Goal: Transaction & Acquisition: Obtain resource

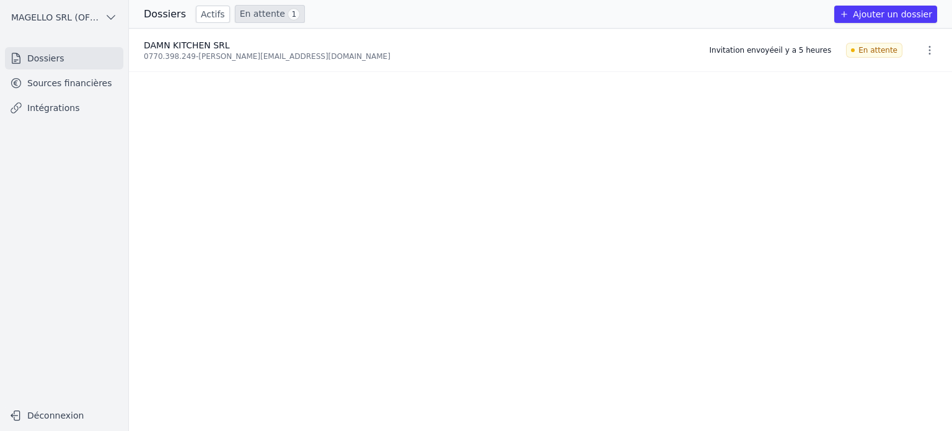
click at [32, 84] on link "Sources financières" at bounding box center [64, 83] width 118 height 22
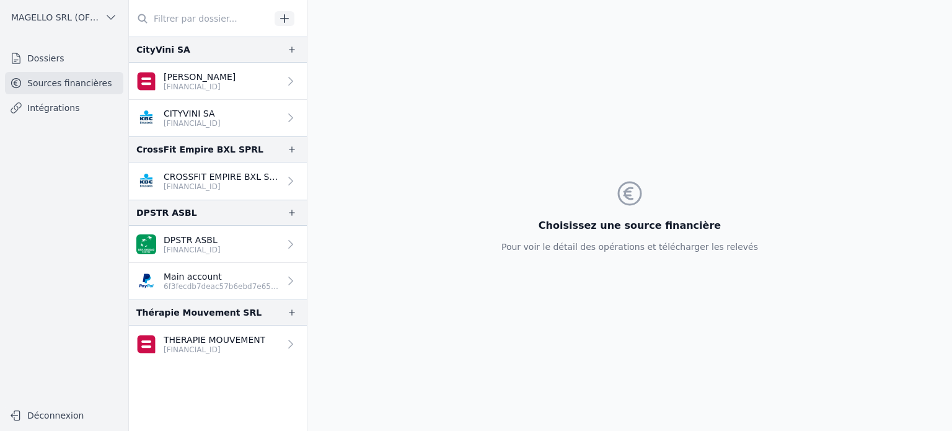
click at [245, 253] on link "DPSTR ASBL BE30 0018 5434 0411" at bounding box center [218, 244] width 178 height 37
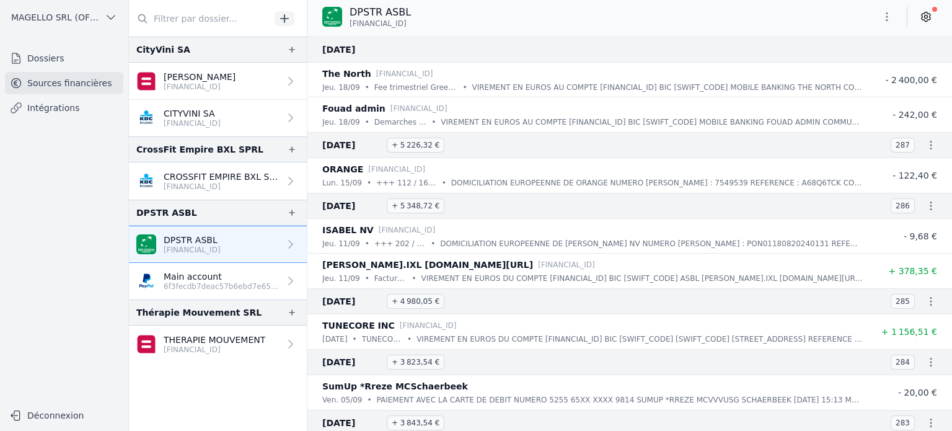
click at [208, 346] on p "[FINANCIAL_ID]" at bounding box center [215, 350] width 102 height 10
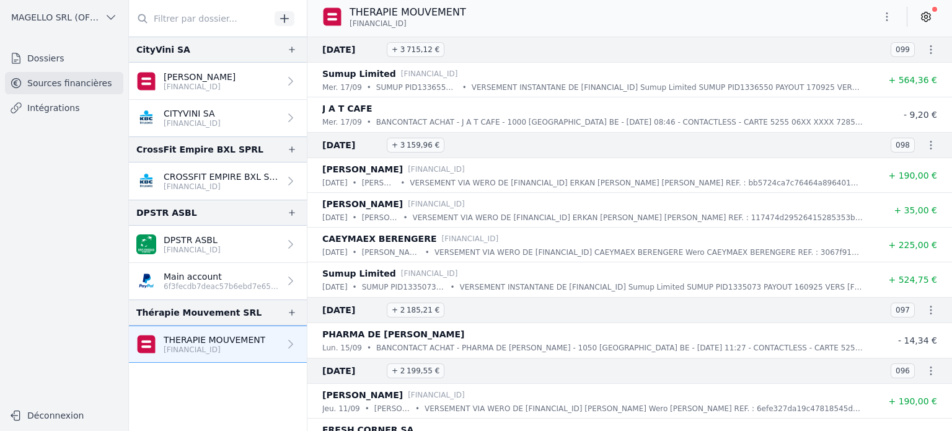
click at [886, 22] on icon "button" at bounding box center [887, 17] width 12 height 12
click at [860, 61] on button "Exporter" at bounding box center [857, 66] width 89 height 23
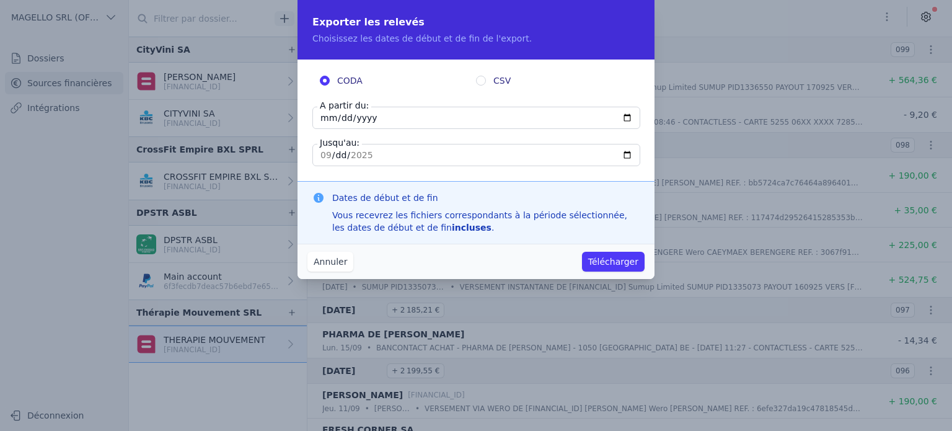
click at [326, 118] on input "2025-09-17" at bounding box center [476, 118] width 328 height 22
click at [629, 117] on input "2025-09-17" at bounding box center [476, 118] width 328 height 22
type input "2025-06-30"
click at [633, 262] on button "Télécharger" at bounding box center [613, 262] width 63 height 20
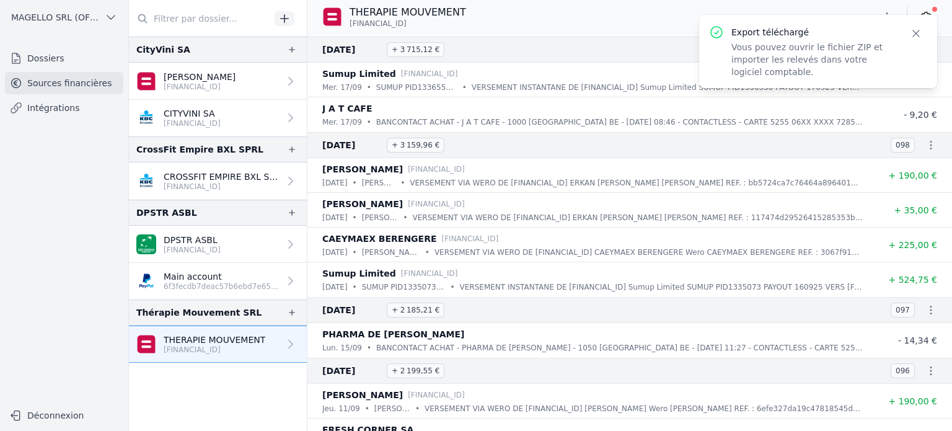
drag, startPoint x: 605, startPoint y: 14, endPoint x: 620, endPoint y: 12, distance: 15.7
click at [605, 14] on div "THERAPIE MOUVEMENT BE62 0689 4295 0161" at bounding box center [629, 17] width 645 height 24
click at [908, 36] on button "Close" at bounding box center [916, 33] width 22 height 17
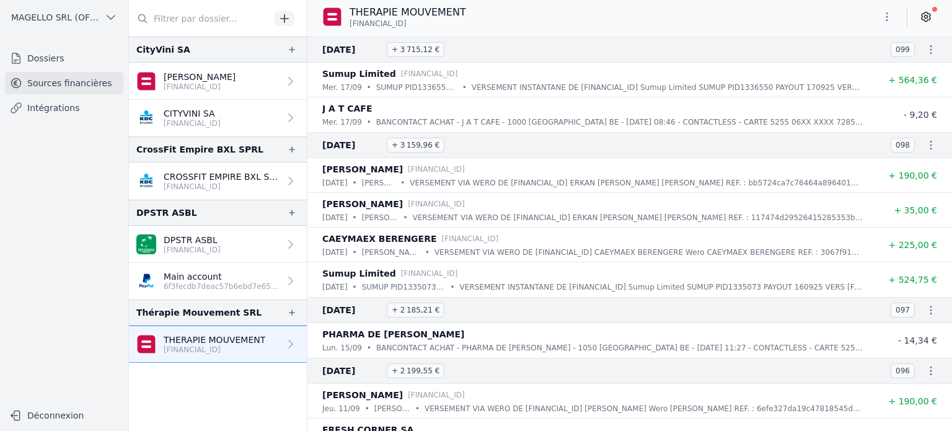
click at [887, 15] on icon "button" at bounding box center [887, 17] width 12 height 12
click at [848, 69] on button "Exporter" at bounding box center [857, 66] width 89 height 23
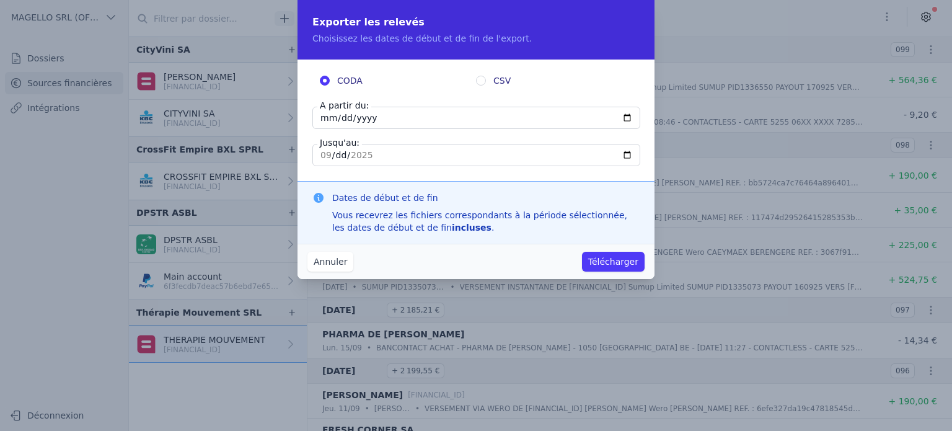
click at [484, 79] on input "CSV" at bounding box center [481, 81] width 10 height 10
radio input "true"
radio input "false"
click at [627, 118] on input "[DATE]" at bounding box center [476, 118] width 328 height 22
type input "2025-06-30"
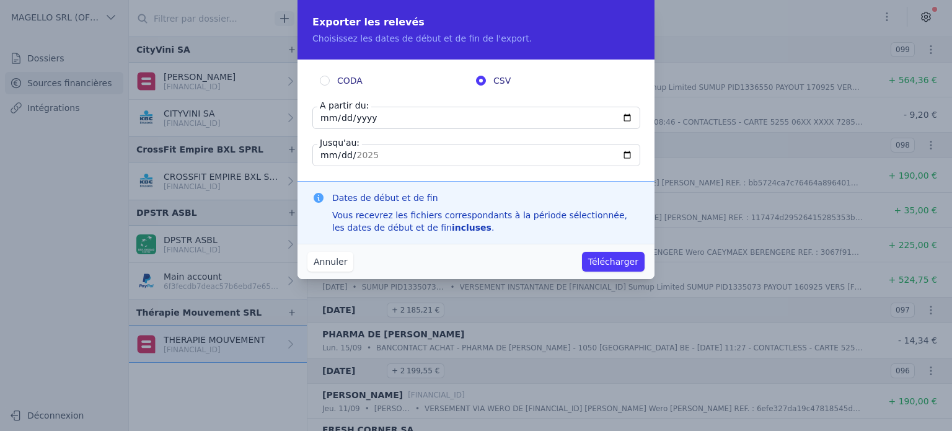
click at [591, 260] on button "Télécharger" at bounding box center [613, 262] width 63 height 20
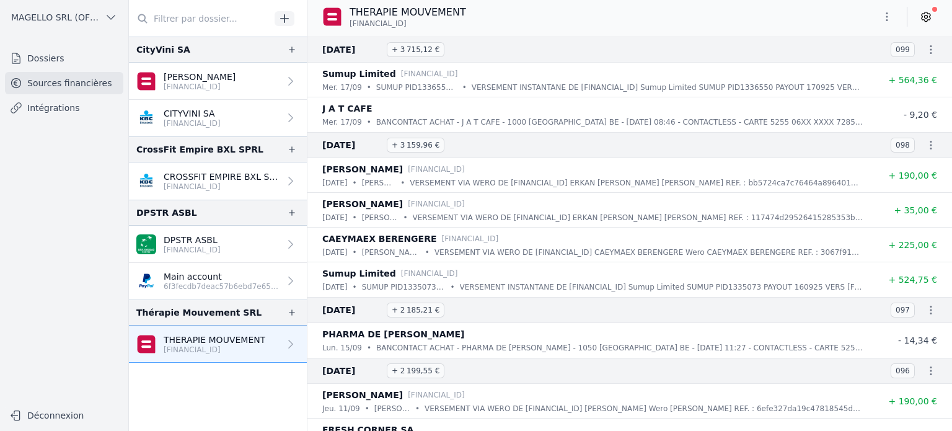
click at [221, 247] on p "BE30 0018 5434 0411" at bounding box center [192, 250] width 57 height 10
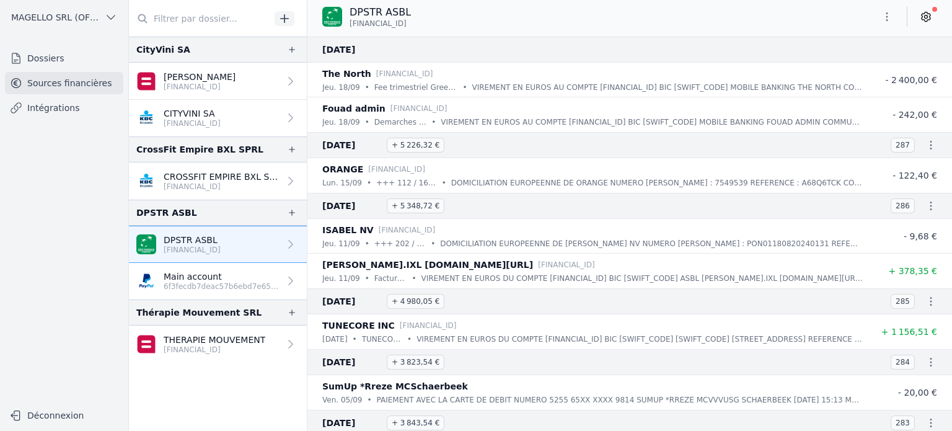
click at [885, 20] on icon "button" at bounding box center [887, 17] width 12 height 12
click at [849, 67] on button "Exporter" at bounding box center [857, 66] width 89 height 23
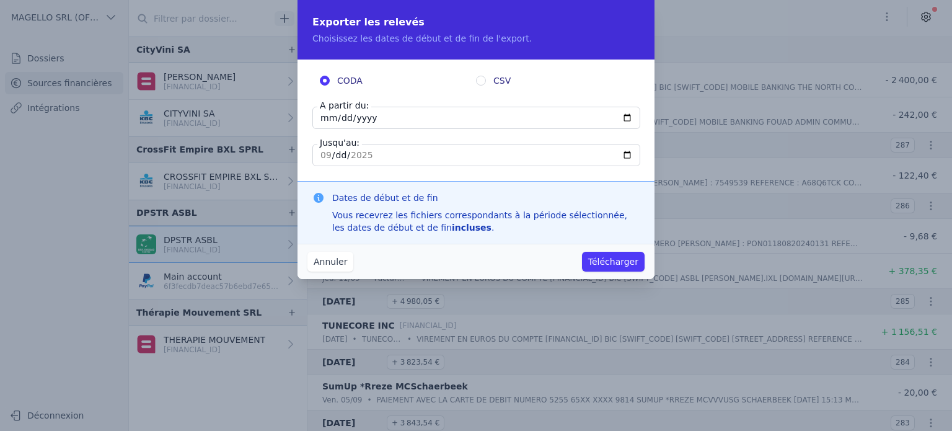
click at [488, 77] on label "CSV" at bounding box center [554, 80] width 156 height 12
click at [486, 77] on input "CSV" at bounding box center [481, 81] width 10 height 10
radio input "true"
radio input "false"
click at [464, 108] on input "2025-09-15" at bounding box center [476, 118] width 328 height 22
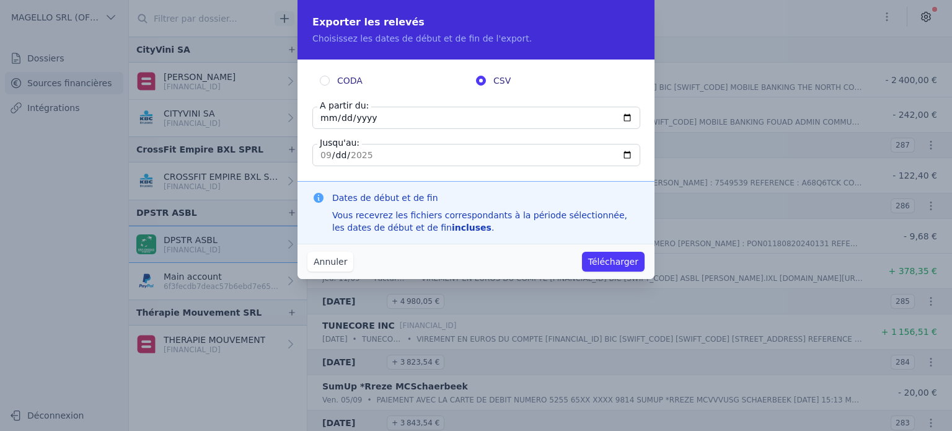
click at [631, 115] on input "2025-09-15" at bounding box center [476, 118] width 328 height 22
type input "2025-07-01"
click at [607, 252] on button "Télécharger" at bounding box center [613, 262] width 63 height 20
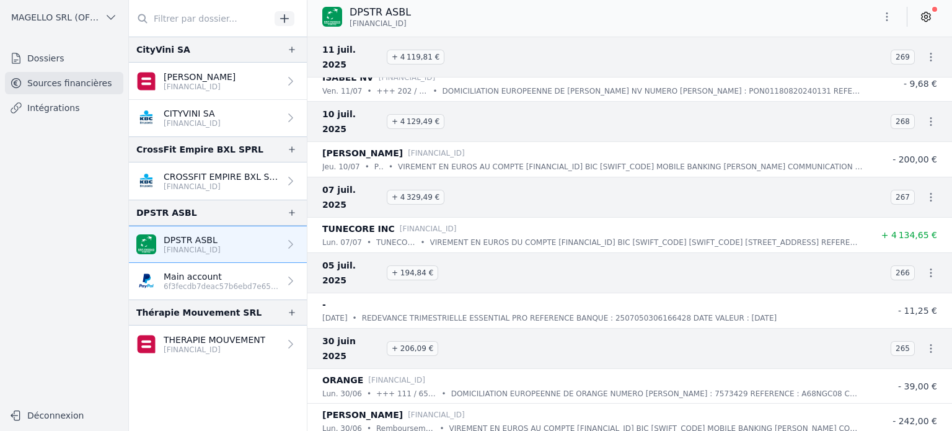
scroll to position [1550, 0]
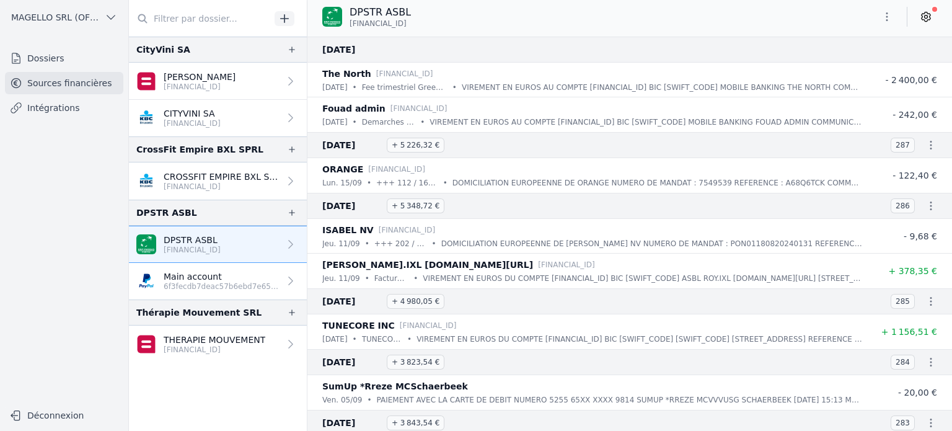
click at [46, 22] on span "MAGELLO SRL (OFFICIEL)" at bounding box center [55, 17] width 89 height 12
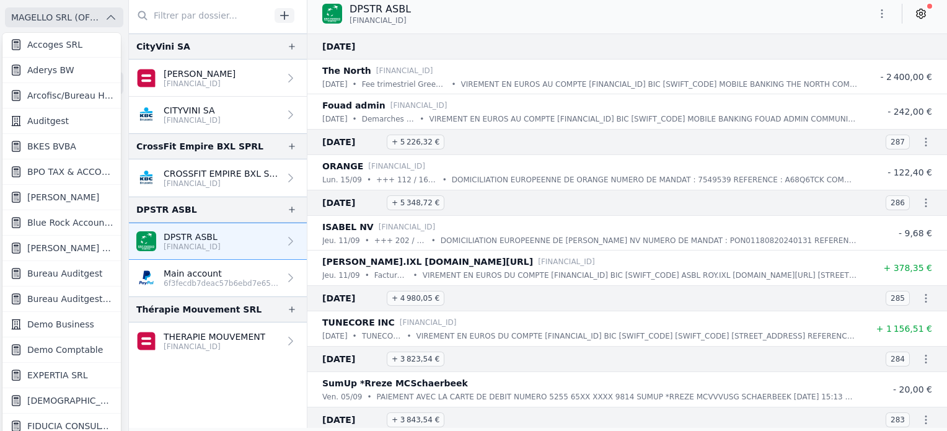
scroll to position [124, 0]
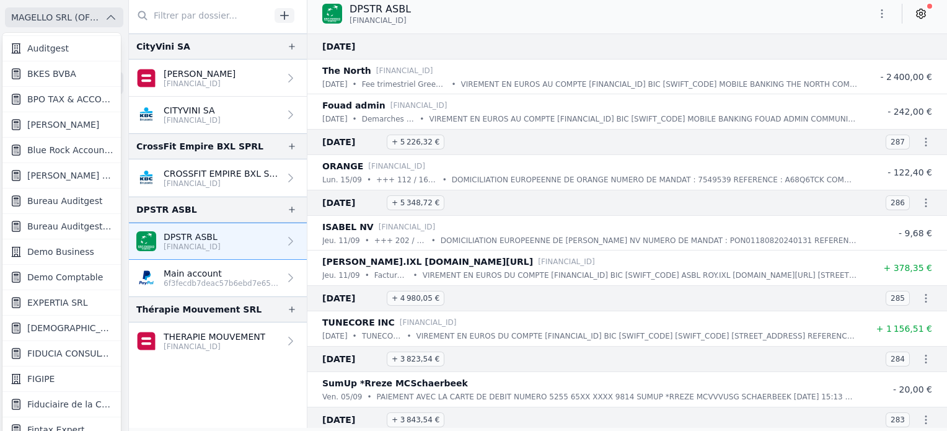
click at [76, 282] on link "Demo Comptable" at bounding box center [61, 277] width 118 height 25
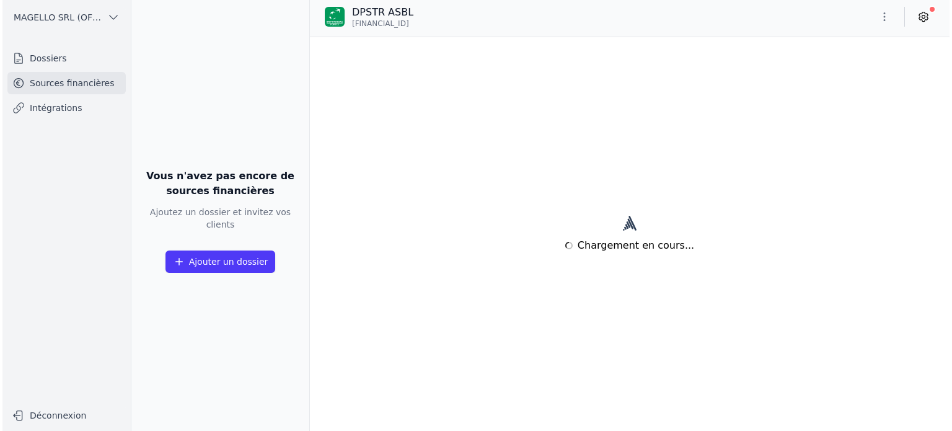
scroll to position [0, 0]
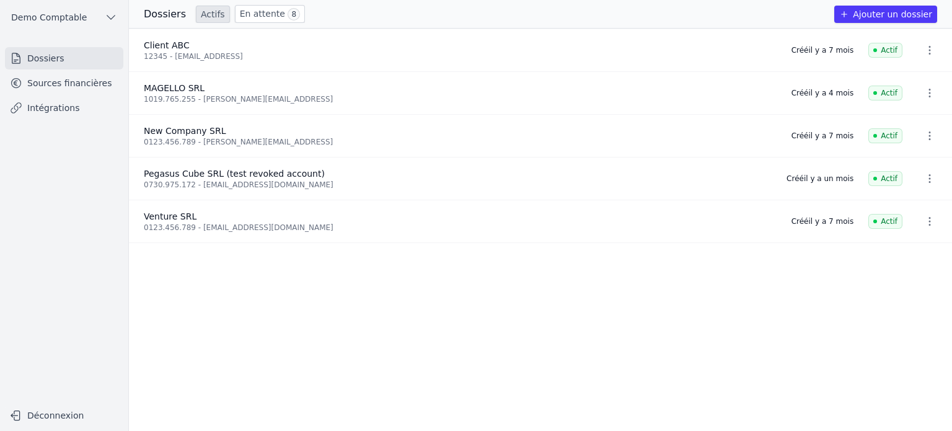
click at [83, 79] on link "Sources financières" at bounding box center [64, 83] width 118 height 22
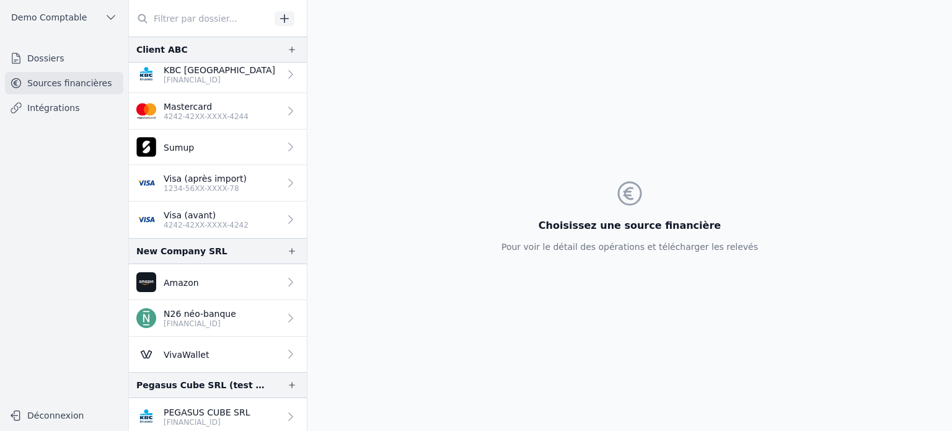
scroll to position [9, 0]
click at [250, 408] on link "PEGASUS CUBE SRL [FINANCIAL_ID]" at bounding box center [218, 414] width 178 height 37
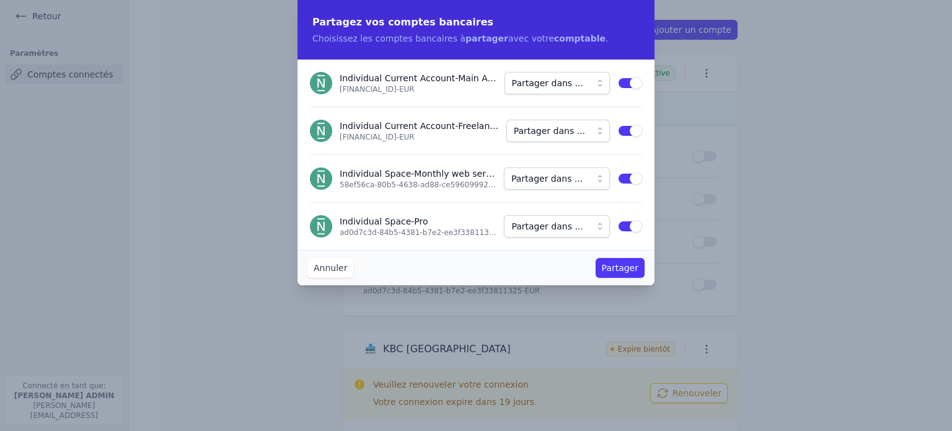
click at [536, 133] on span "Partager dans ..." at bounding box center [549, 130] width 71 height 15
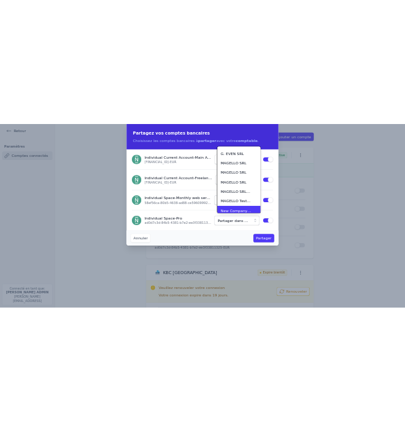
scroll to position [67, 0]
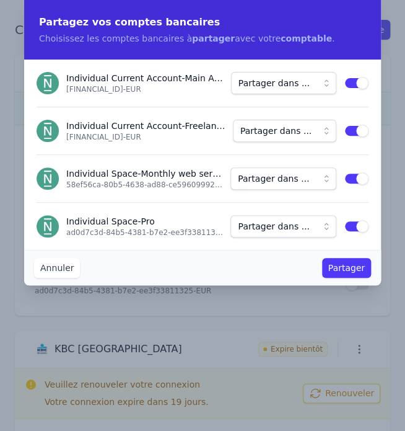
click at [301, 135] on span "Partager dans ..." at bounding box center [276, 130] width 71 height 15
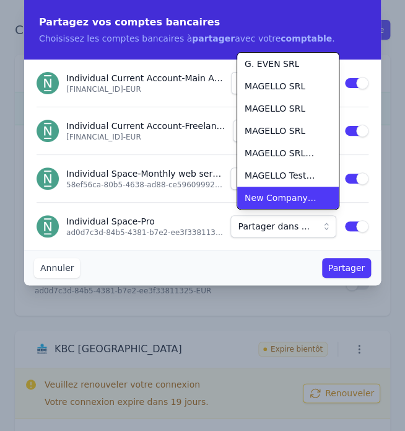
click at [303, 203] on span "New Company SRL" at bounding box center [281, 198] width 72 height 12
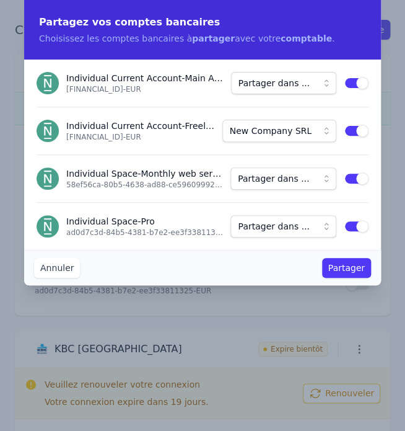
click at [315, 135] on button "New Company SRL" at bounding box center [280, 131] width 114 height 22
click at [355, 226] on button "Use setting" at bounding box center [356, 226] width 25 height 12
click at [362, 170] on div "Individual Space - Monthly web services 58ef56ca-80b5-4638-ad88-ce59609992e3 - …" at bounding box center [203, 178] width 332 height 47
drag, startPoint x: 353, startPoint y: 176, endPoint x: 352, endPoint y: 170, distance: 6.3
click at [353, 177] on button "Use setting" at bounding box center [356, 178] width 25 height 12
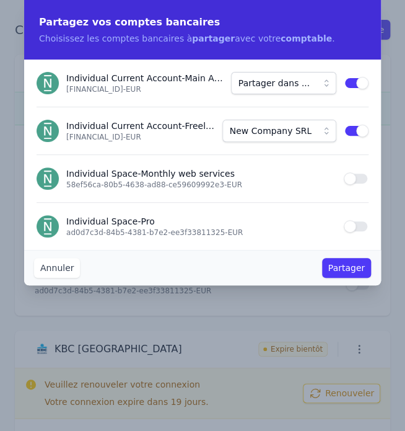
click at [354, 73] on div "Individual Current Account - Main Account DE31 1001 1001 2623 5208 14 - EUR Par…" at bounding box center [203, 83] width 332 height 47
click at [353, 81] on button "Use setting" at bounding box center [356, 83] width 25 height 12
click at [348, 264] on button "Partager" at bounding box center [346, 268] width 49 height 20
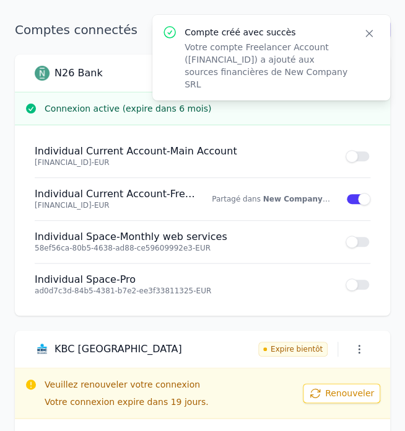
click at [373, 33] on icon "button" at bounding box center [369, 33] width 12 height 12
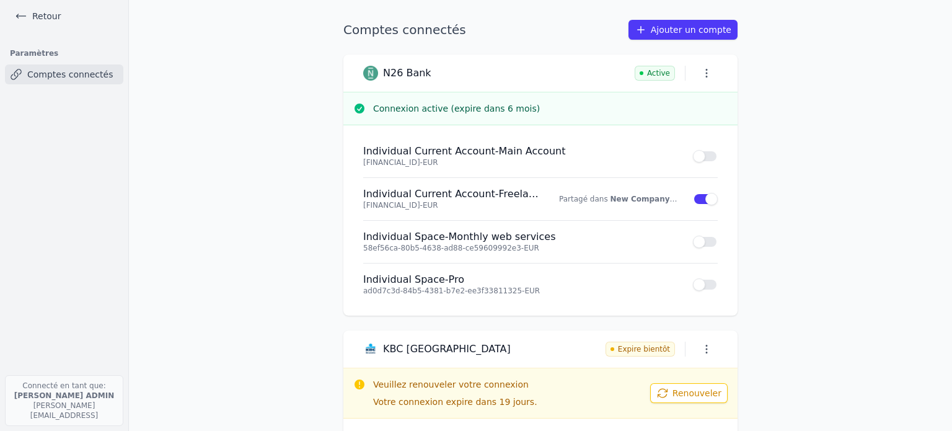
click at [33, 12] on link "Retour" at bounding box center [38, 15] width 56 height 17
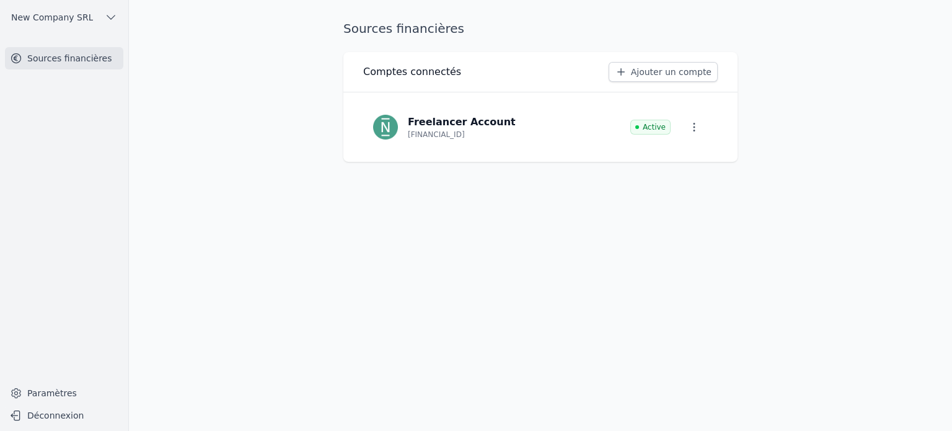
click at [40, 18] on span "New Company SRL" at bounding box center [52, 17] width 82 height 12
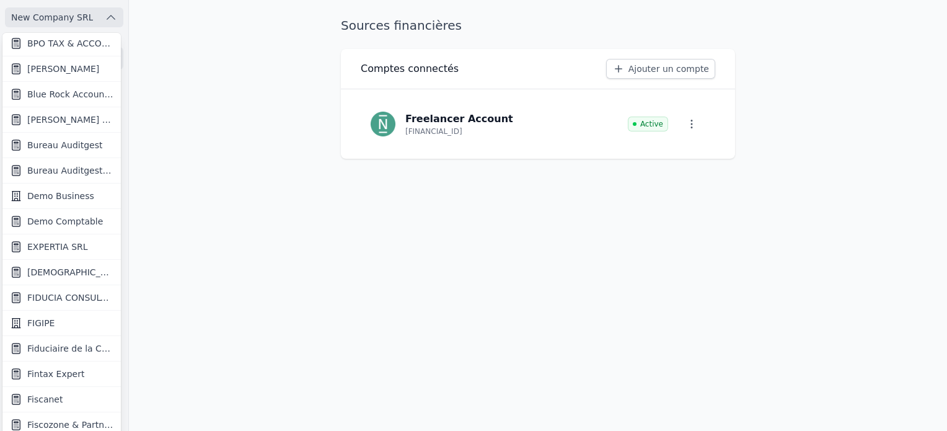
scroll to position [162, 0]
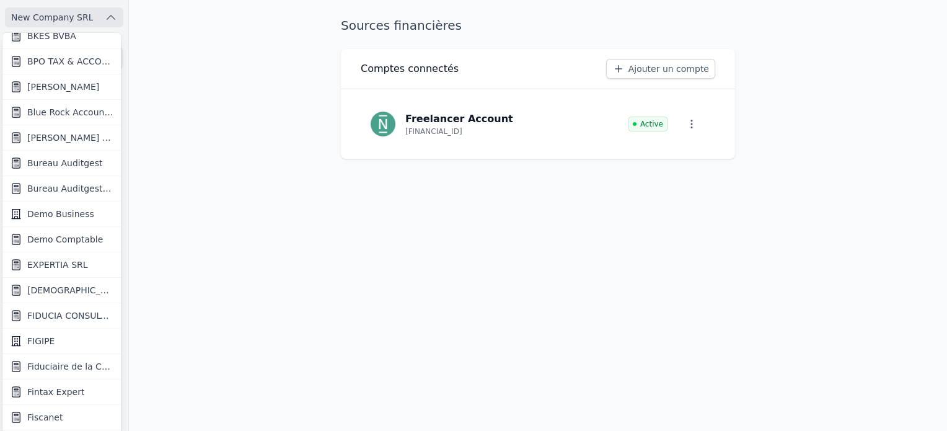
click at [66, 237] on span "Demo Comptable" at bounding box center [65, 239] width 76 height 12
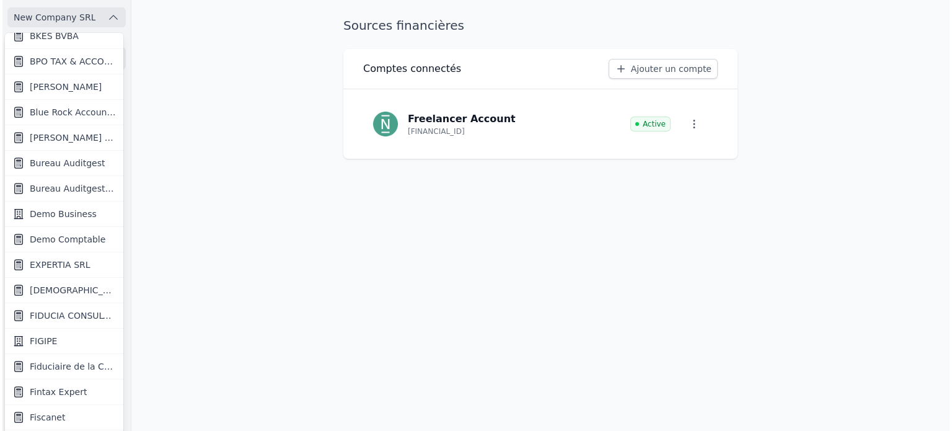
scroll to position [0, 0]
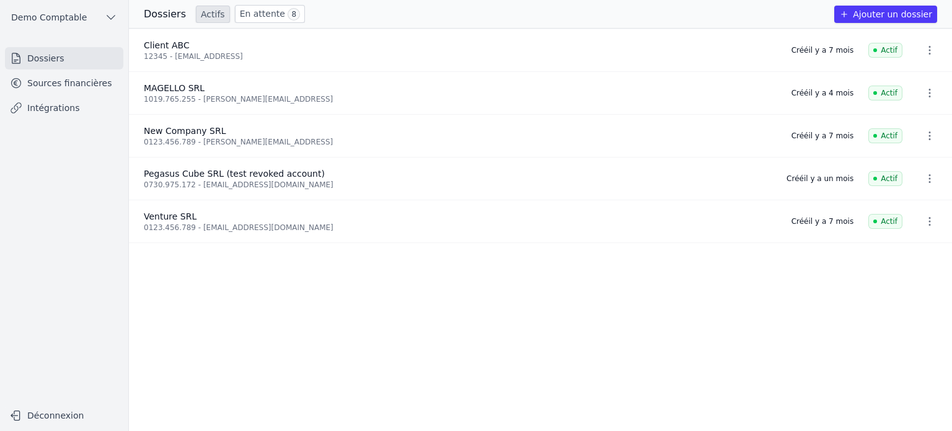
click at [84, 90] on link "Sources financières" at bounding box center [64, 83] width 118 height 22
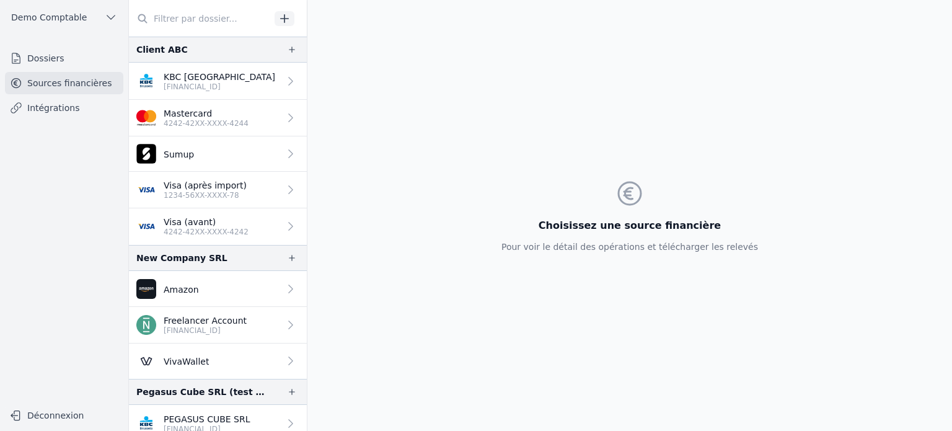
click at [205, 319] on p "Freelancer Account" at bounding box center [205, 320] width 83 height 12
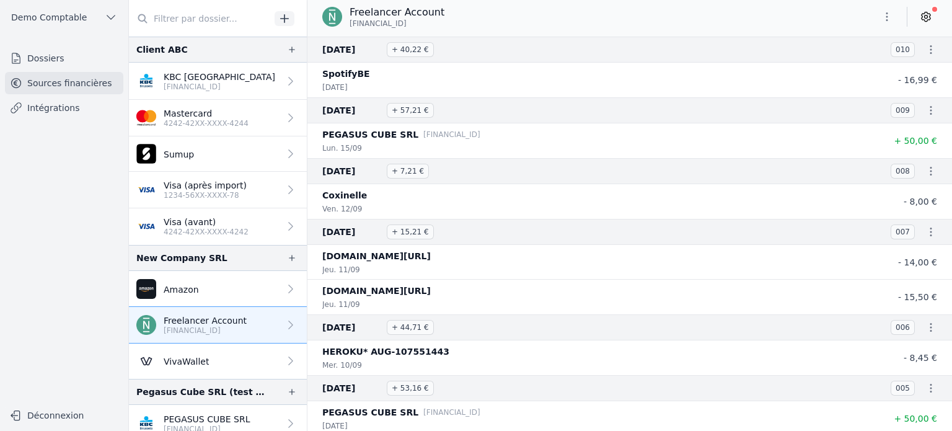
click at [63, 11] on span "Demo Comptable" at bounding box center [49, 17] width 76 height 12
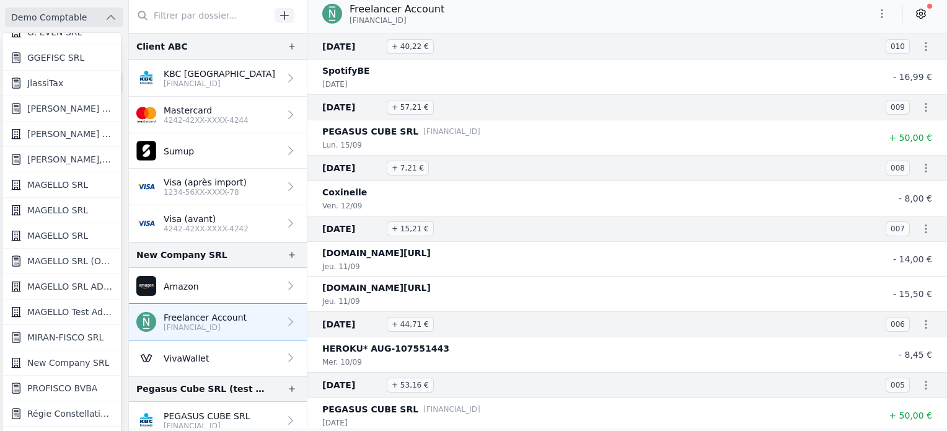
scroll to position [658, 0]
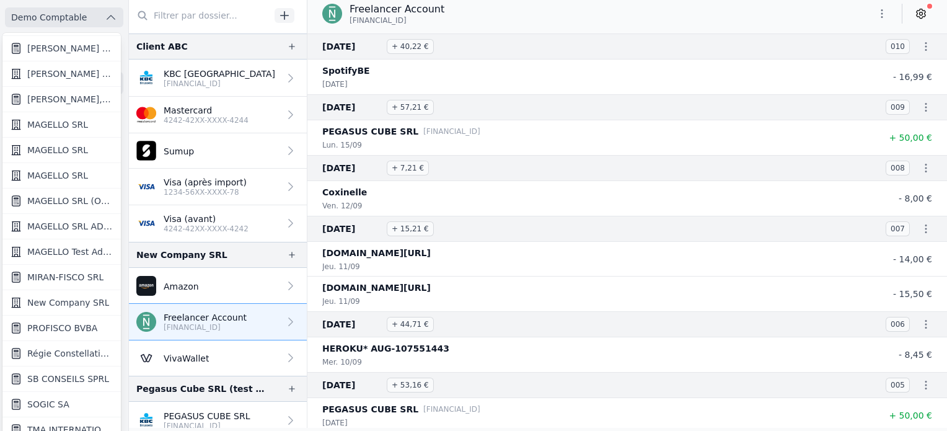
click at [66, 296] on span "New Company SRL" at bounding box center [68, 302] width 82 height 12
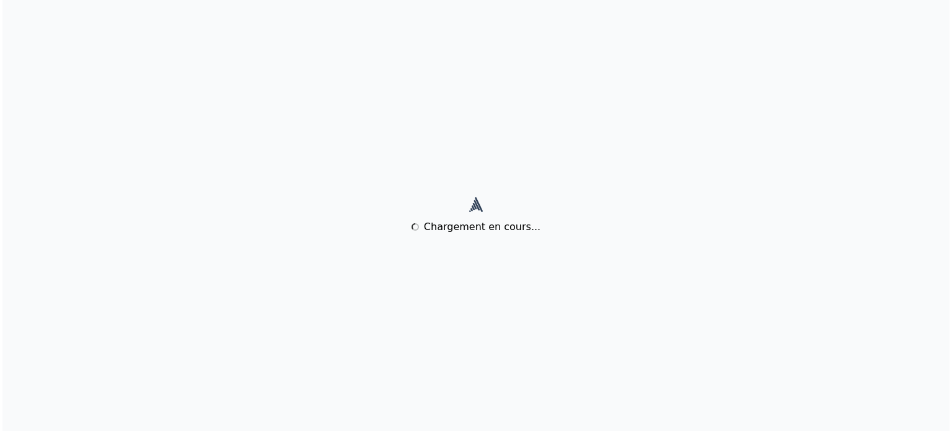
scroll to position [0, 0]
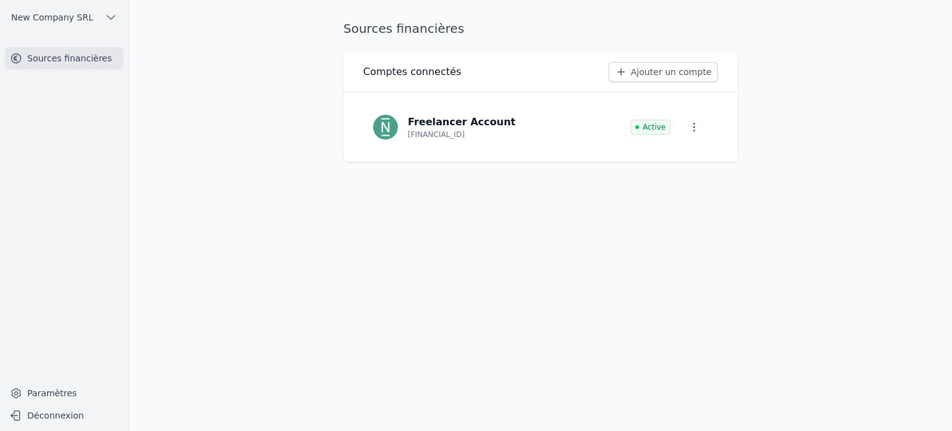
click at [679, 69] on link "Ajouter un compte" at bounding box center [663, 72] width 109 height 20
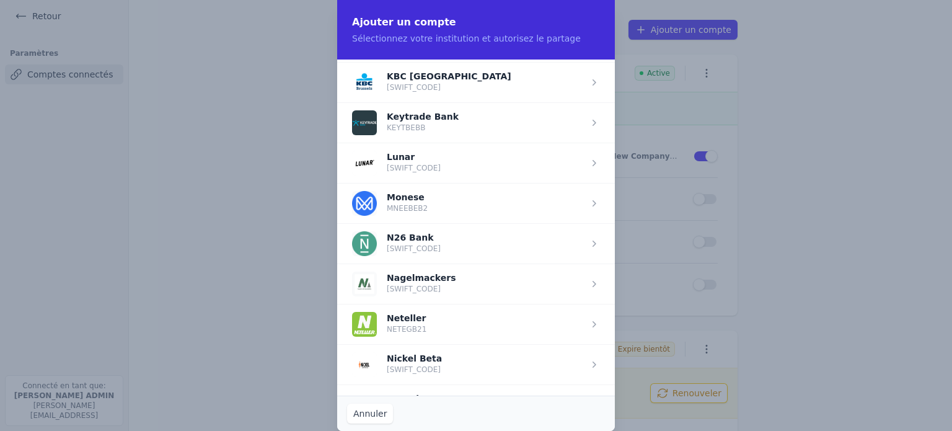
scroll to position [1116, 0]
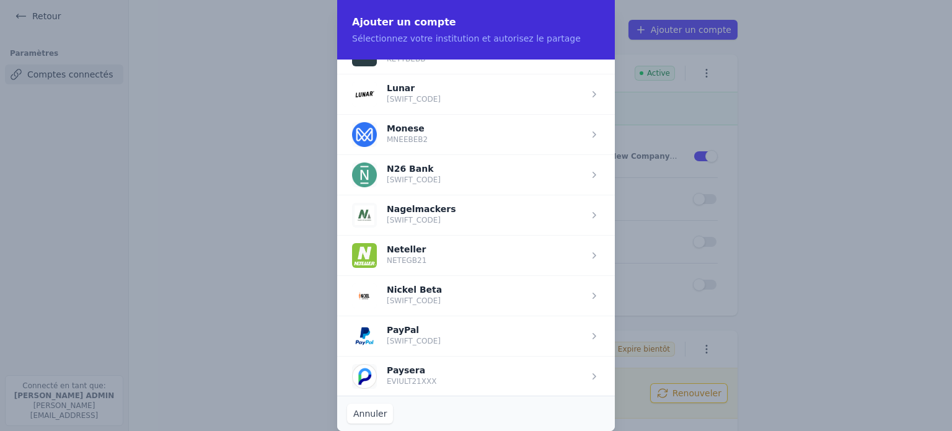
click at [481, 180] on span "button" at bounding box center [476, 174] width 278 height 40
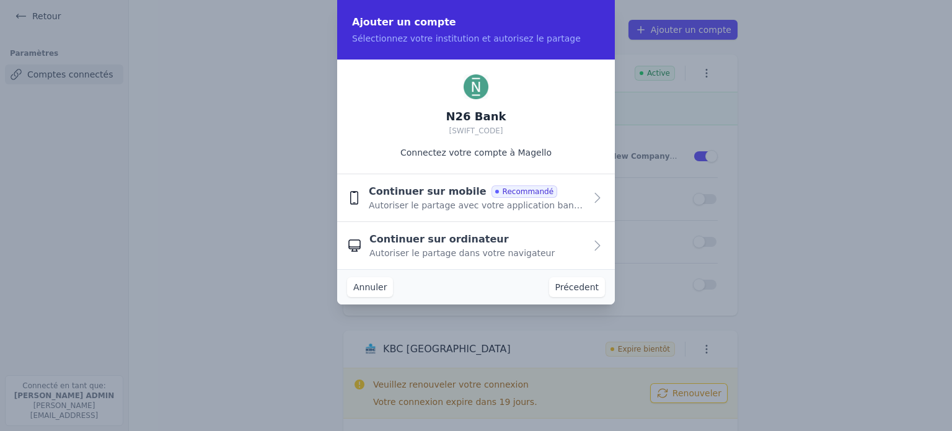
scroll to position [0, 0]
click at [481, 181] on button "Continuer sur mobile Recommandé Autoriser le partage avec votre application ban…" at bounding box center [476, 198] width 278 height 48
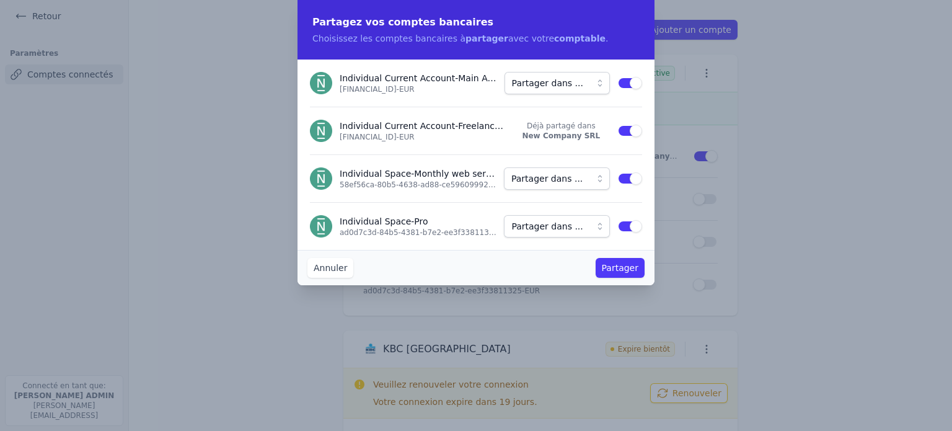
click at [516, 86] on span "Partager dans ..." at bounding box center [547, 83] width 71 height 15
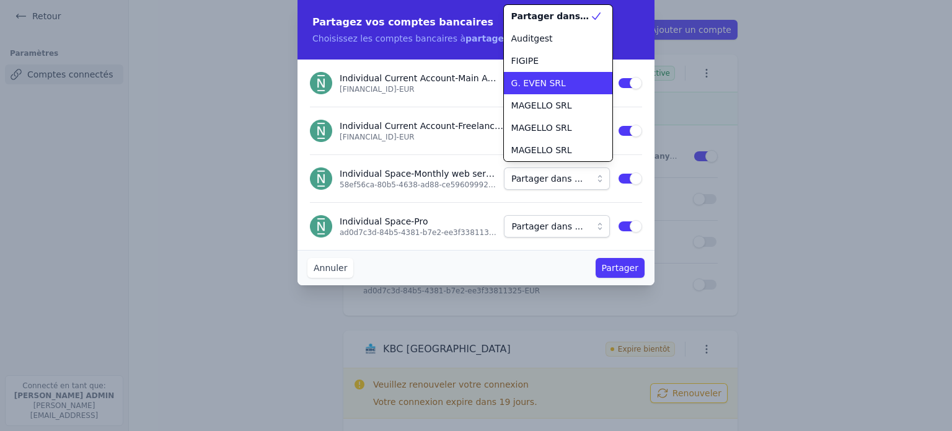
scroll to position [67, 0]
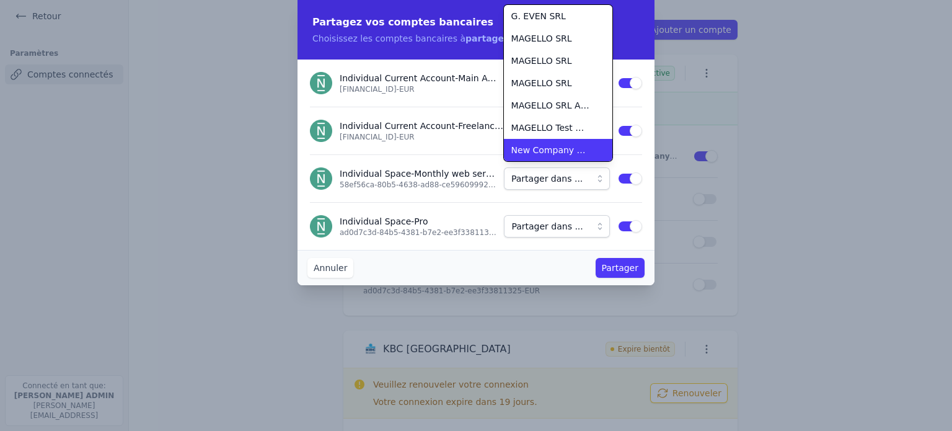
click at [542, 156] on span "New Company SRL" at bounding box center [550, 150] width 79 height 12
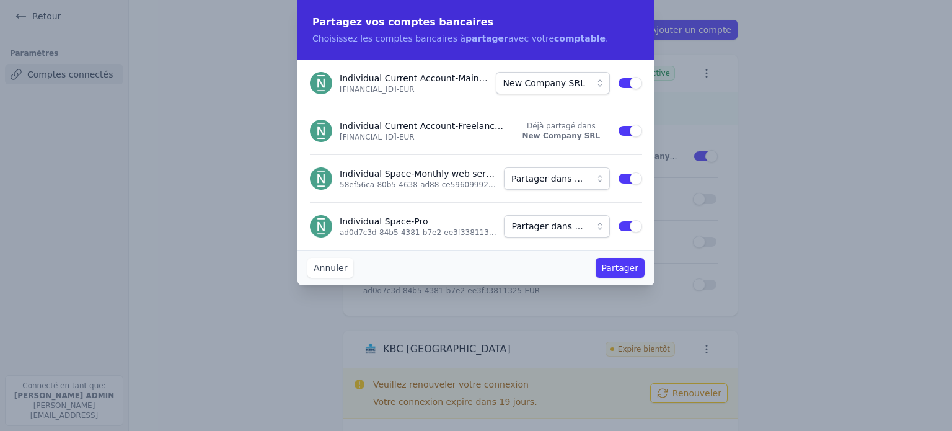
click at [626, 265] on button "Partager" at bounding box center [620, 268] width 49 height 20
click at [639, 184] on div "Individual Space - Monthly web services 58ef56ca-80b5-4638-ad88-ce59609992e3 - …" at bounding box center [476, 178] width 332 height 47
click at [633, 183] on button "Use setting" at bounding box center [629, 178] width 25 height 12
drag, startPoint x: 626, startPoint y: 226, endPoint x: 628, endPoint y: 236, distance: 10.1
click at [627, 227] on button "Use setting" at bounding box center [629, 226] width 25 height 12
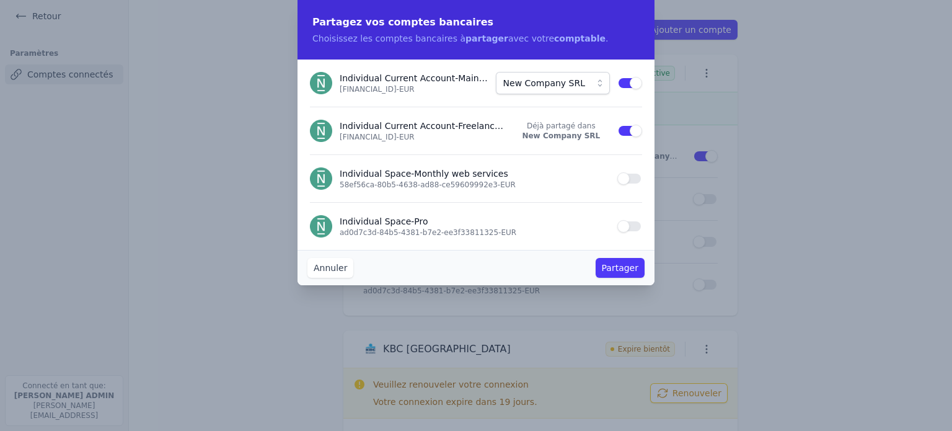
click at [622, 277] on button "Partager" at bounding box center [620, 268] width 49 height 20
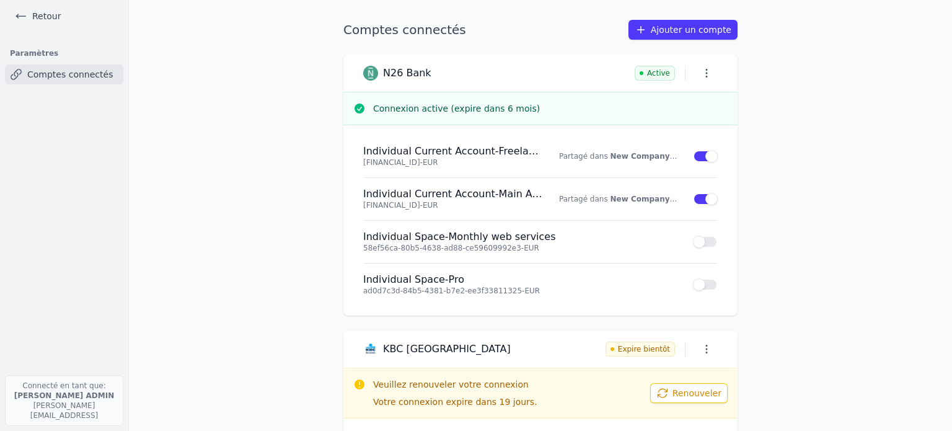
click at [43, 23] on link "Retour" at bounding box center [38, 15] width 56 height 17
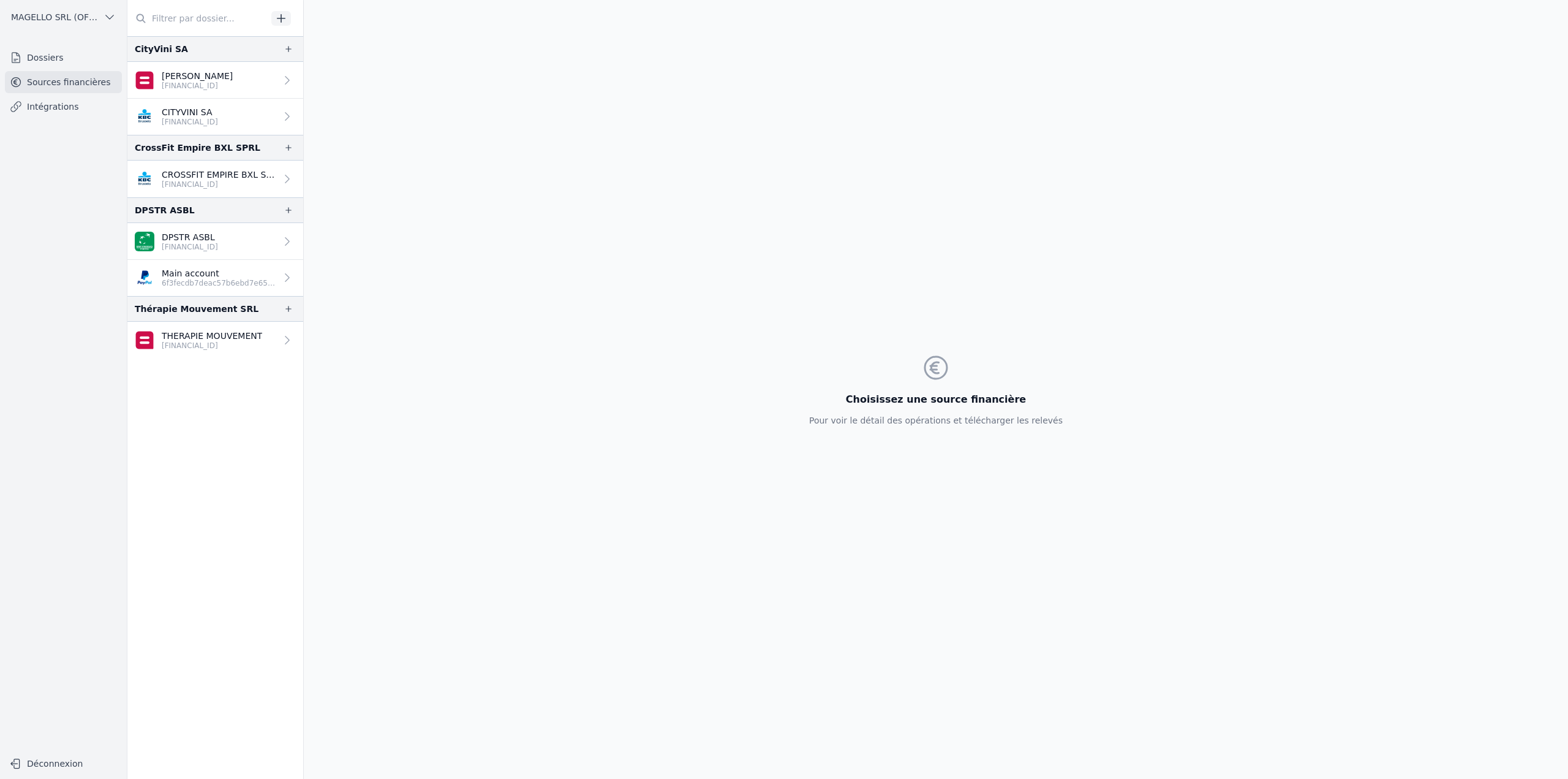
click at [250, 279] on p "6f3fecdb7deac57b6ebd7e6514363c13" at bounding box center [219, 283] width 115 height 10
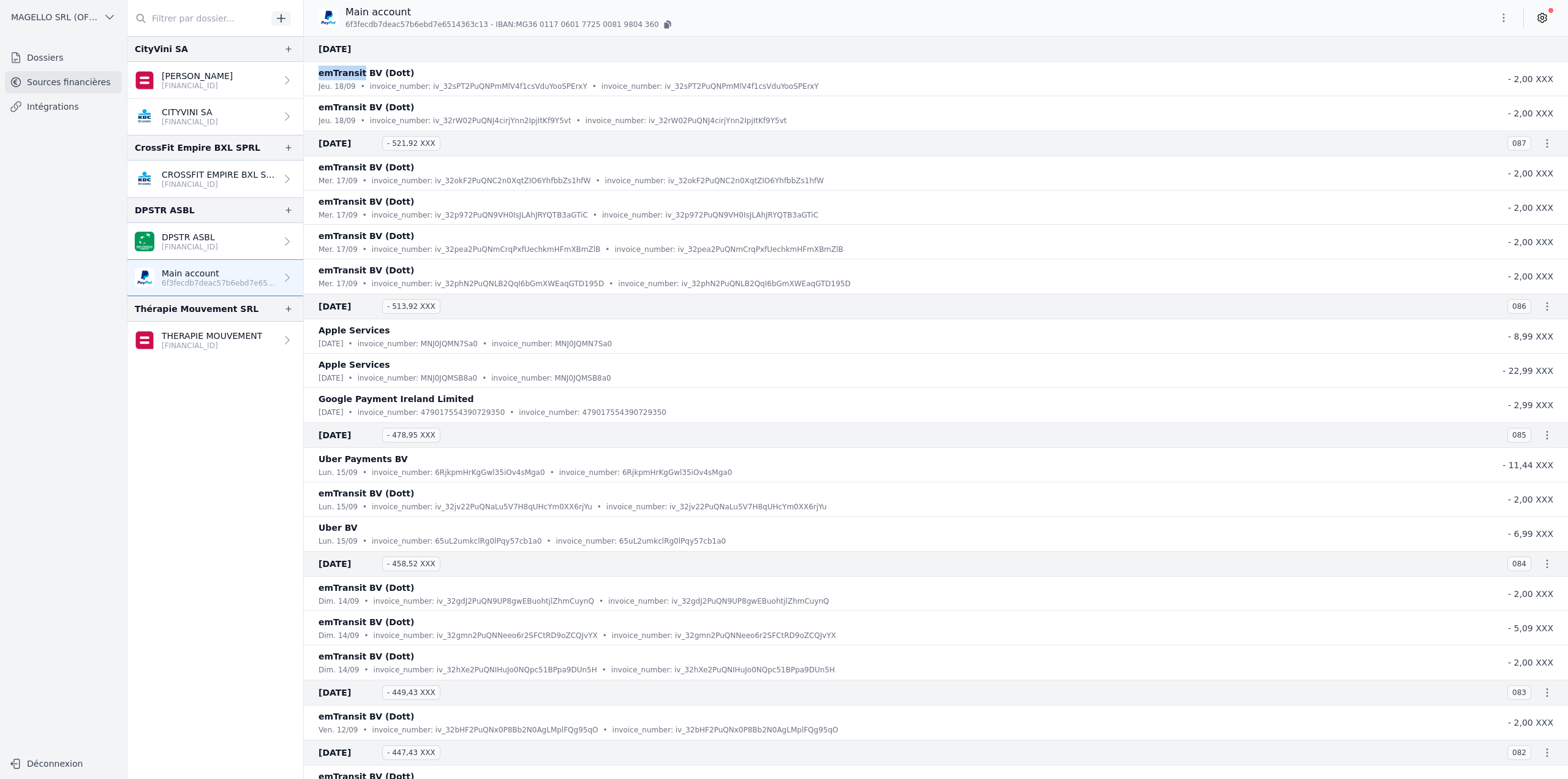
drag, startPoint x: 320, startPoint y: 73, endPoint x: 357, endPoint y: 63, distance: 38.3
click at [357, 63] on li "emTransit BV (Dott) jeu. 18/09 • invoice_number: iv_32sPT2PuQNPmMlV4f1csVduYooS…" at bounding box center [935, 79] width 1264 height 35
copy p "emTransit"
click at [46, 9] on button "MAGELLO SRL (OFFICIEL)" at bounding box center [63, 17] width 117 height 20
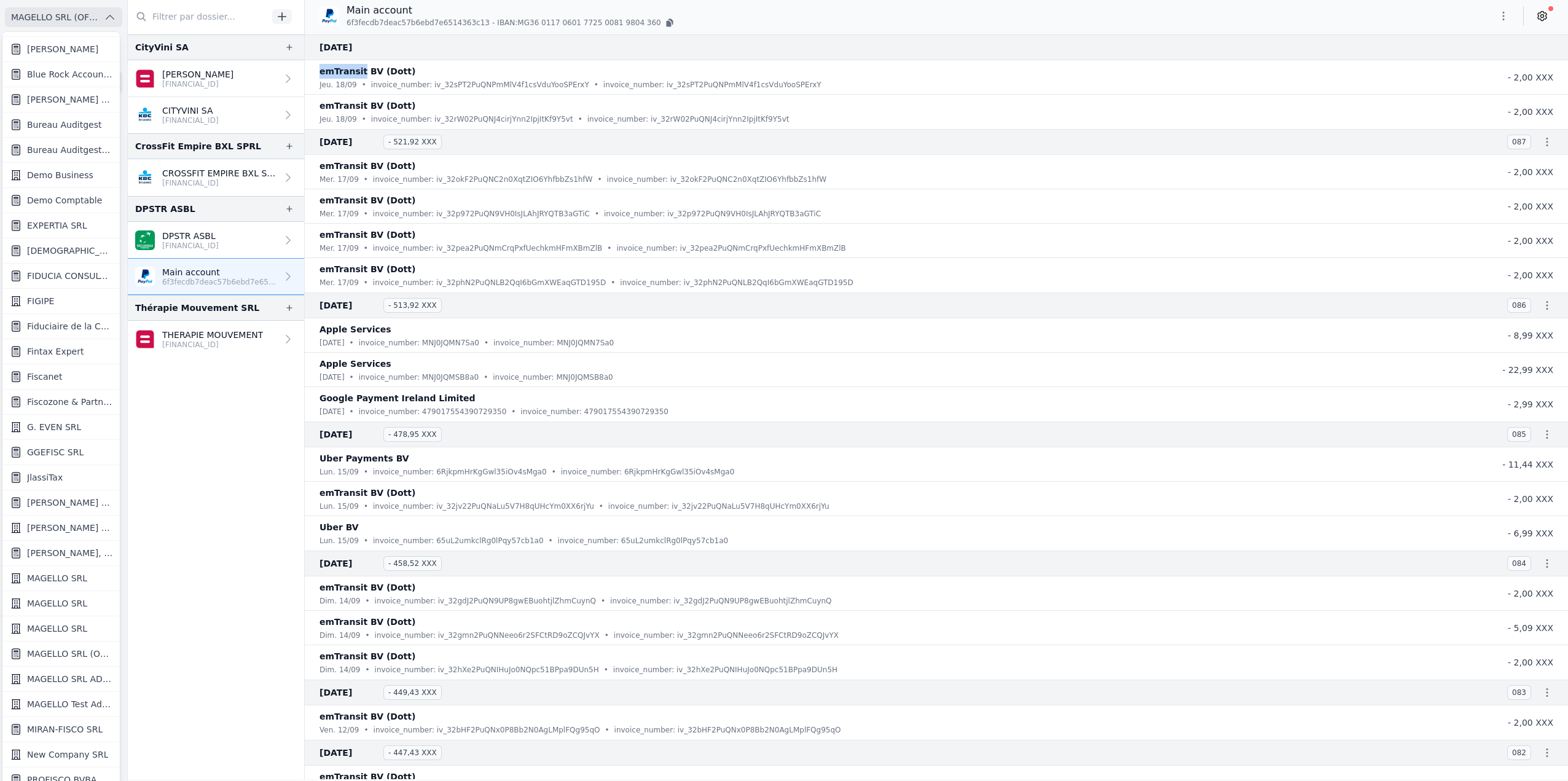
scroll to position [111, 0]
click at [73, 288] on span "Demo Comptable" at bounding box center [64, 286] width 75 height 12
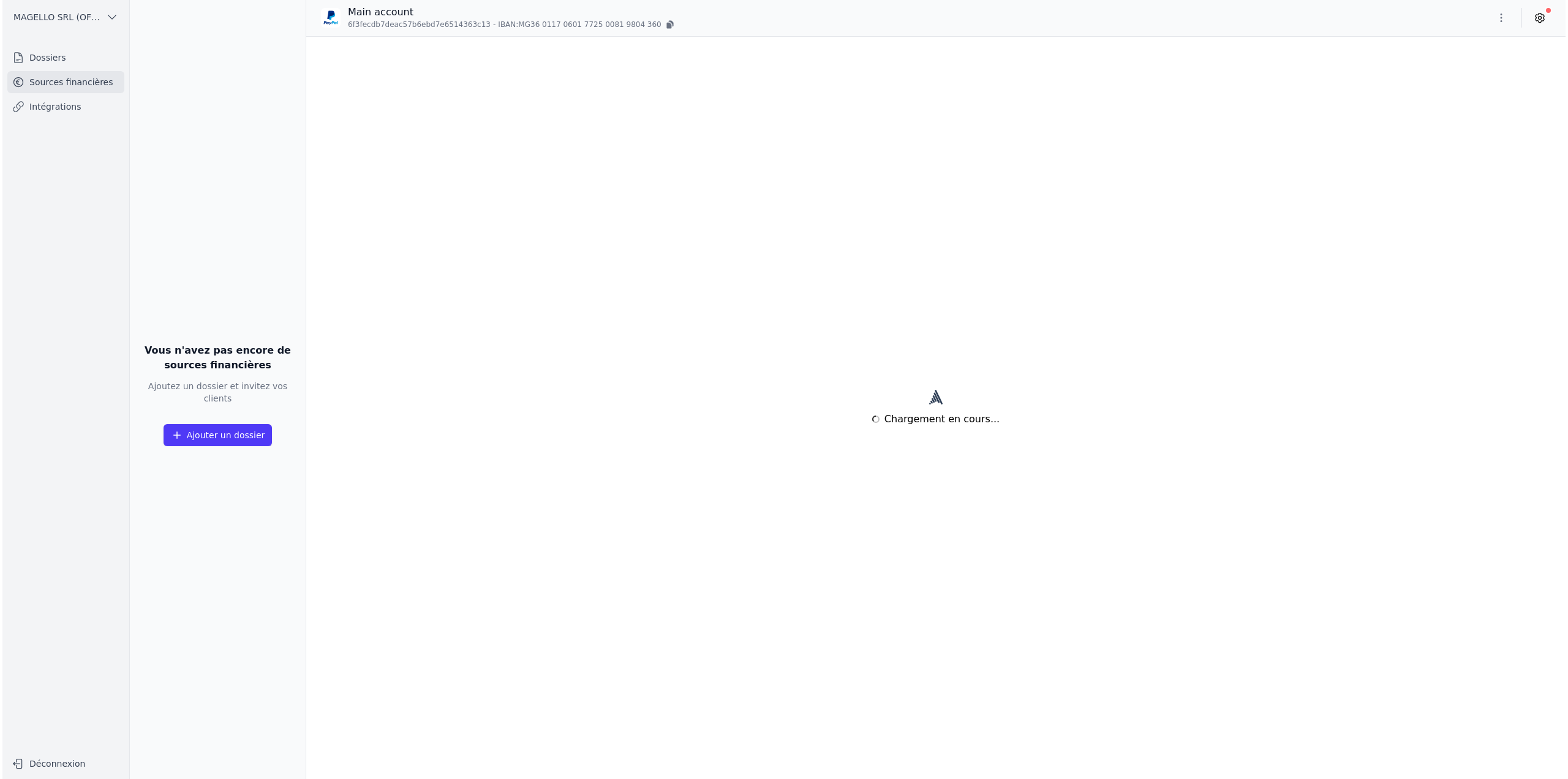
scroll to position [0, 0]
click at [76, 23] on span "MAGELLO SRL (OFFICIEL)" at bounding box center [54, 17] width 88 height 12
click at [90, 16] on div at bounding box center [784, 390] width 1568 height 779
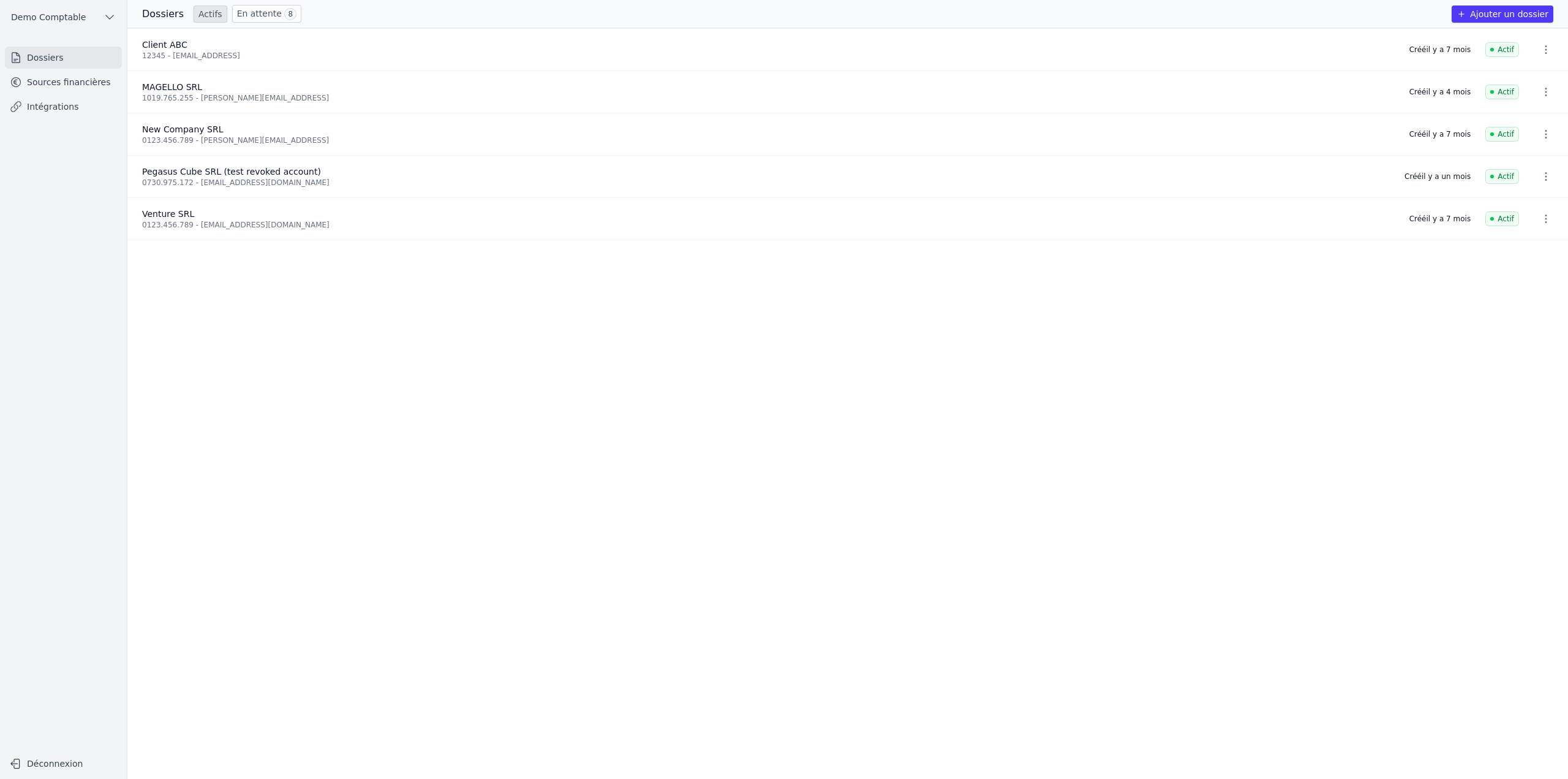
click at [53, 84] on link "Sources financières" at bounding box center [63, 82] width 117 height 22
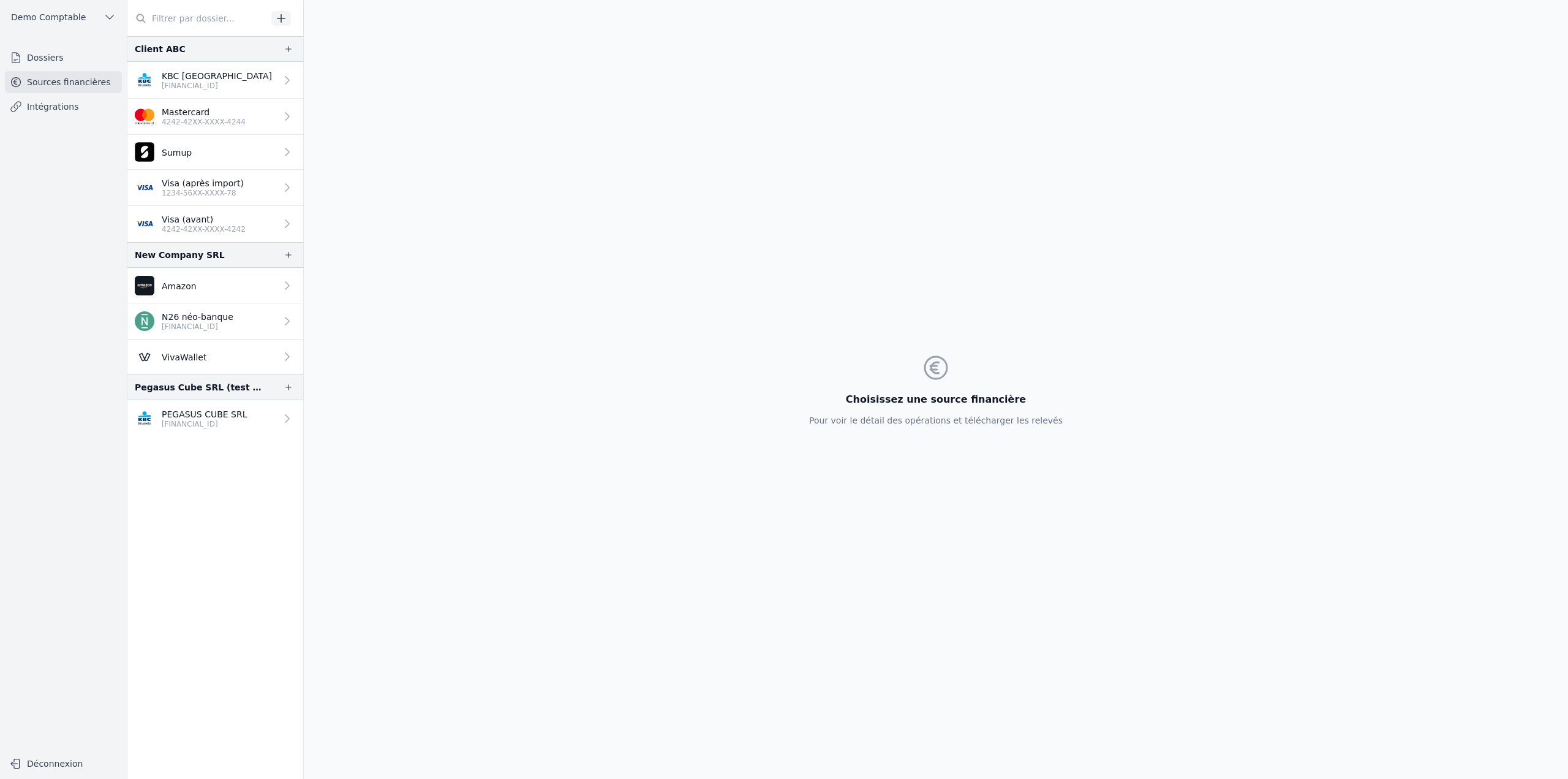
click at [219, 421] on p "BE33 7360 5969 2046" at bounding box center [205, 424] width 86 height 10
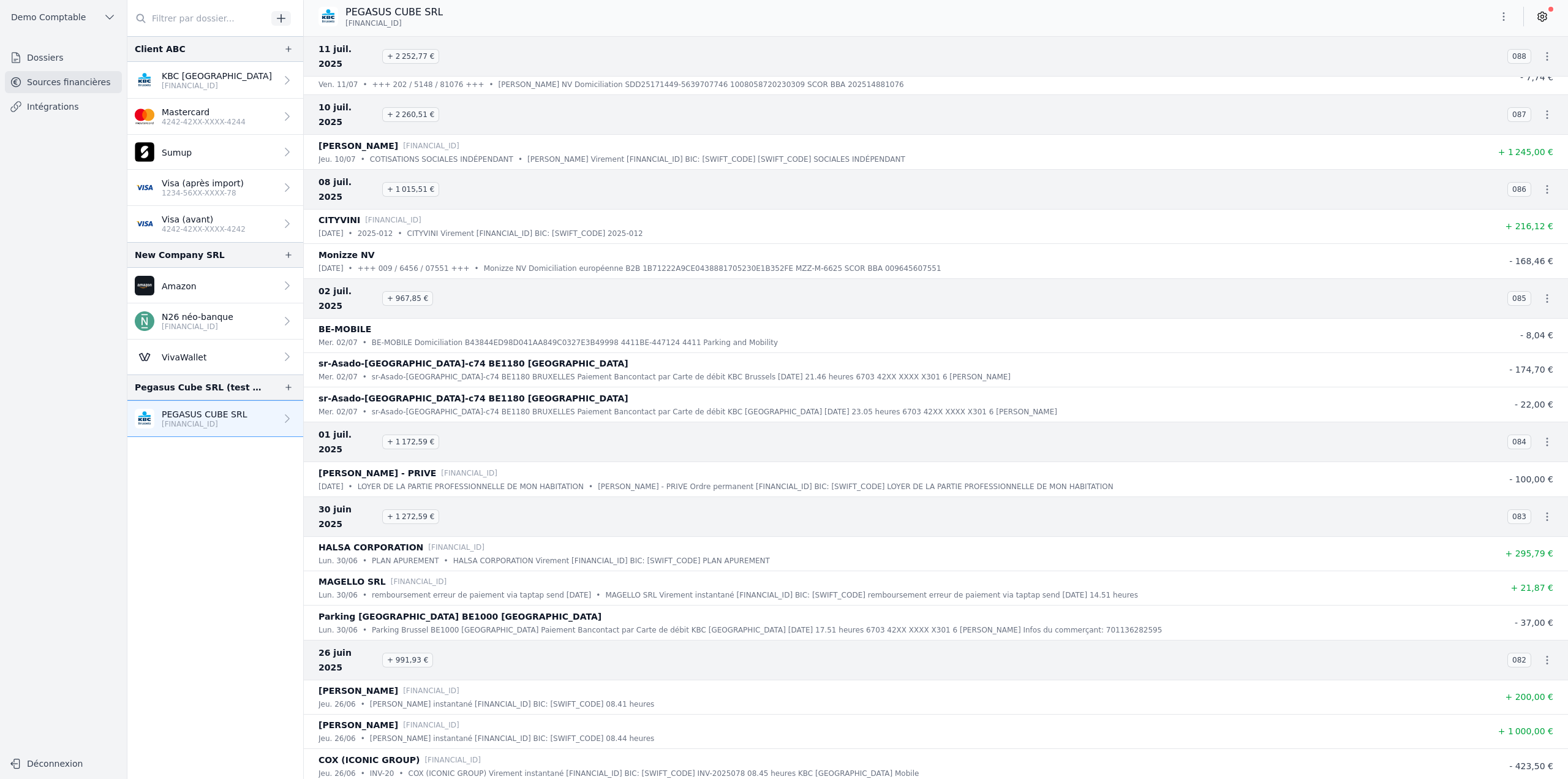
scroll to position [2206, 0]
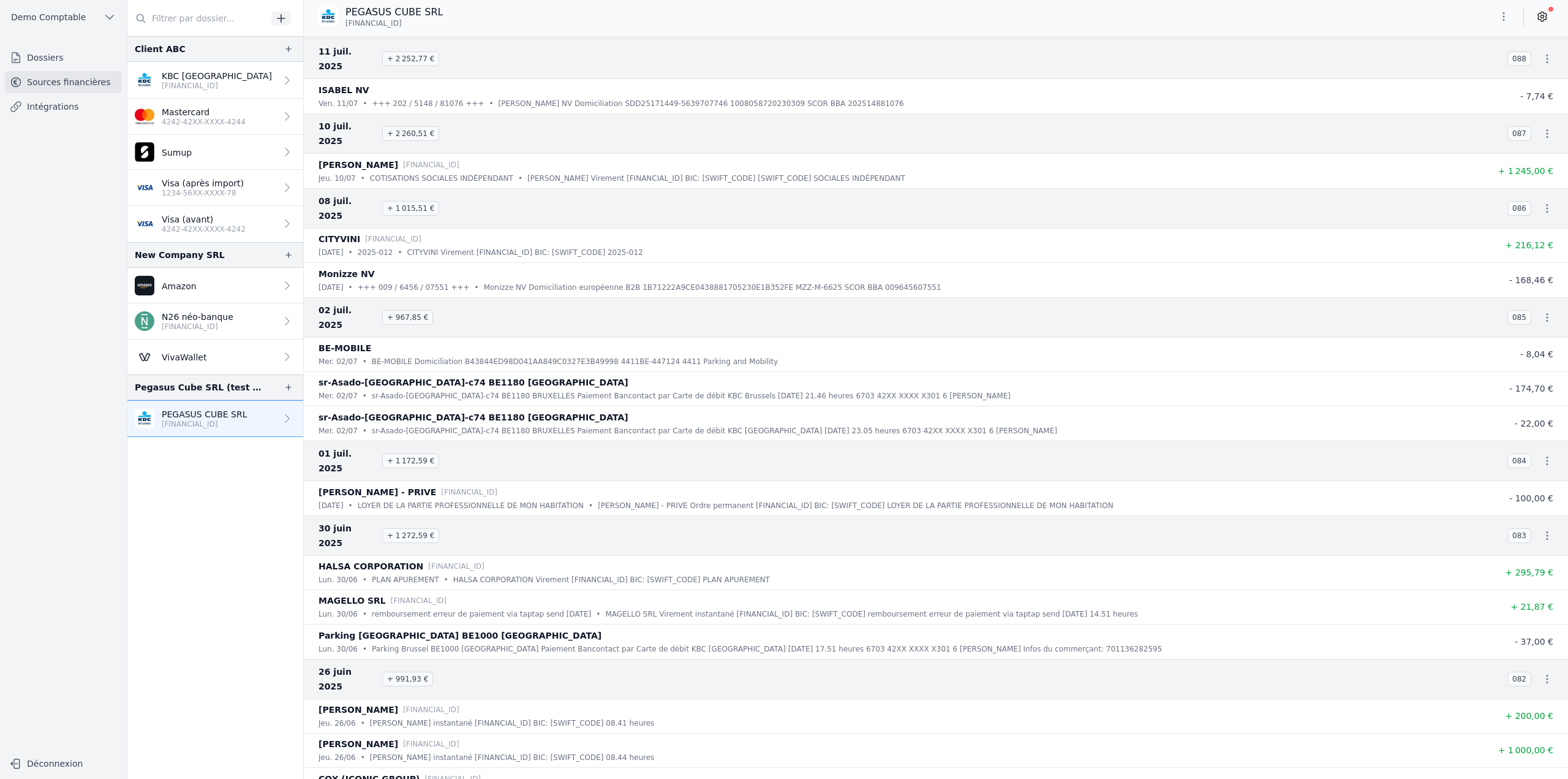
click at [1512, 18] on button "button" at bounding box center [1503, 17] width 25 height 20
click at [1483, 59] on button "Exporter" at bounding box center [1473, 65] width 88 height 23
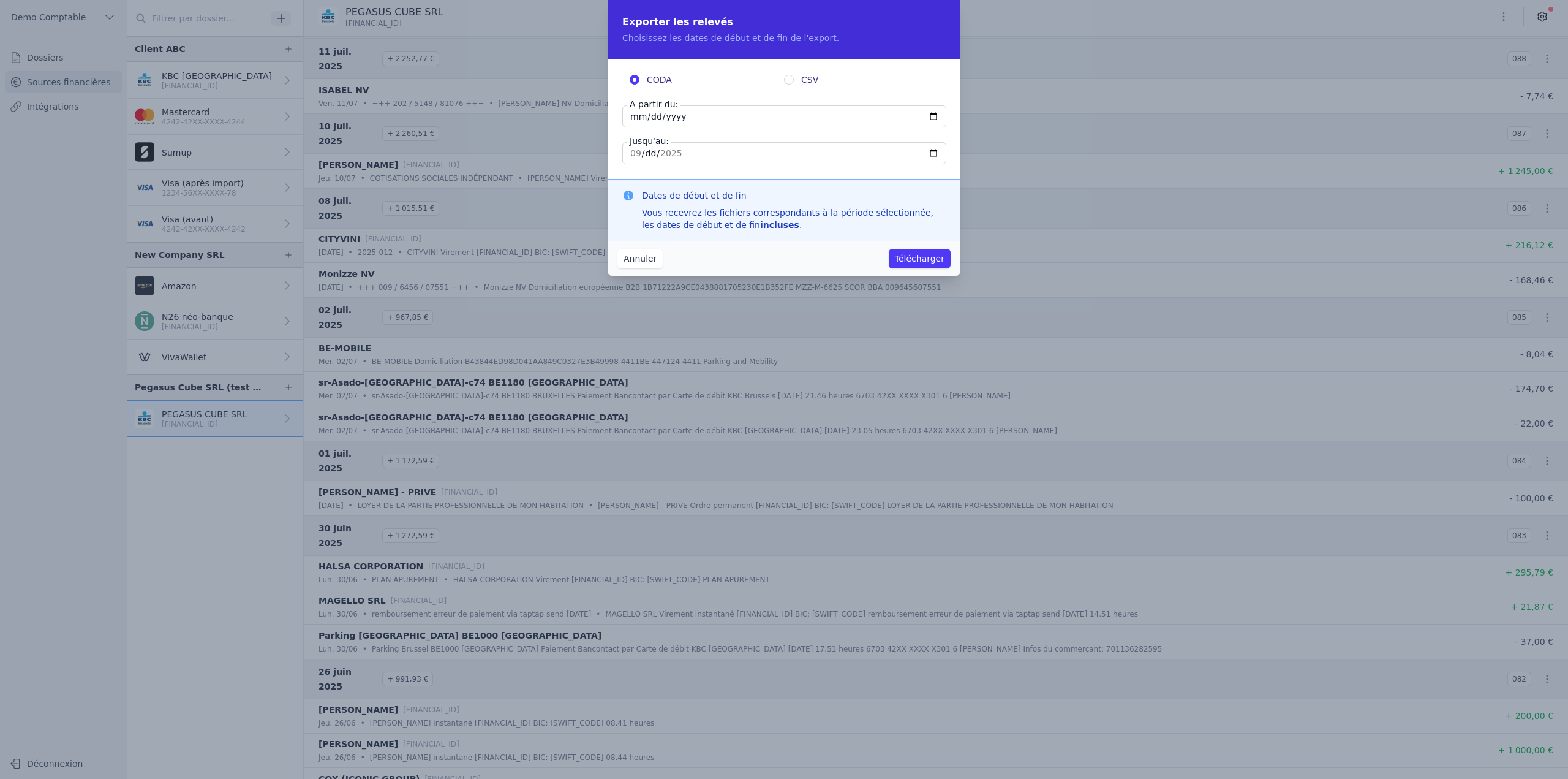
click at [939, 110] on input "2025-09-15" at bounding box center [784, 117] width 324 height 22
click at [934, 120] on input "2025-09-15" at bounding box center [784, 117] width 324 height 22
type input "2025-07-02"
click at [816, 76] on span "CSV" at bounding box center [809, 79] width 17 height 12
click at [793, 76] on input "CSV" at bounding box center [788, 80] width 10 height 10
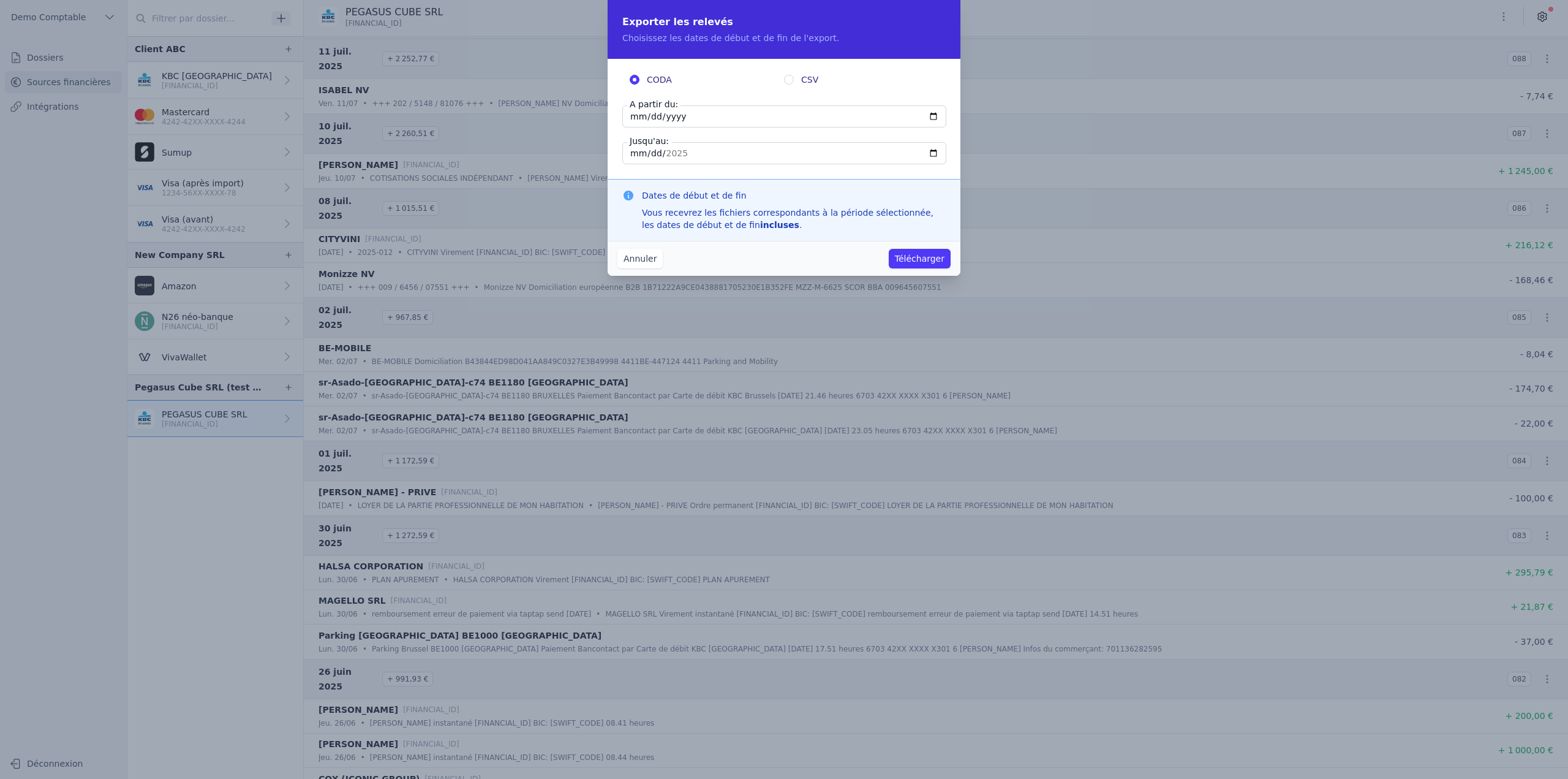
radio input "true"
radio input "false"
click at [937, 262] on button "Télécharger" at bounding box center [919, 259] width 62 height 20
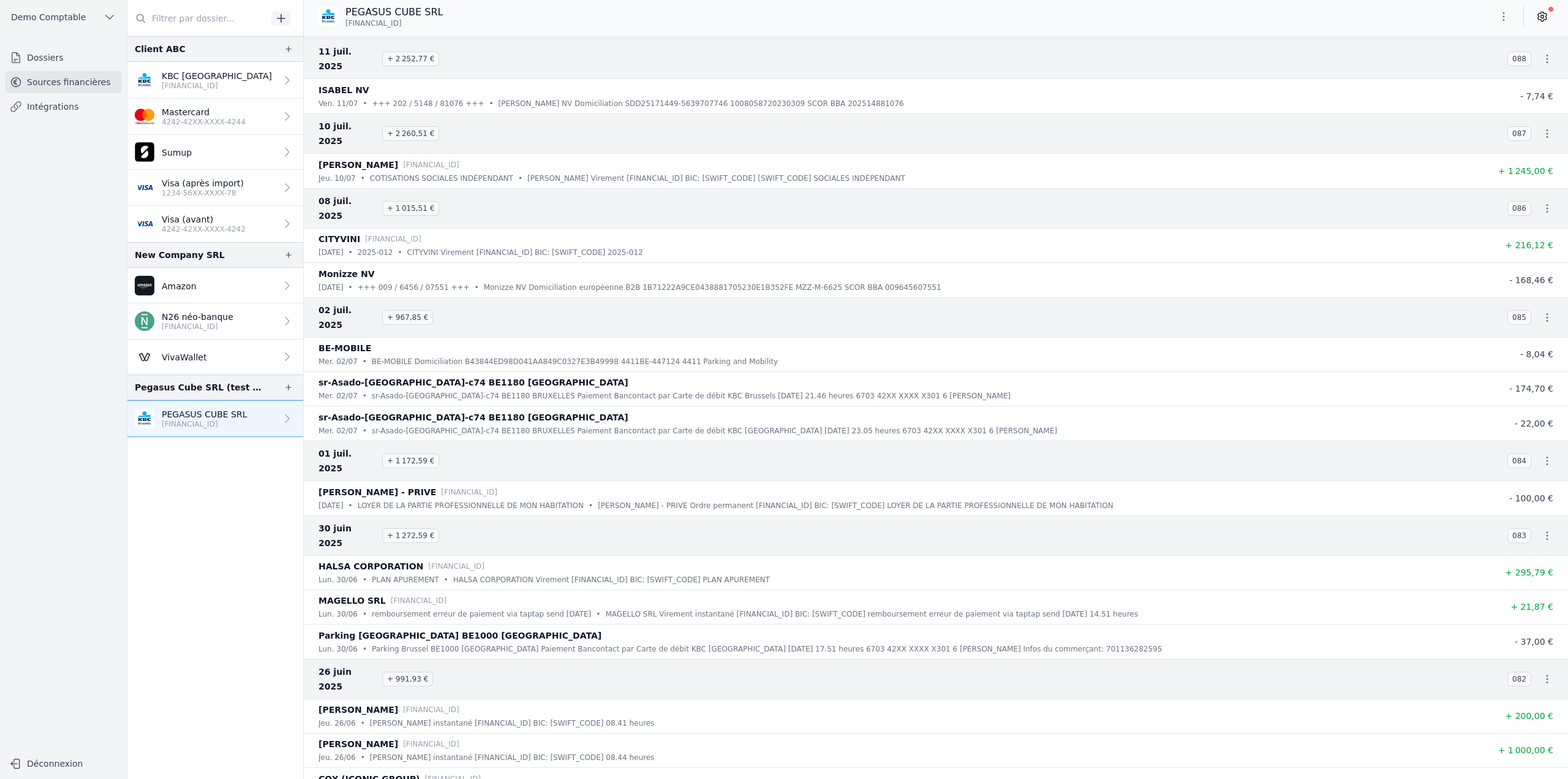
click at [233, 327] on p "[FINANCIAL_ID]" at bounding box center [198, 326] width 72 height 10
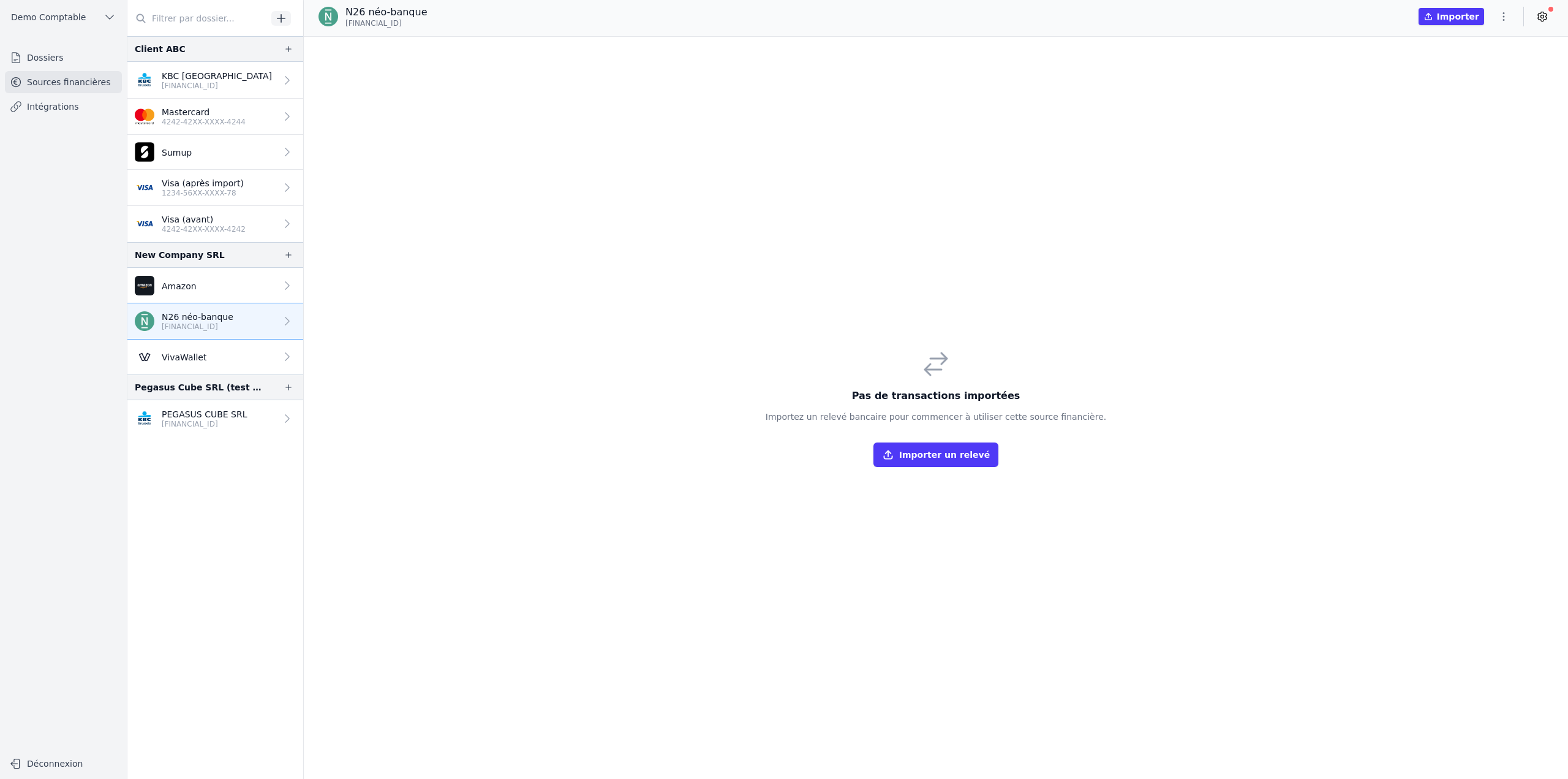
click at [1507, 14] on icon "button" at bounding box center [1504, 17] width 12 height 12
click at [1471, 106] on button "Supprimer" at bounding box center [1473, 110] width 88 height 22
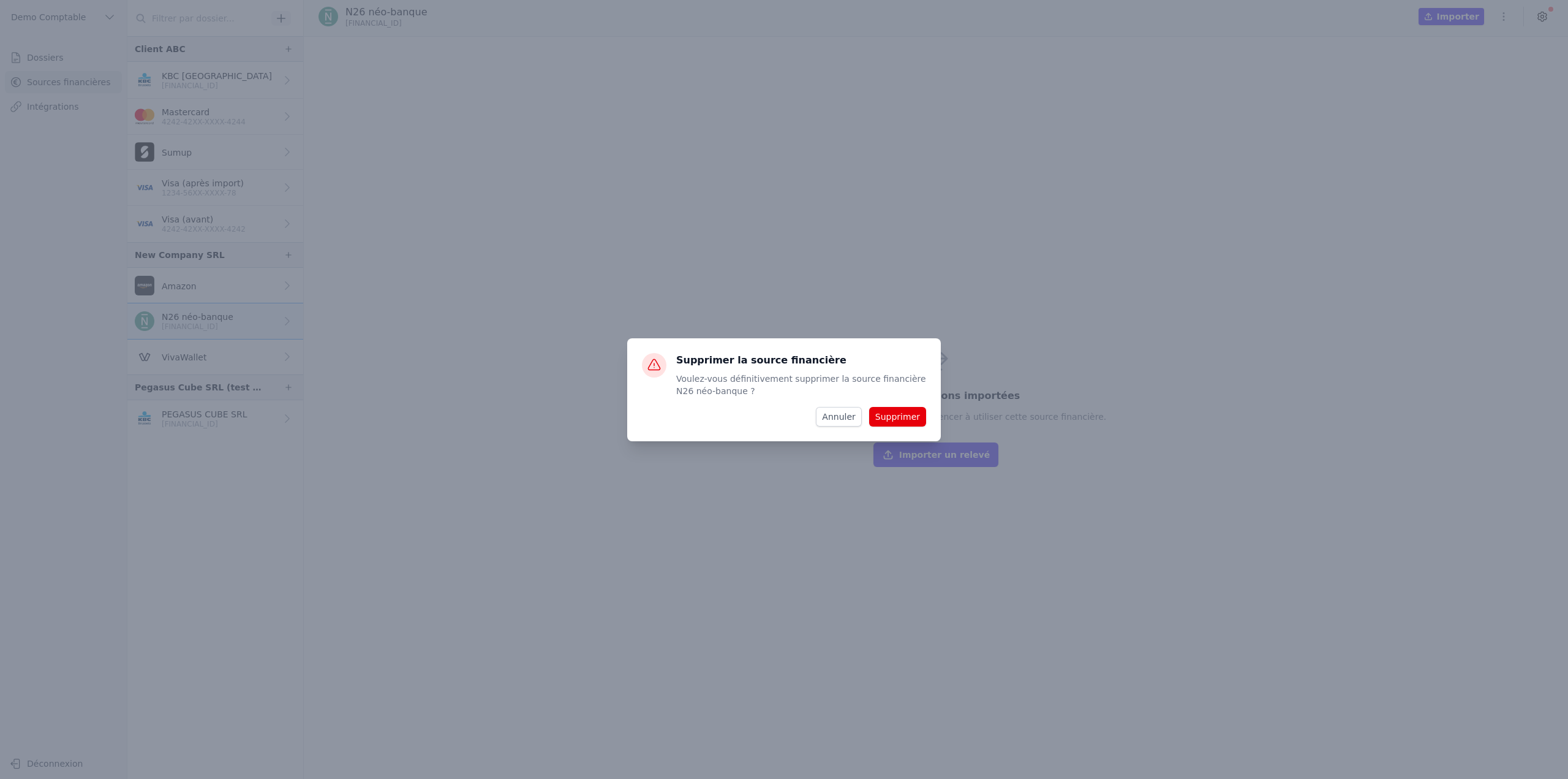
click at [907, 421] on button "Supprimer" at bounding box center [898, 417] width 57 height 20
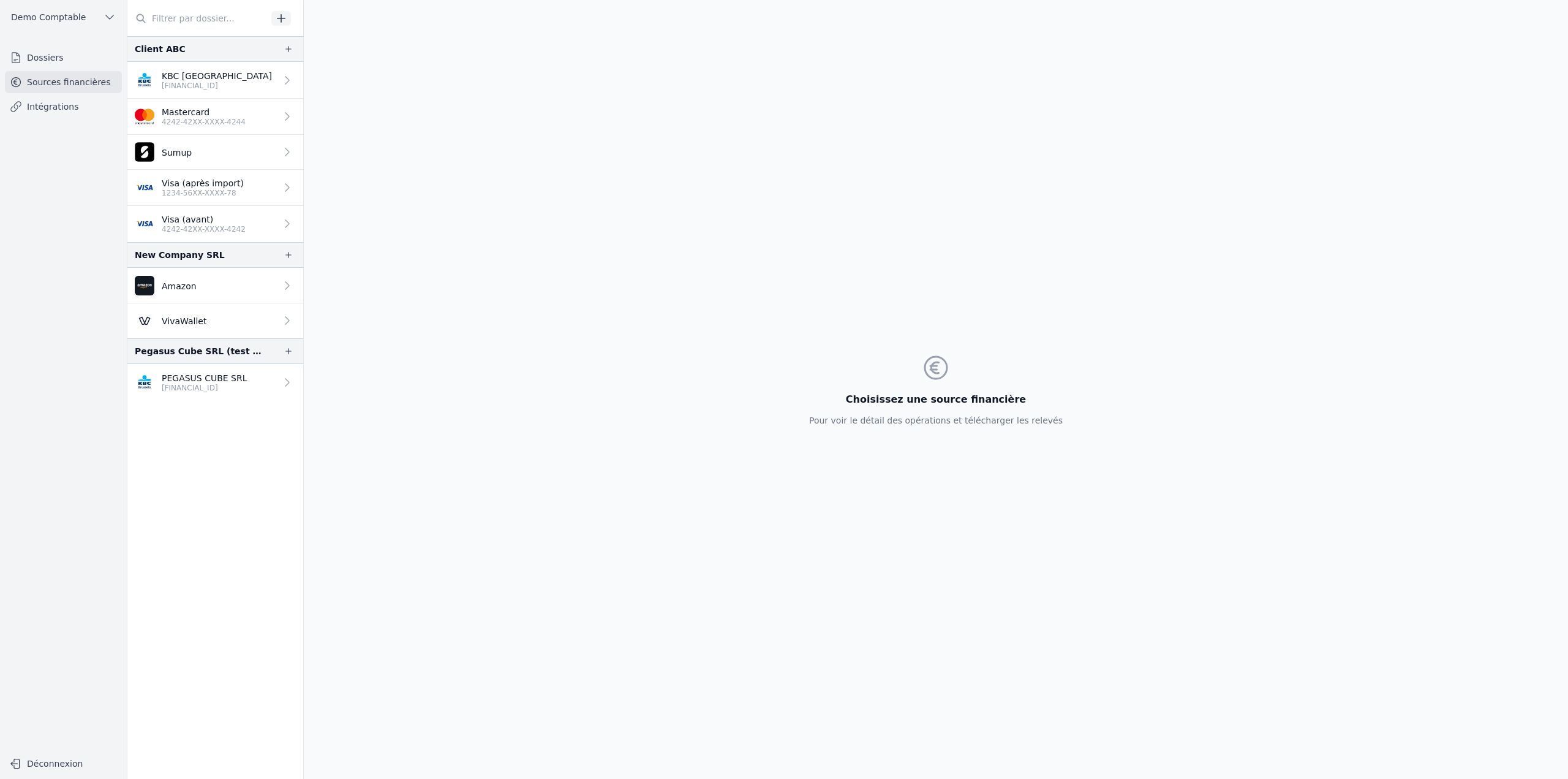
click at [46, 14] on span "Demo Comptable" at bounding box center [48, 17] width 75 height 12
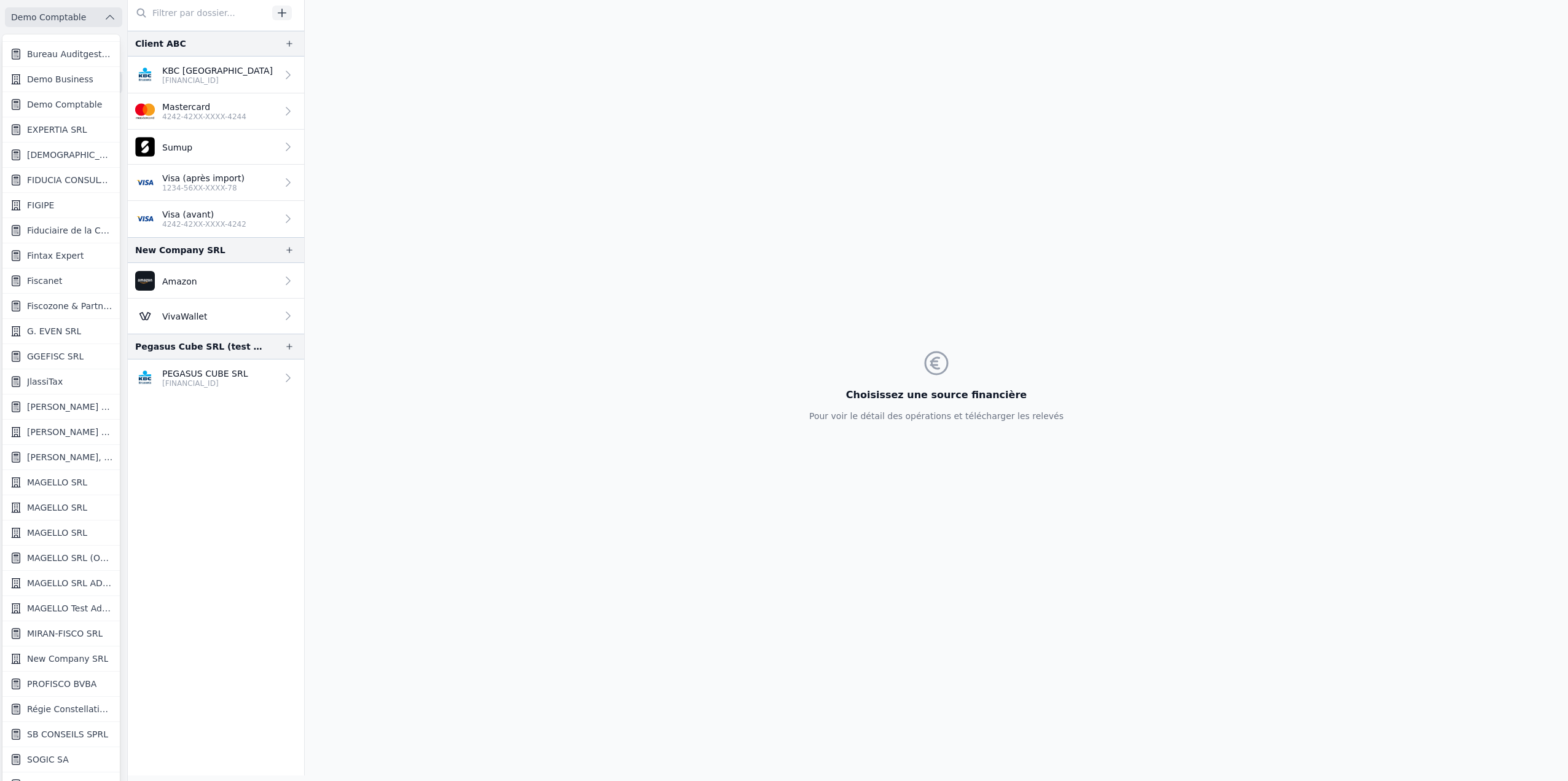
scroll to position [9, 0]
click at [225, 422] on div at bounding box center [784, 390] width 1568 height 781
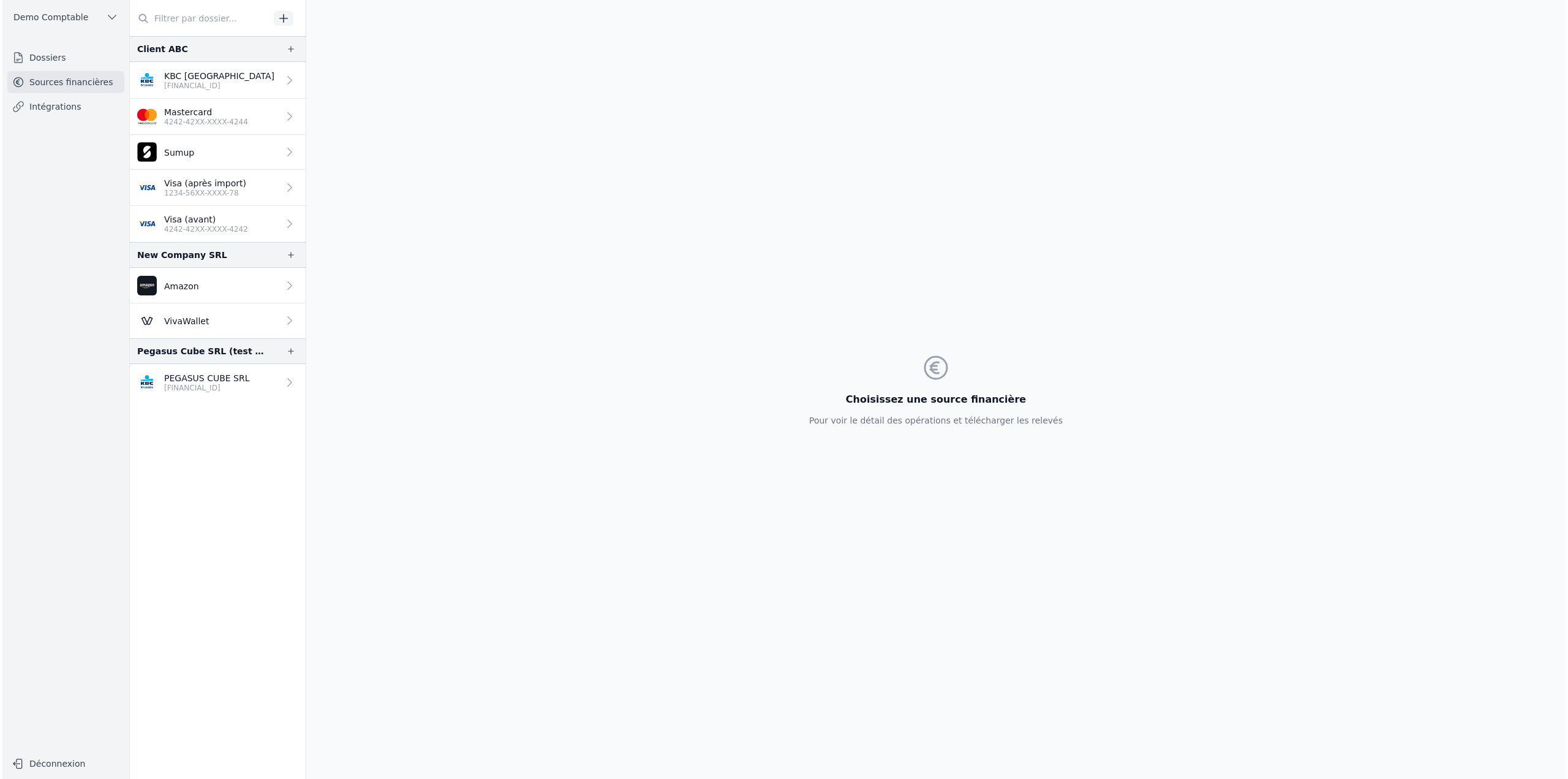
scroll to position [0, 0]
drag, startPoint x: 134, startPoint y: 254, endPoint x: 219, endPoint y: 267, distance: 86.0
click at [219, 267] on div "New Company SRL Amazon VivaWallet" at bounding box center [215, 290] width 176 height 96
click at [216, 251] on div "New Company SRL" at bounding box center [215, 255] width 176 height 26
copy div "New Company SRL"
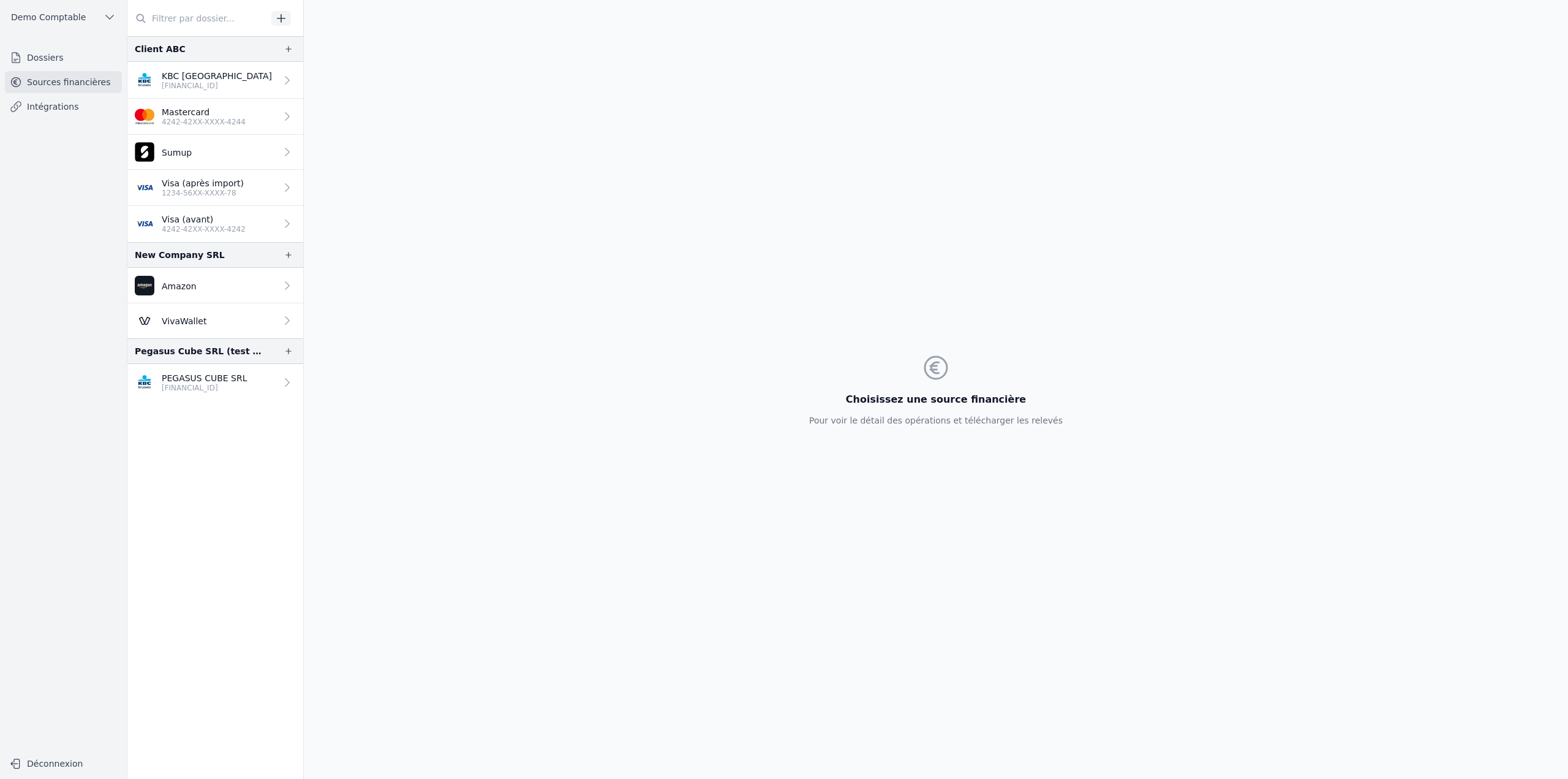
click at [91, 20] on button "Demo Comptable" at bounding box center [63, 17] width 117 height 20
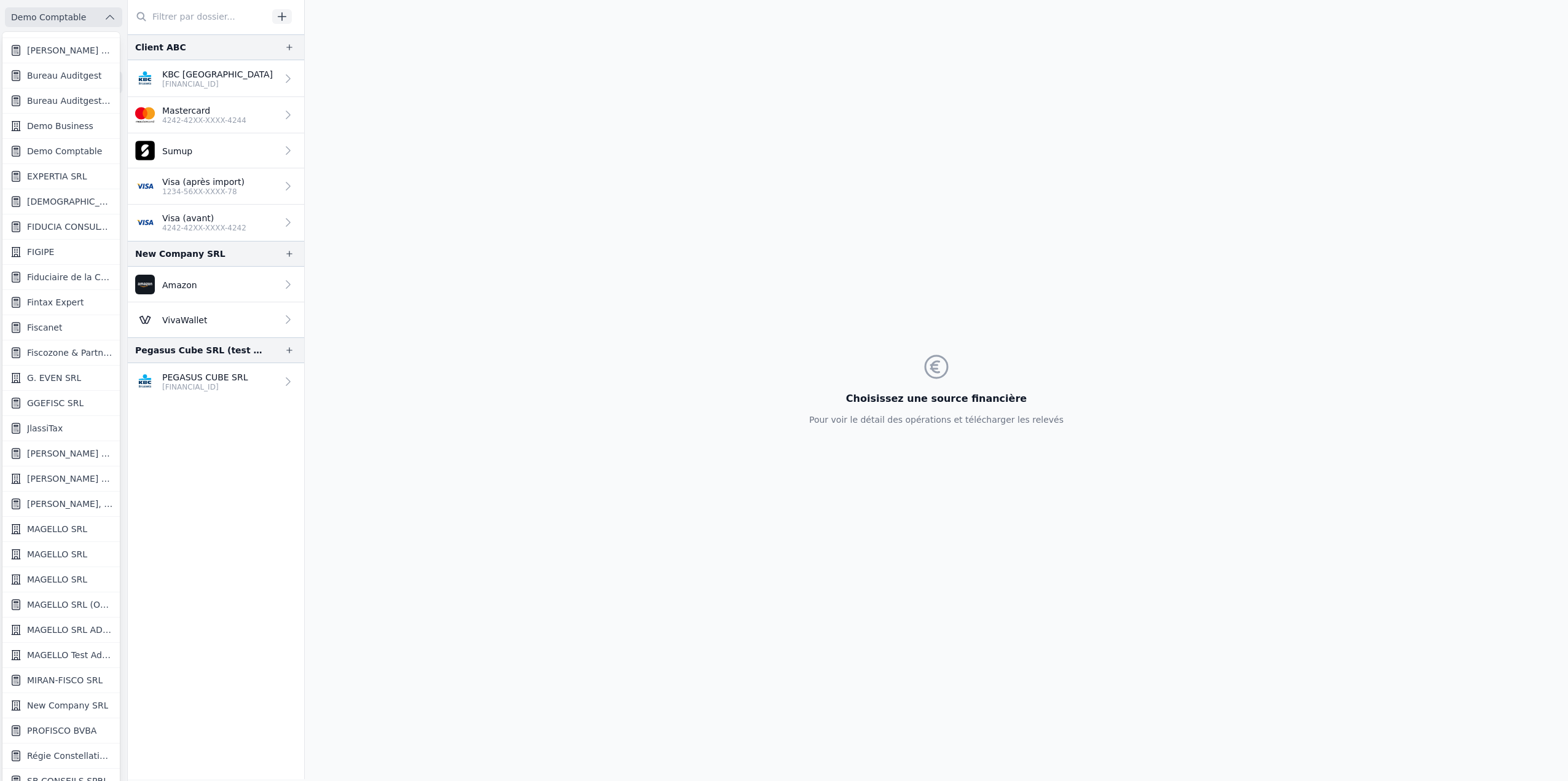
scroll to position [295, 0]
click at [73, 652] on span "New Company SRL" at bounding box center [67, 656] width 81 height 12
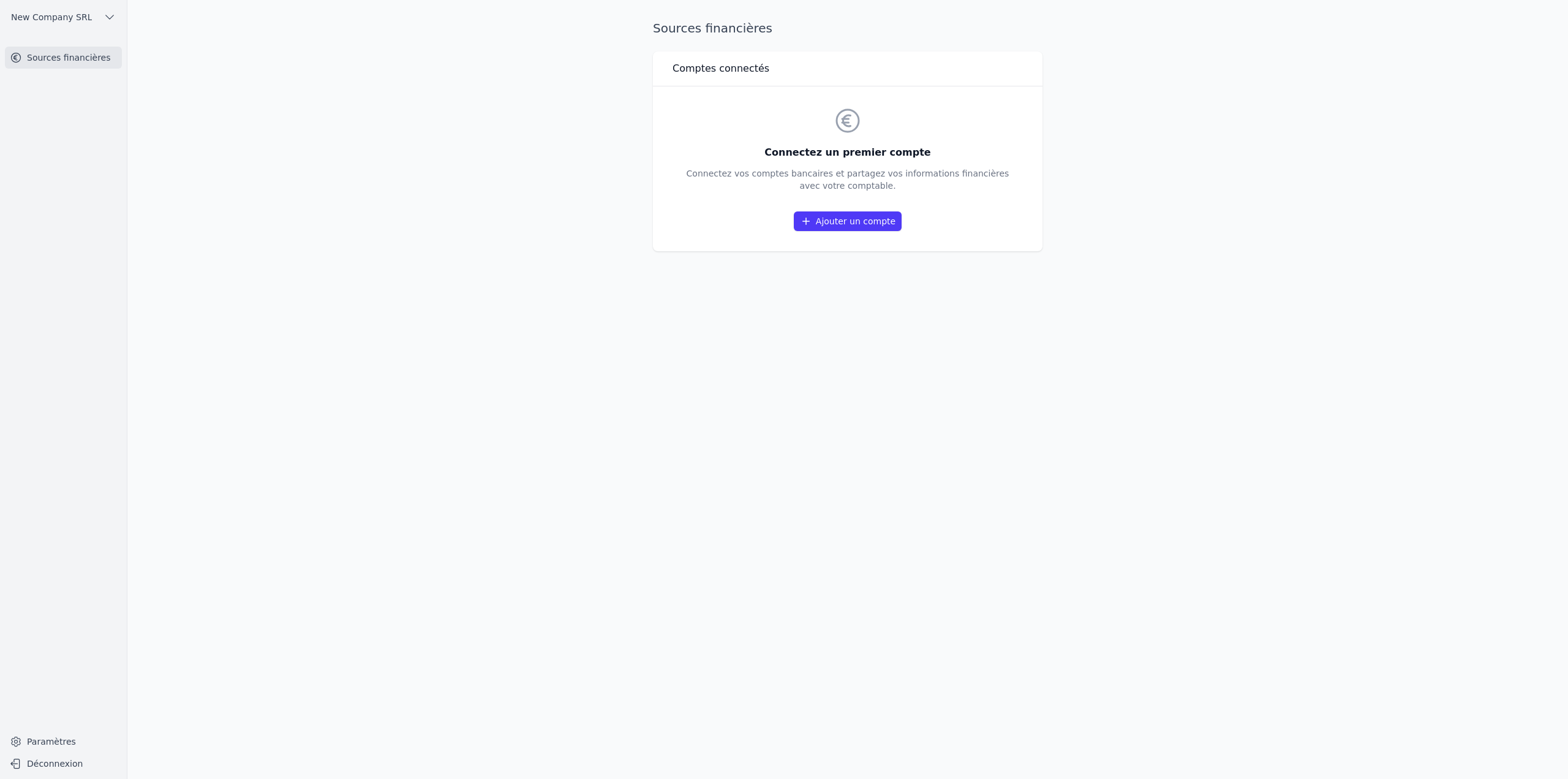
click at [890, 226] on link "Ajouter un compte" at bounding box center [847, 221] width 108 height 20
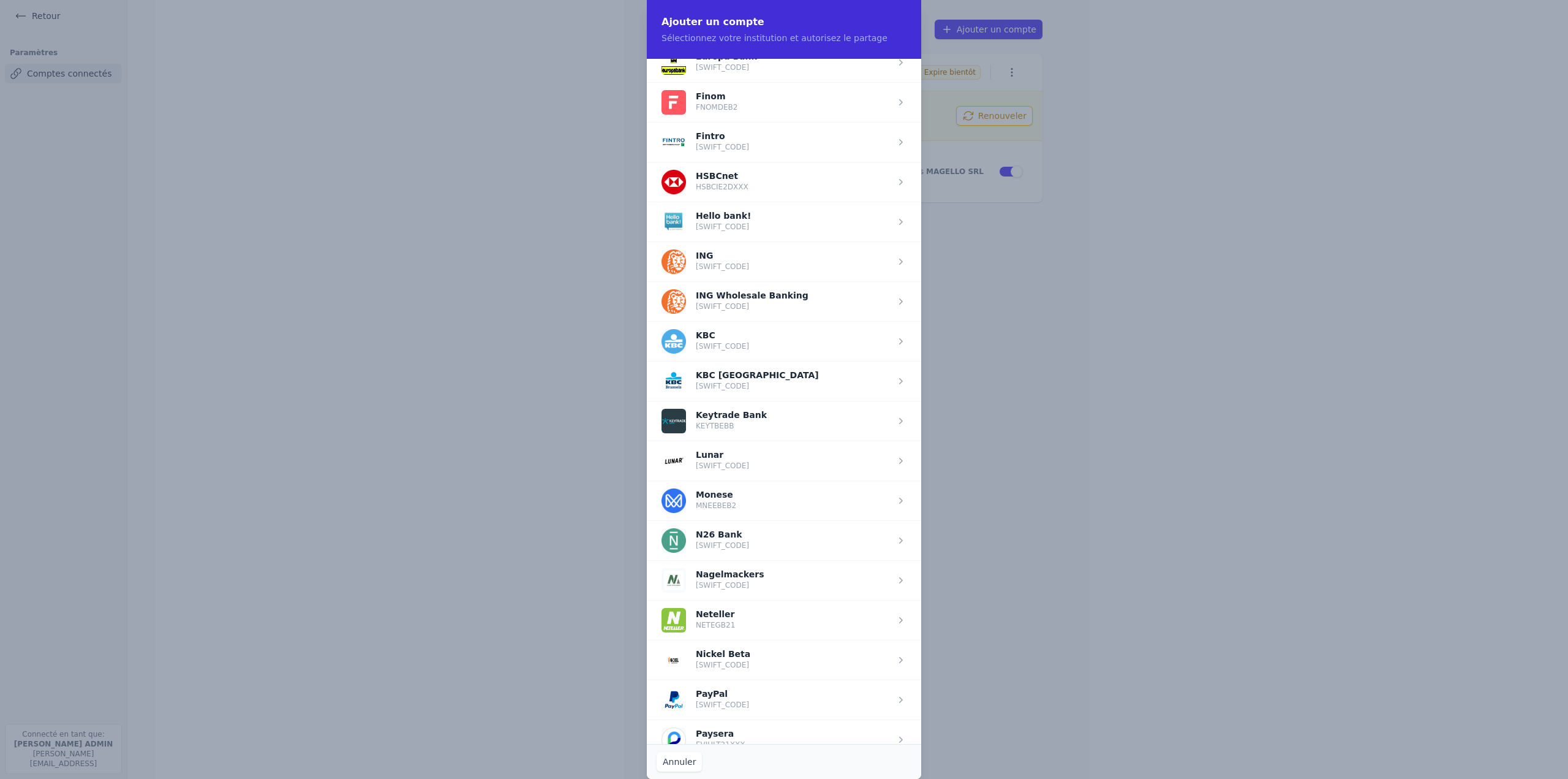
scroll to position [736, 0]
click at [747, 528] on span "button" at bounding box center [784, 538] width 275 height 40
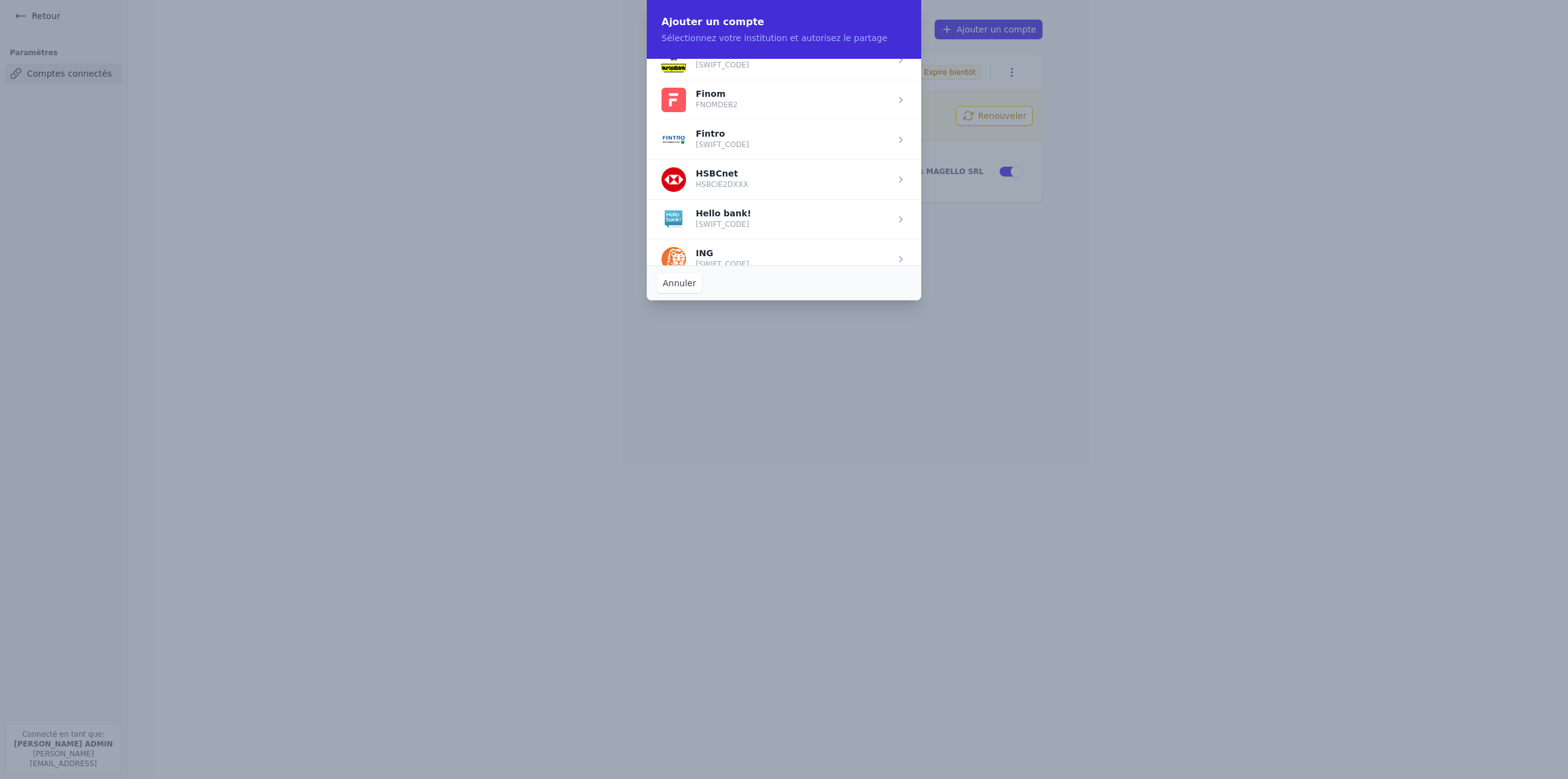
scroll to position [0, 0]
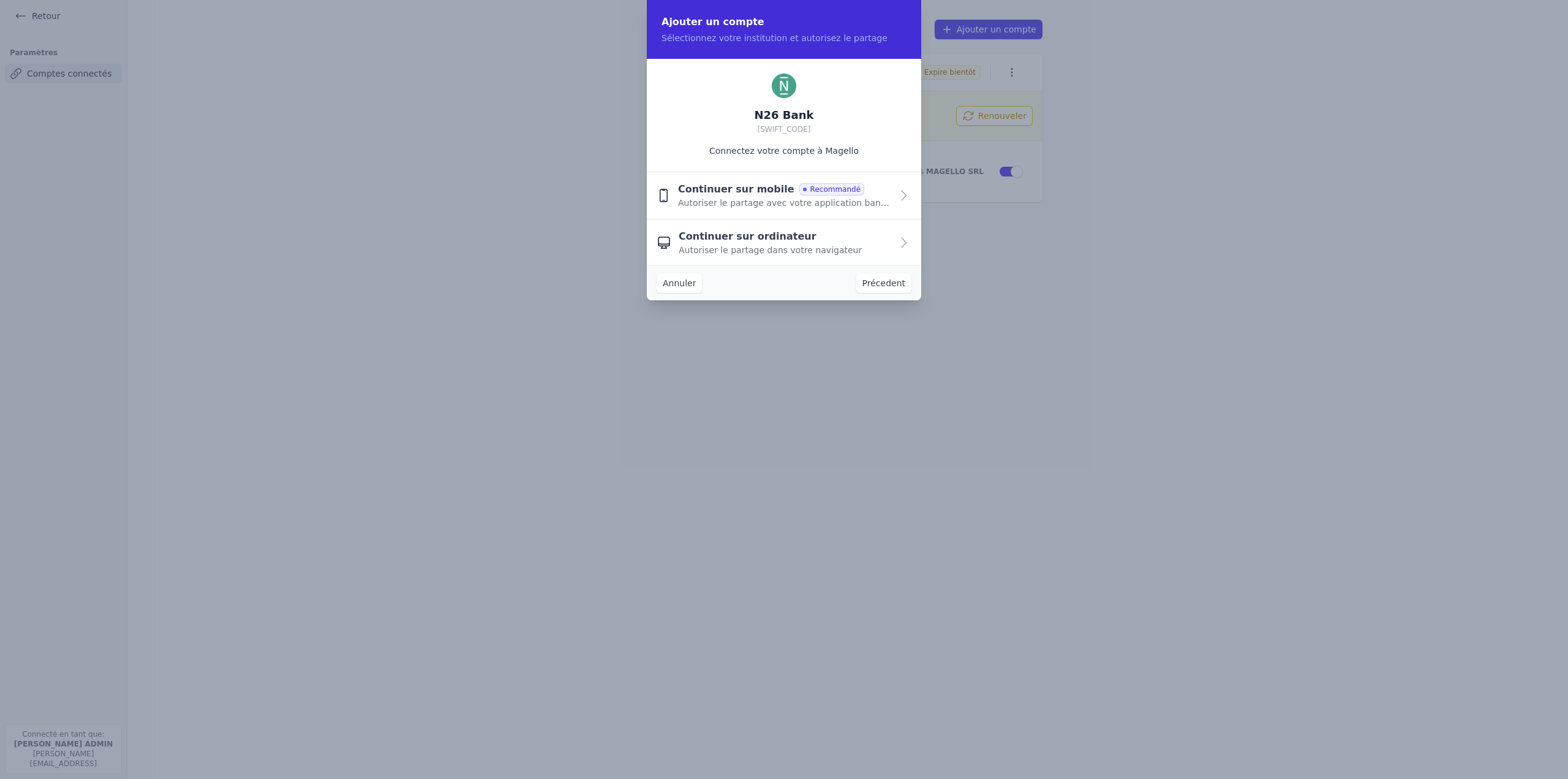
click at [779, 202] on span "Autoriser le partage avec votre application bancaire" at bounding box center [784, 203] width 213 height 12
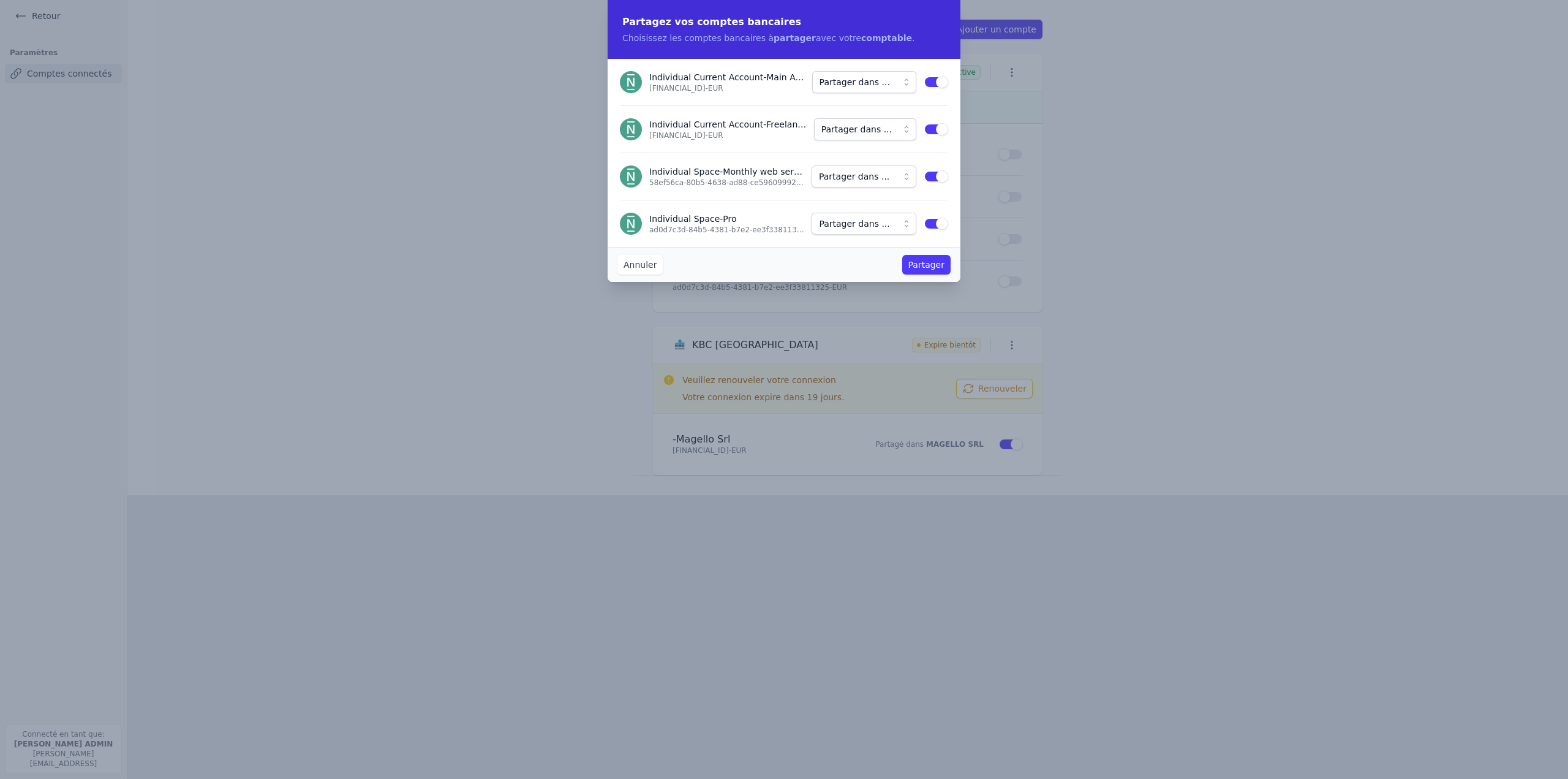
click at [644, 265] on button "Annuler" at bounding box center [640, 265] width 45 height 20
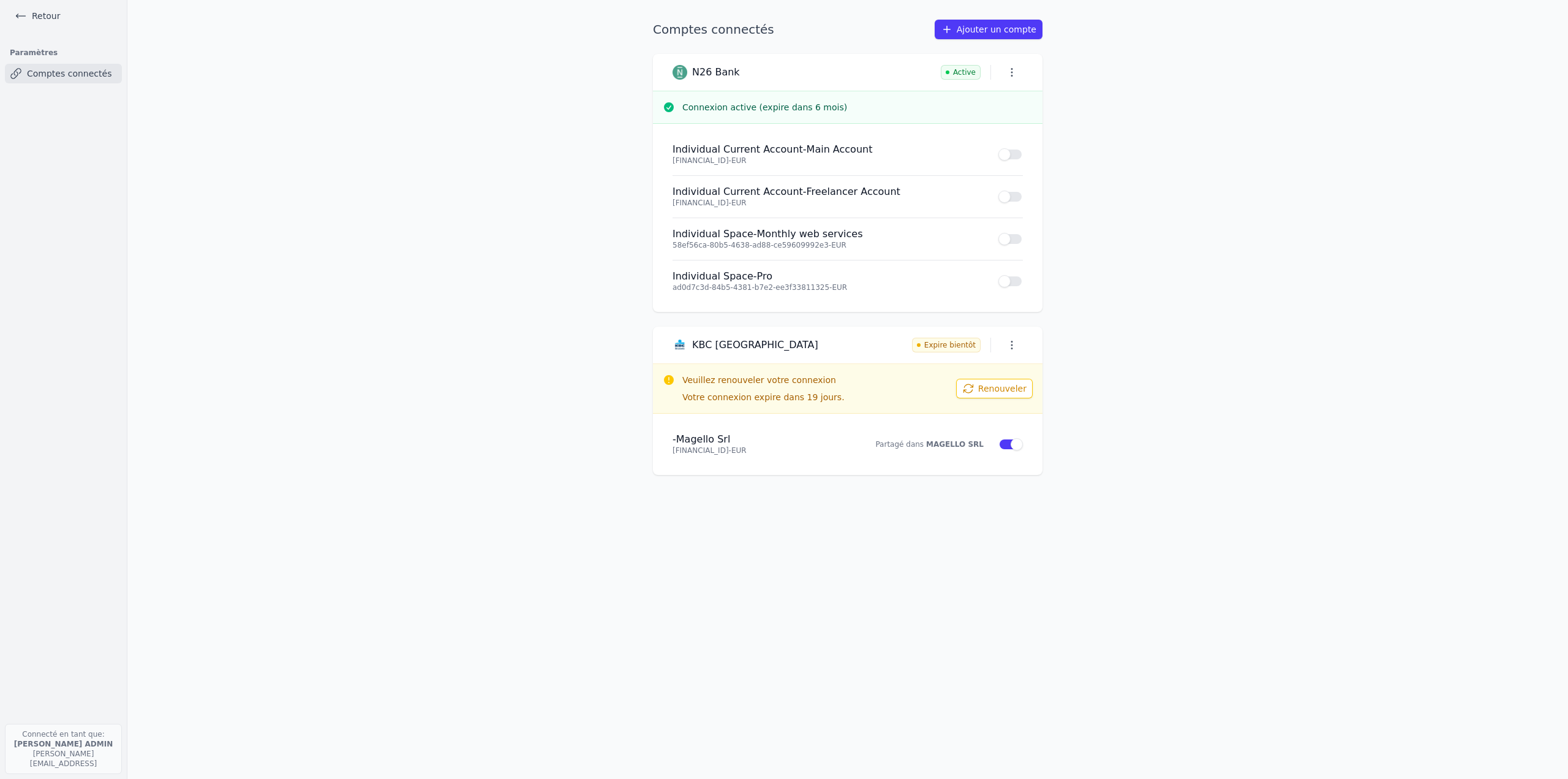
click at [38, 17] on link "Retour" at bounding box center [38, 15] width 55 height 17
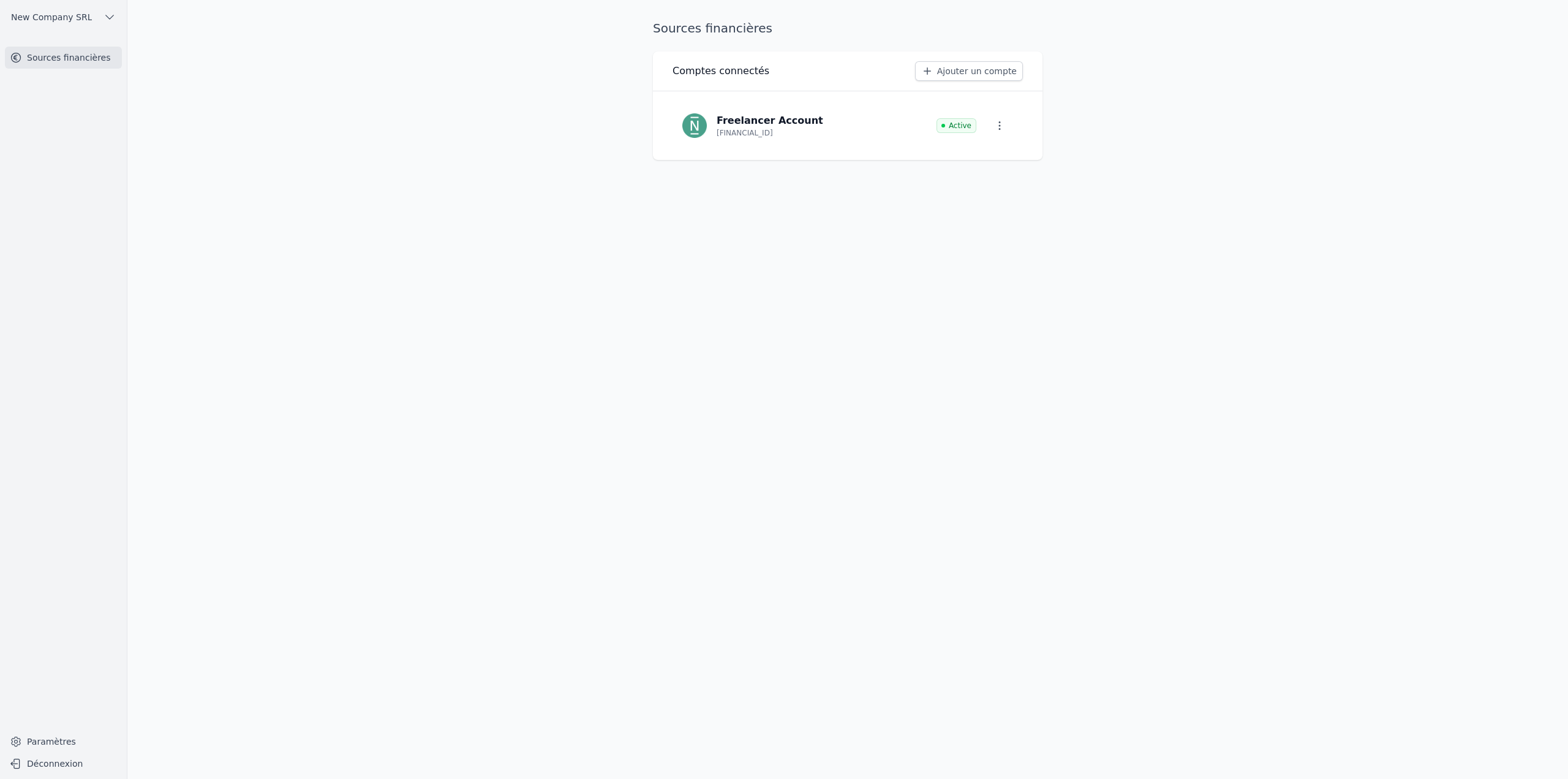
click at [38, 17] on span "New Company SRL" at bounding box center [51, 17] width 81 height 12
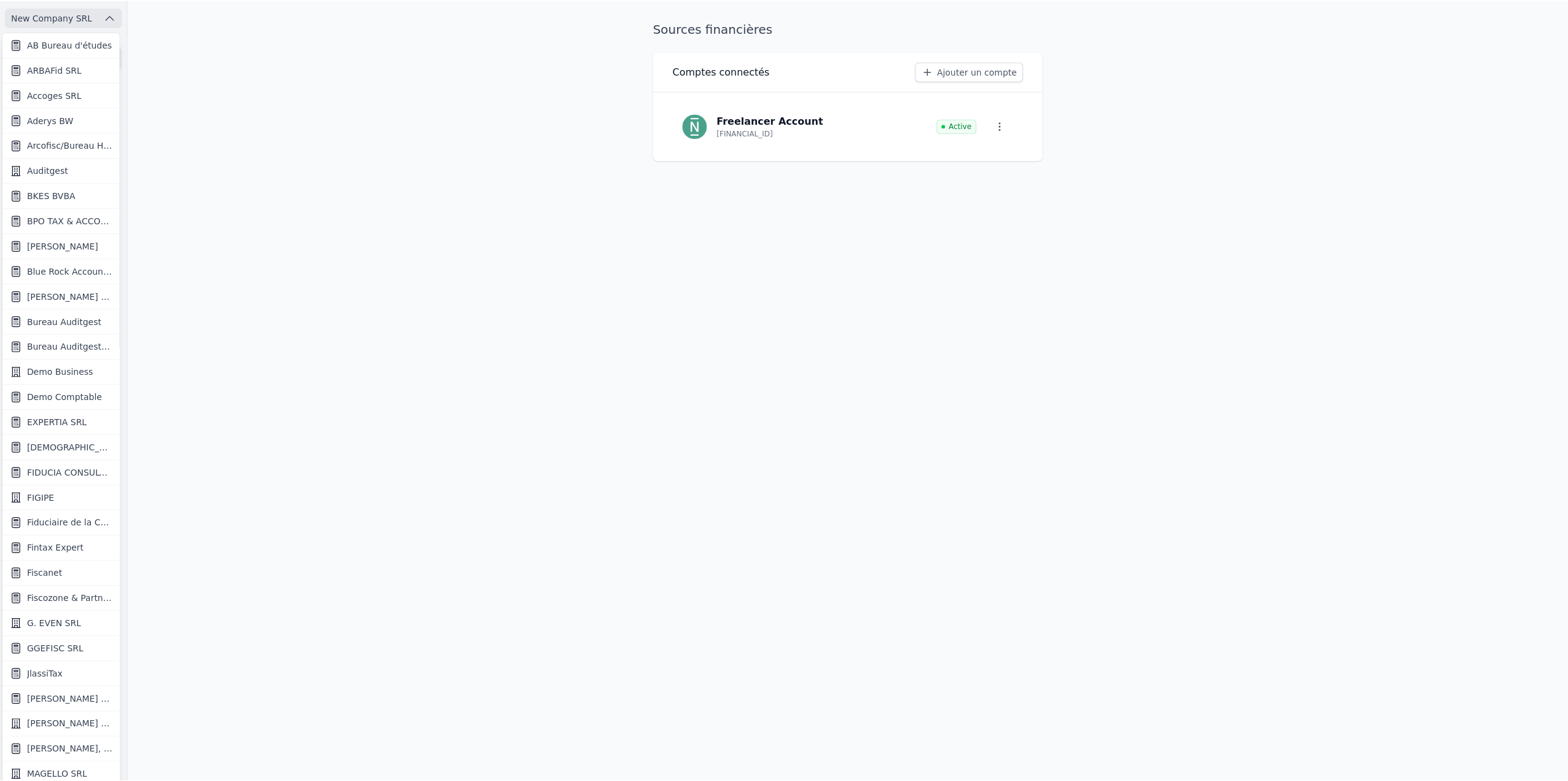
scroll to position [2, 0]
click at [77, 392] on span "Demo Comptable" at bounding box center [64, 396] width 75 height 12
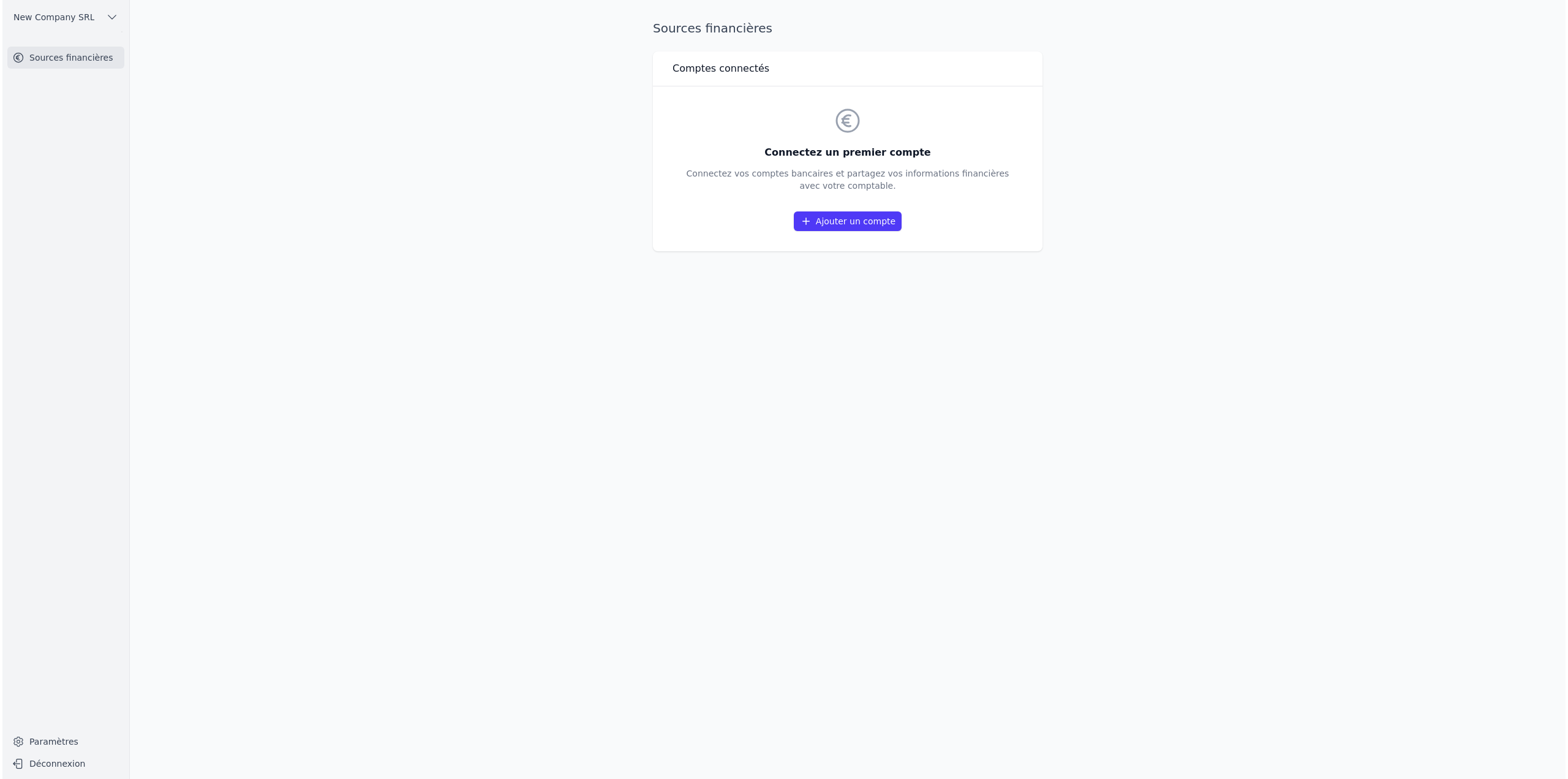
scroll to position [0, 0]
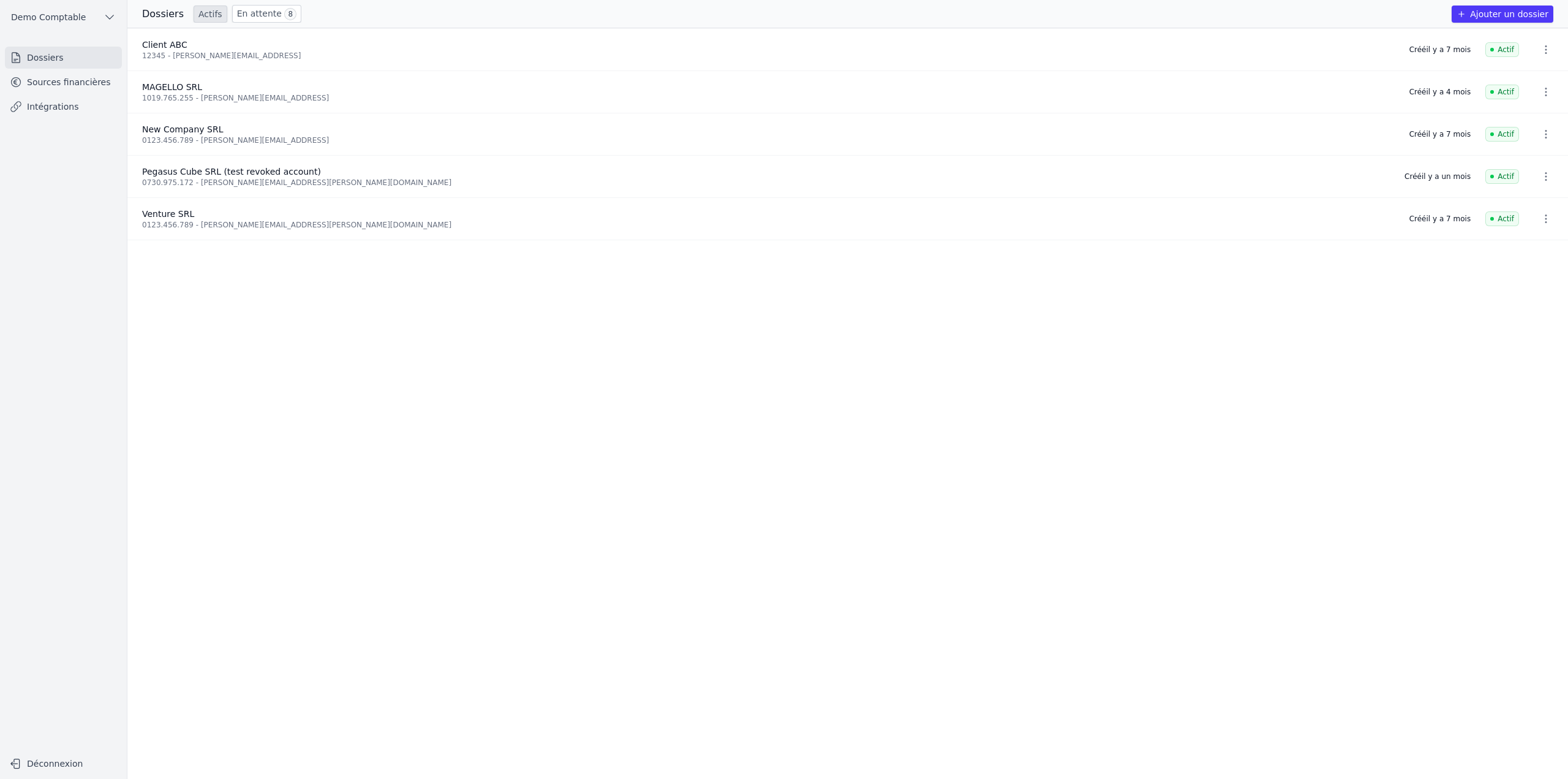
click at [117, 86] on link "Sources financières" at bounding box center [63, 82] width 117 height 22
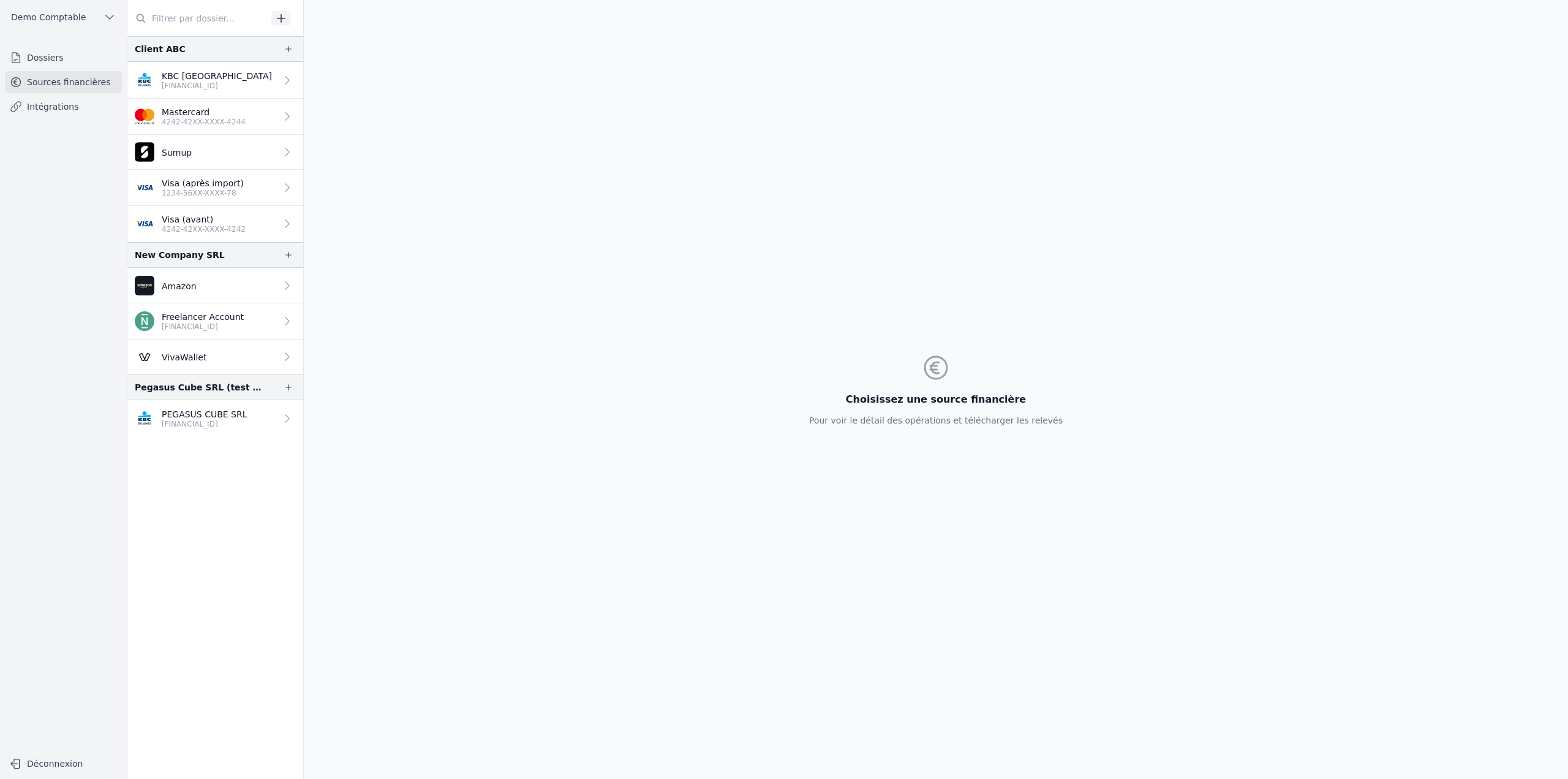
click at [243, 310] on p "Freelancer Account" at bounding box center [203, 316] width 82 height 12
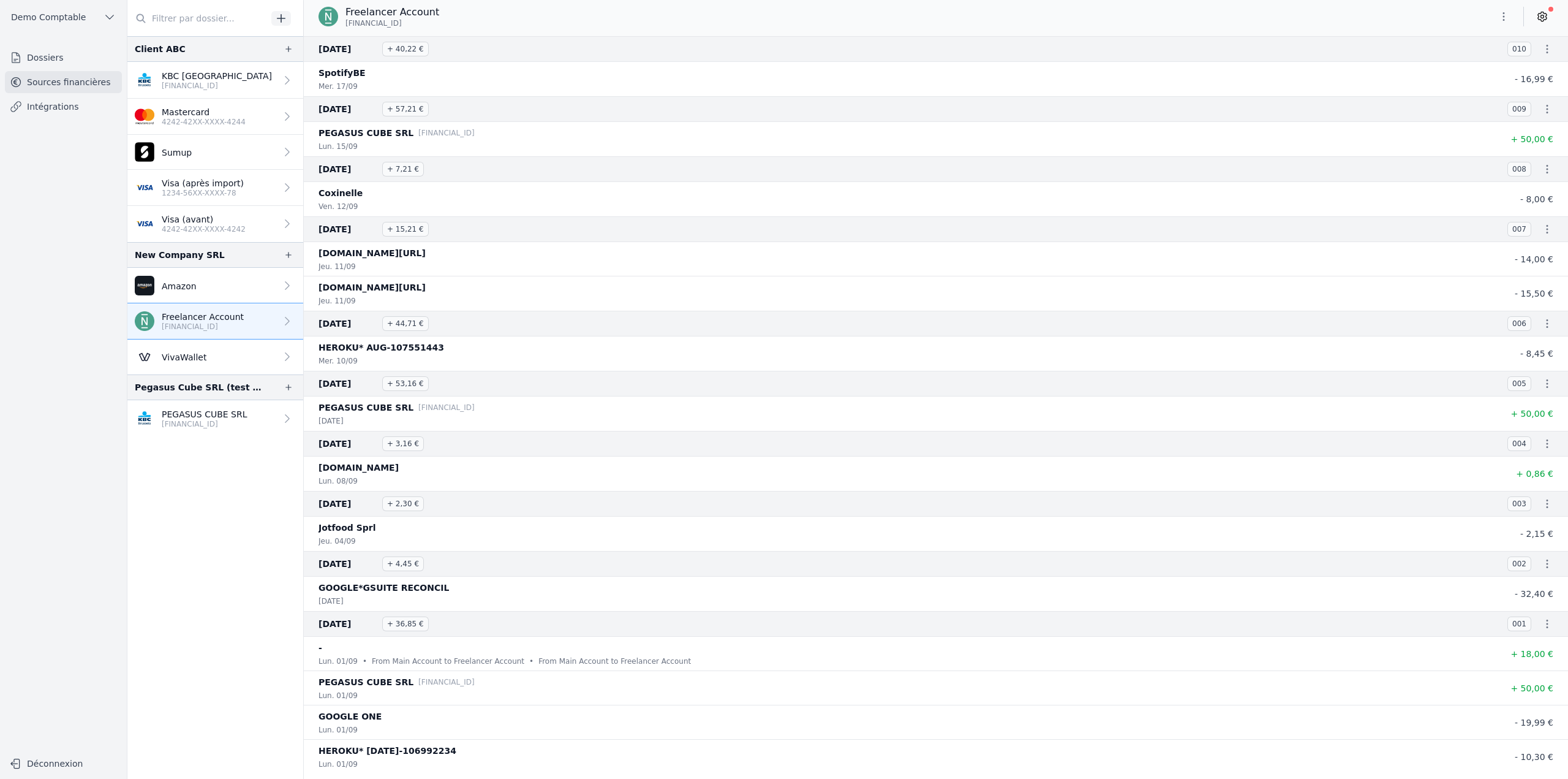
click at [1505, 12] on icon "button" at bounding box center [1504, 17] width 12 height 12
click at [1464, 65] on button "Exporter" at bounding box center [1473, 65] width 88 height 23
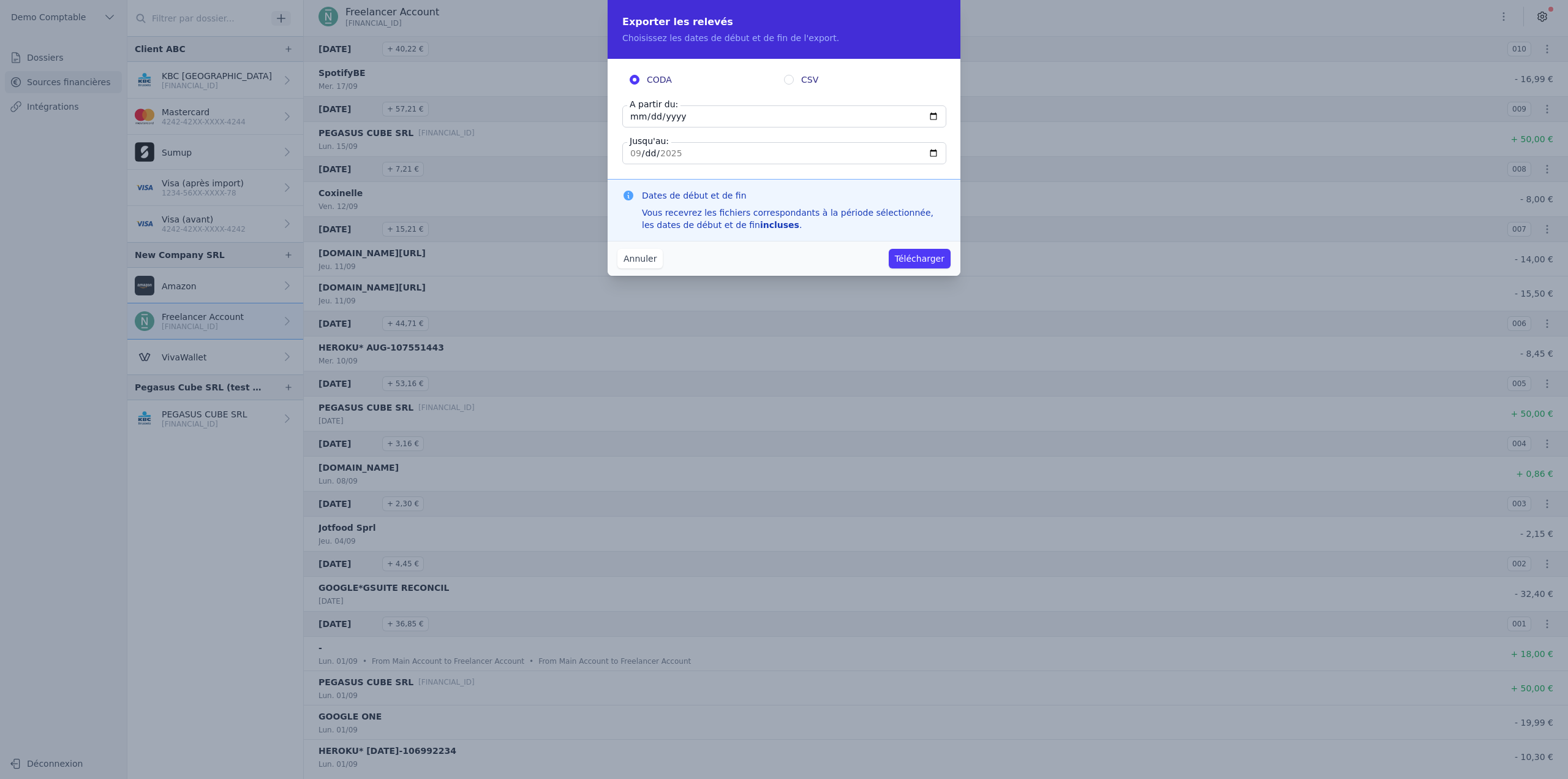
click at [786, 78] on input "CSV" at bounding box center [788, 80] width 10 height 10
radio input "true"
radio input "false"
click at [743, 114] on input "2025-09-17" at bounding box center [784, 117] width 324 height 22
click at [650, 257] on button "Annuler" at bounding box center [640, 259] width 45 height 20
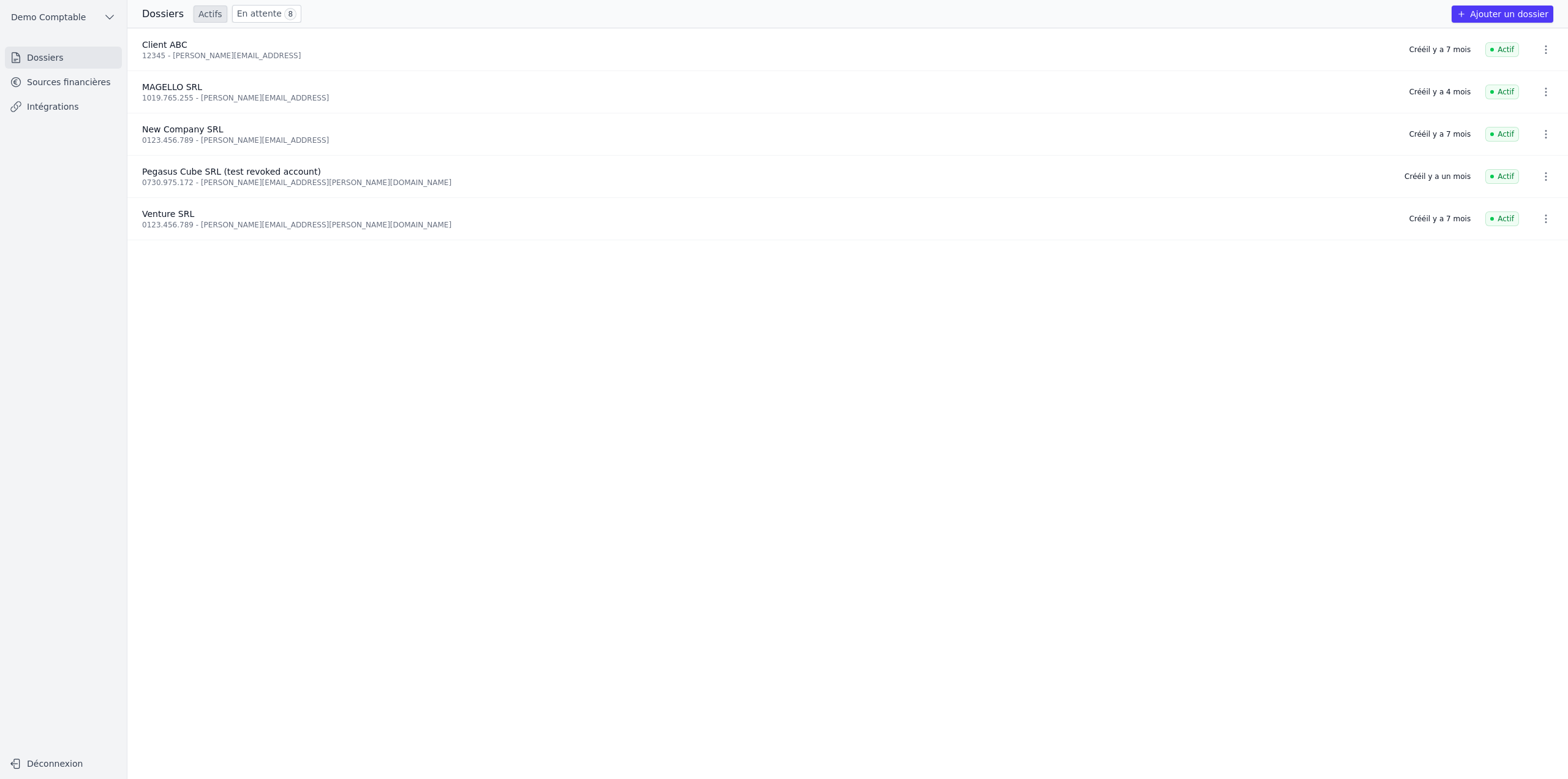
click at [67, 94] on ul "Dossiers Sources financières Intégrations" at bounding box center [63, 82] width 117 height 71
click at [68, 83] on link "Sources financières" at bounding box center [63, 82] width 117 height 22
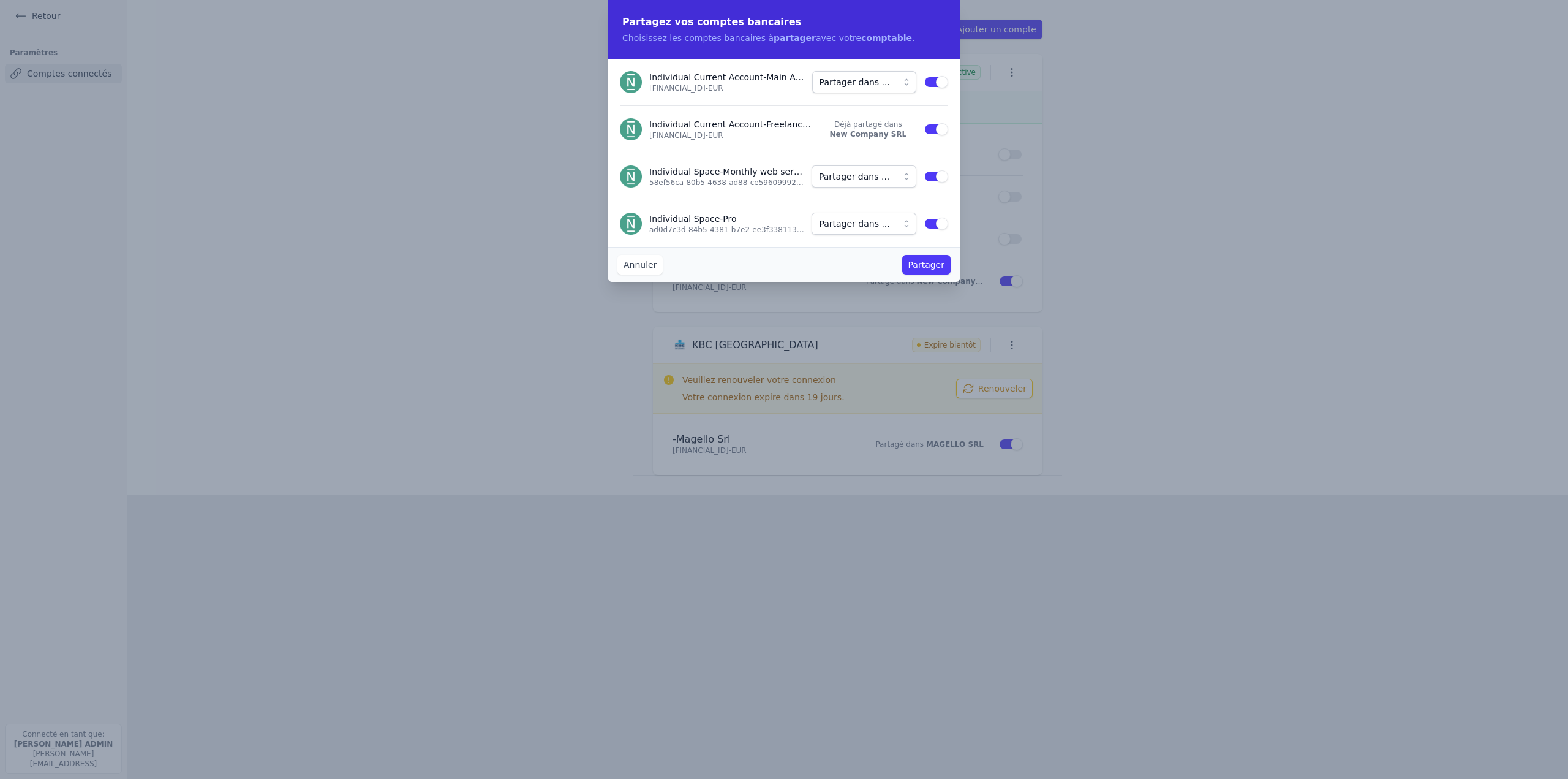
click at [624, 270] on button "Annuler" at bounding box center [640, 265] width 45 height 20
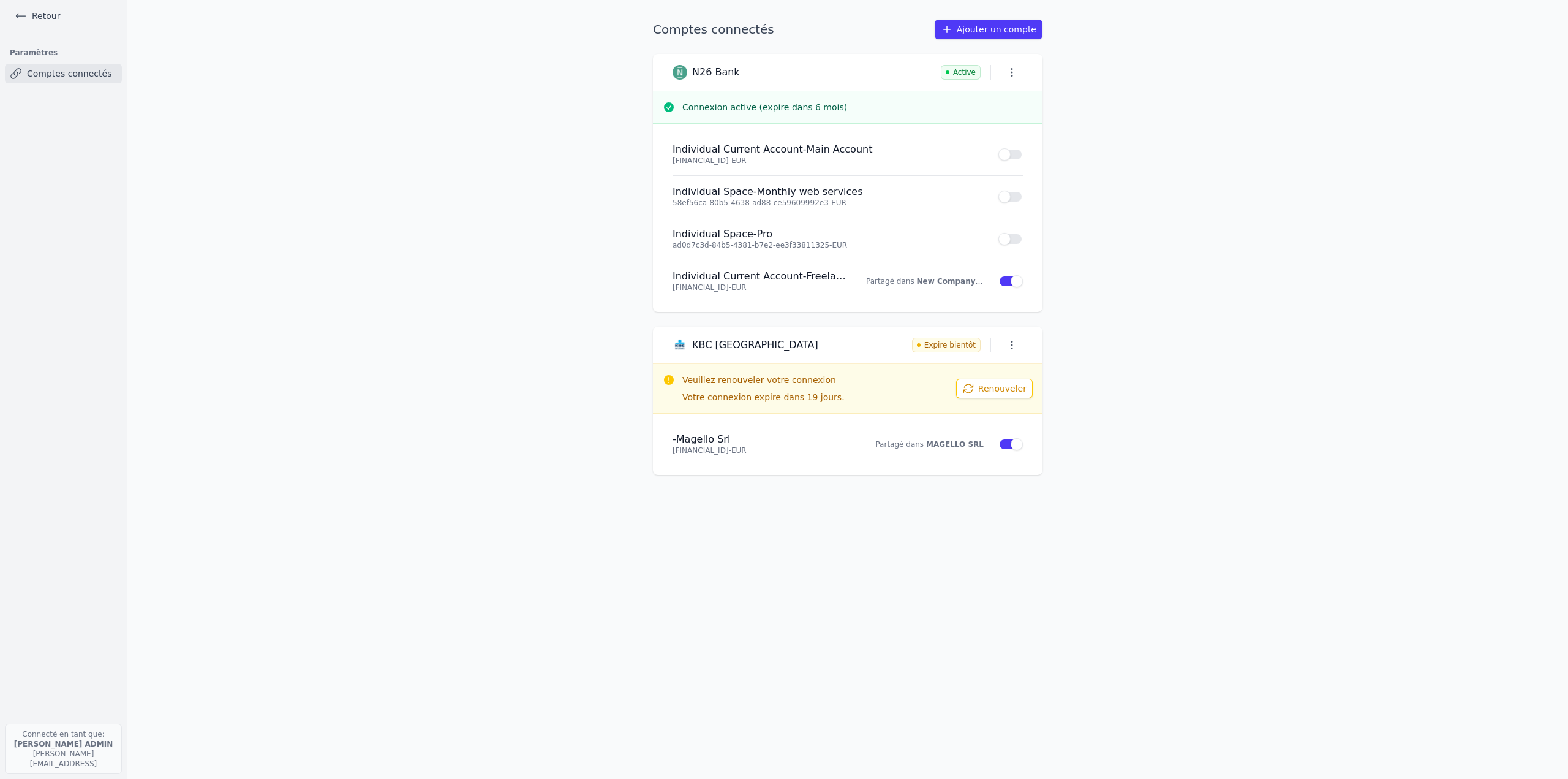
click at [20, 15] on icon at bounding box center [21, 16] width 12 height 12
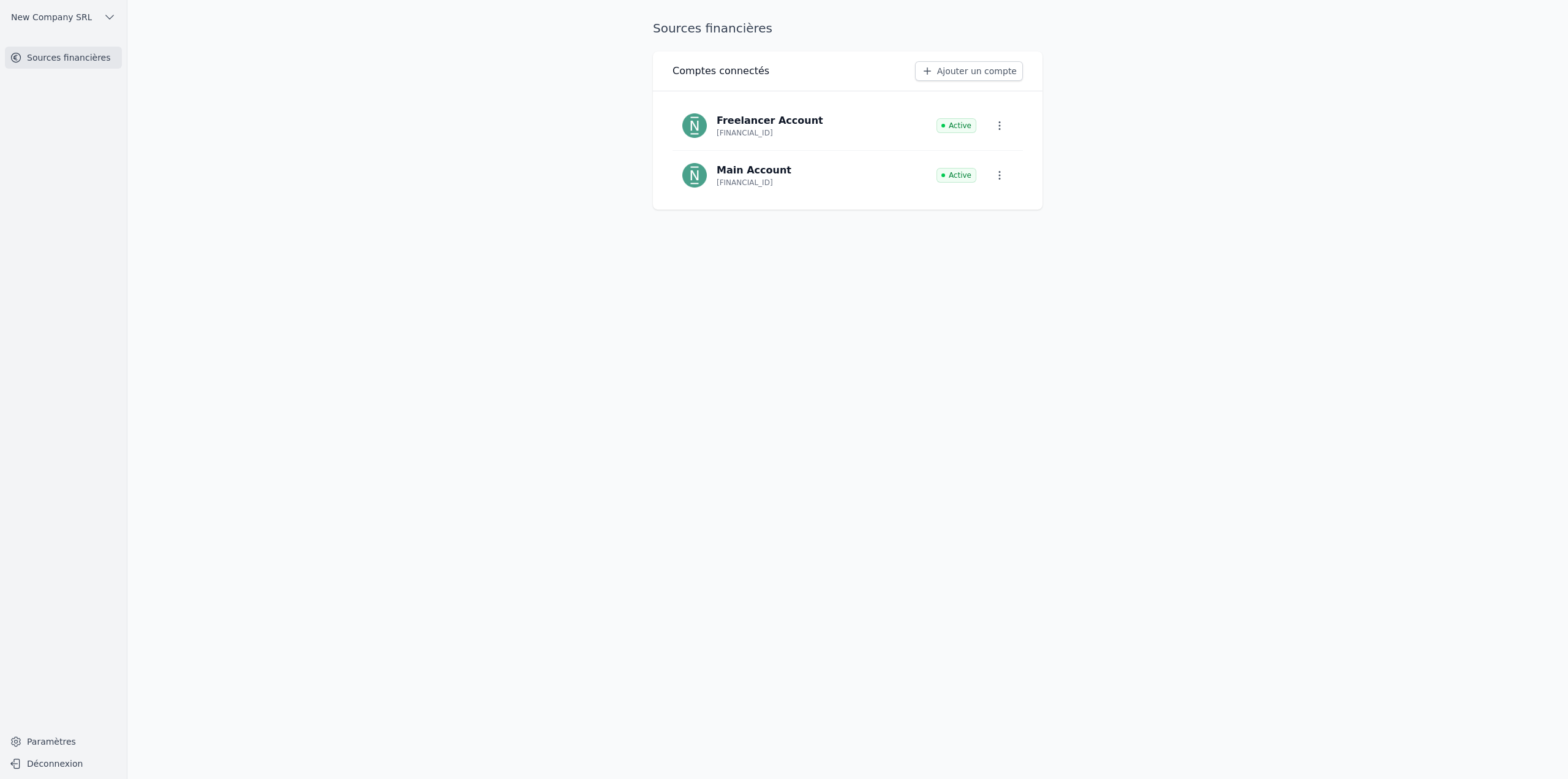
click at [21, 17] on span "New Company SRL" at bounding box center [51, 17] width 81 height 12
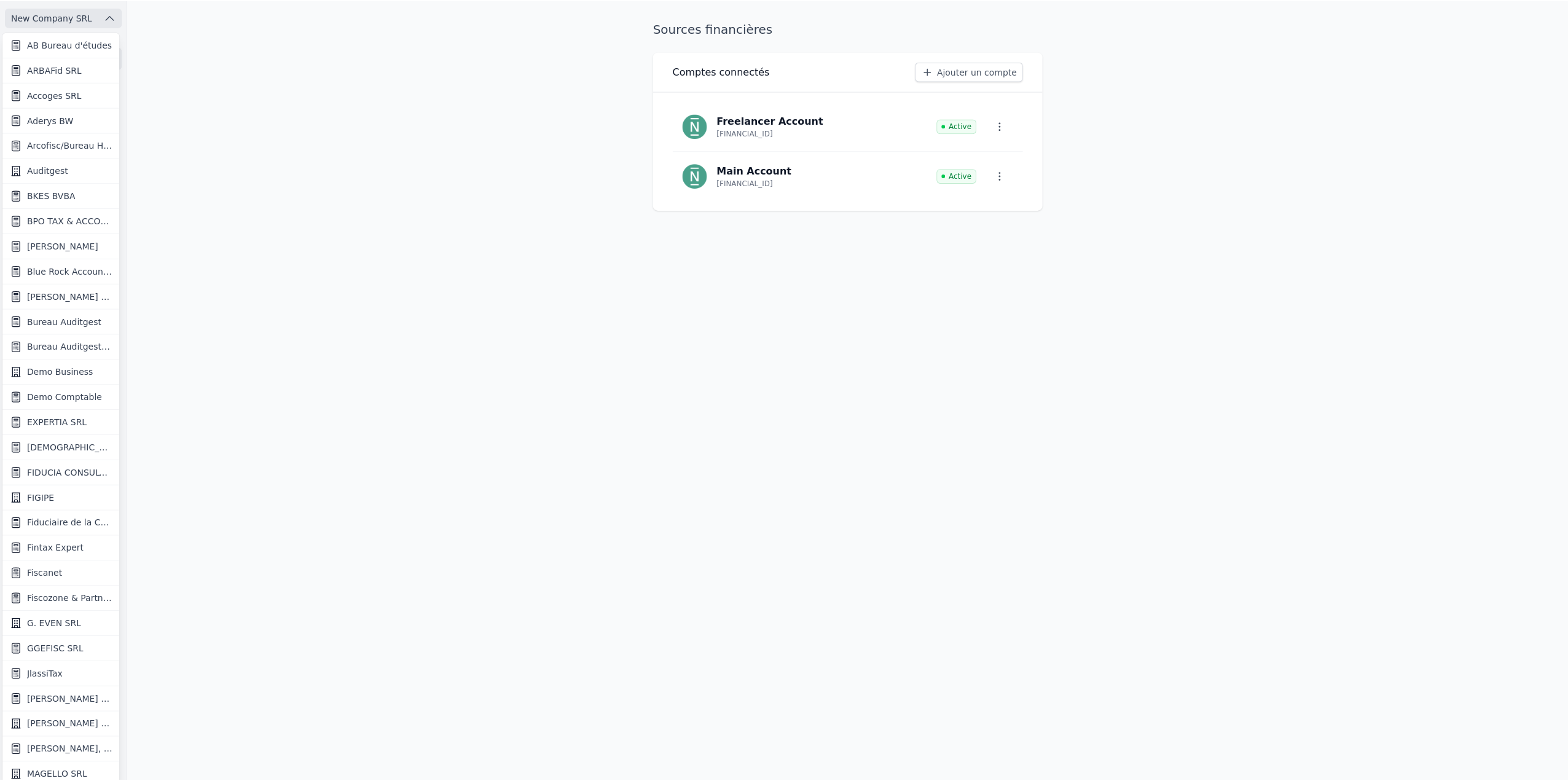
scroll to position [2, 0]
click at [62, 395] on span "Demo Comptable" at bounding box center [64, 396] width 75 height 12
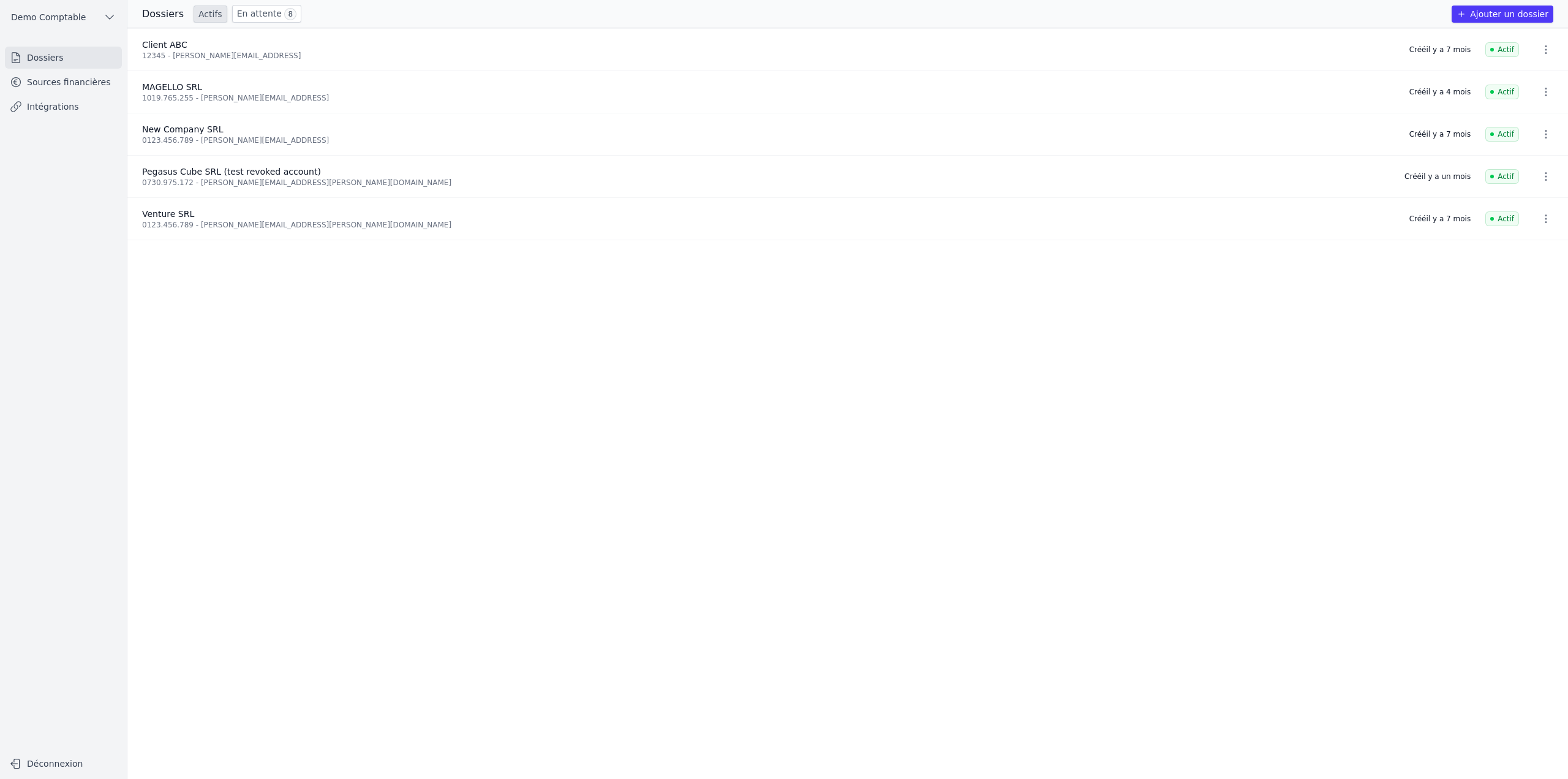
click at [81, 81] on link "Sources financières" at bounding box center [63, 82] width 117 height 22
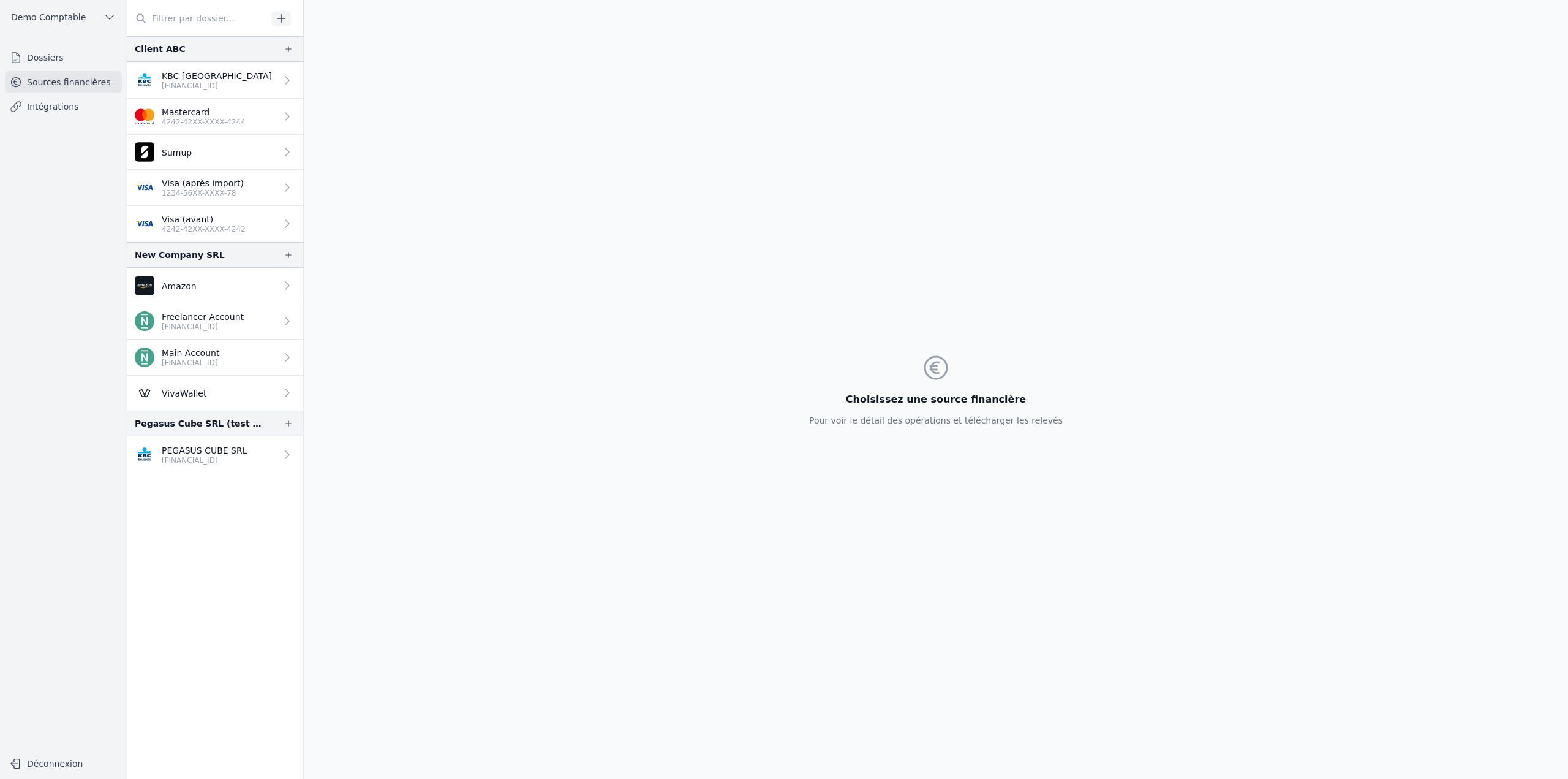
click at [219, 347] on p "Main Account" at bounding box center [191, 353] width 57 height 12
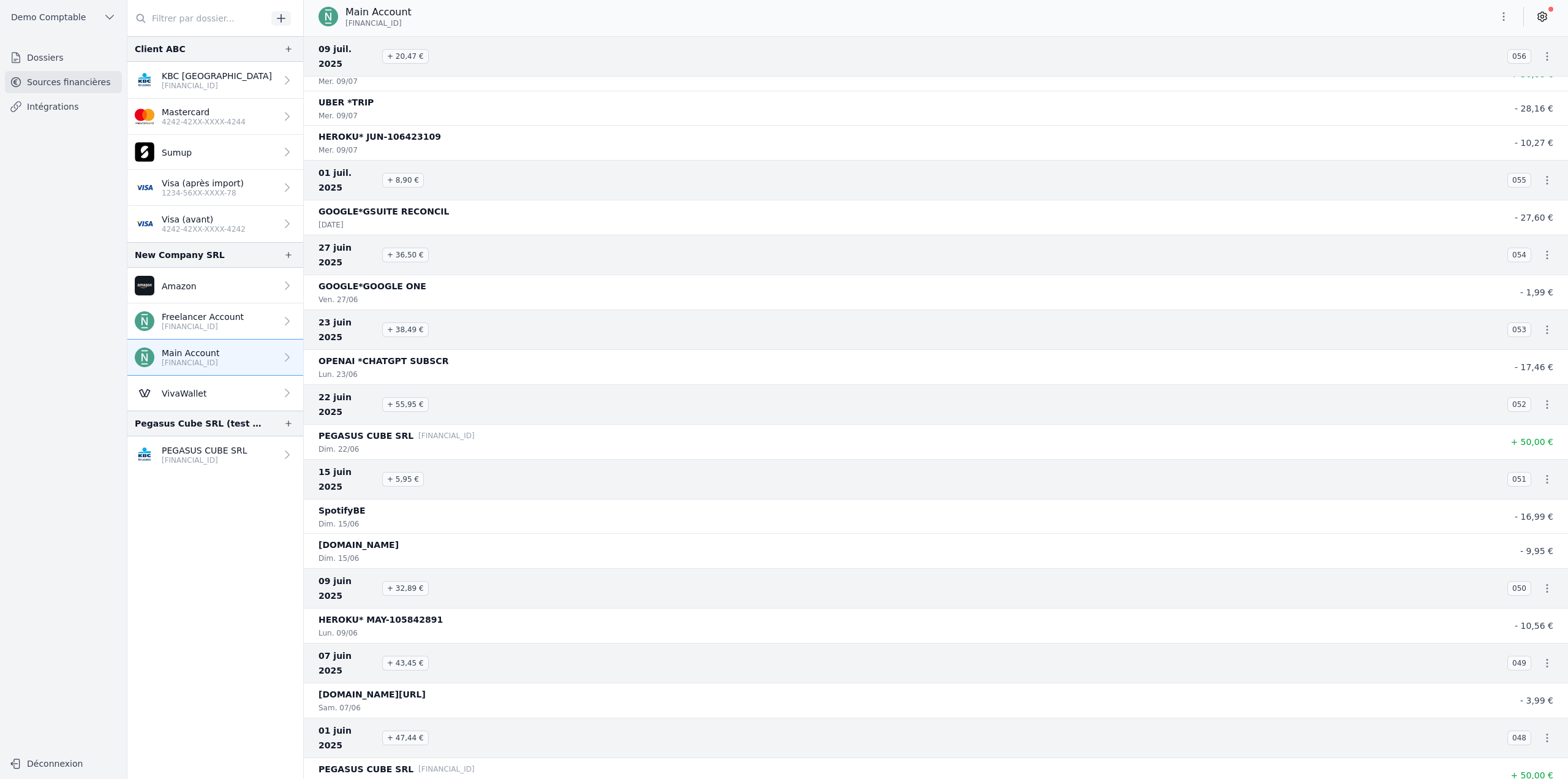
scroll to position [674, 0]
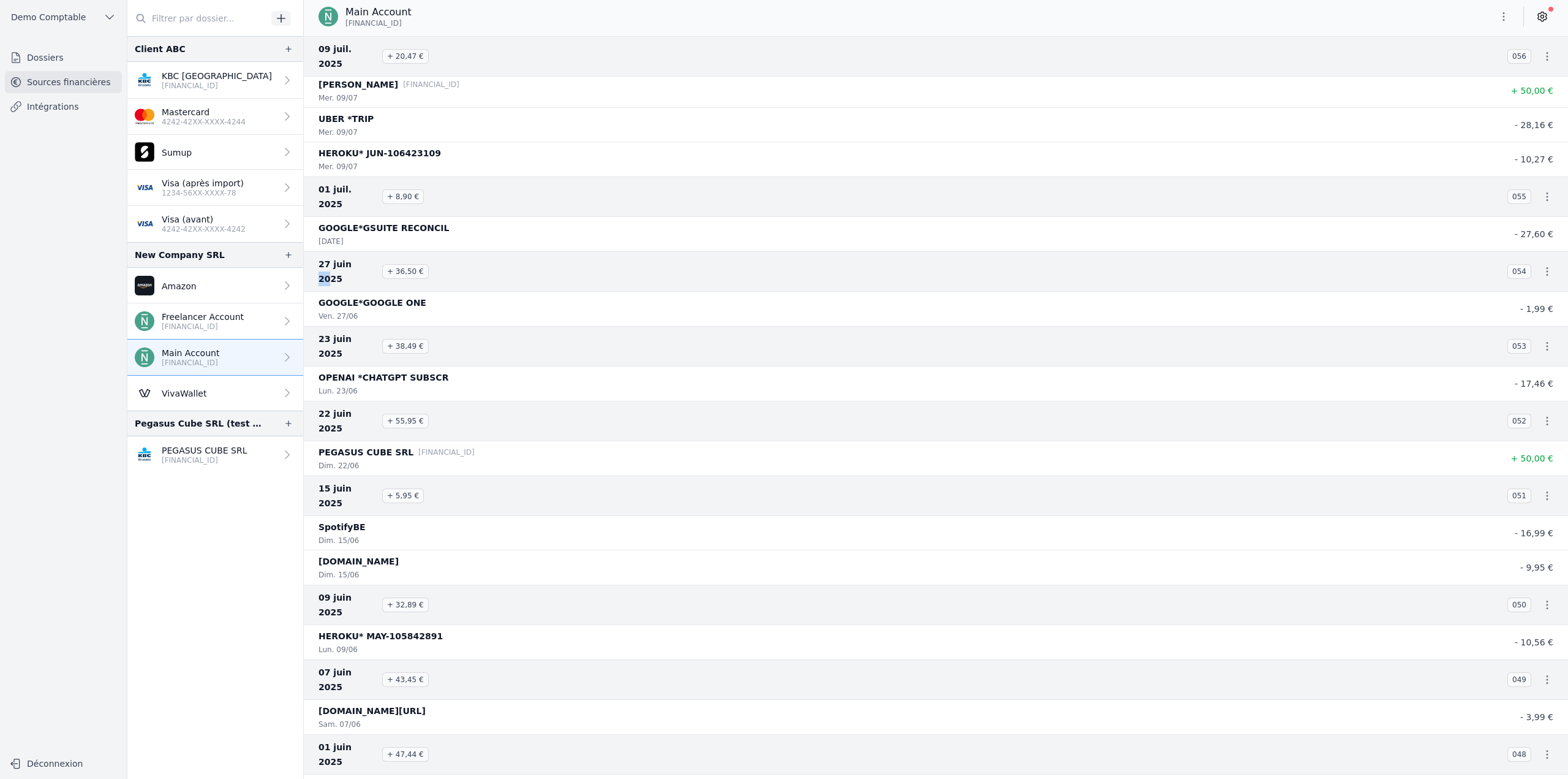
drag, startPoint x: 354, startPoint y: 223, endPoint x: 343, endPoint y: 218, distance: 12.1
click at [343, 257] on span "27 juin 2025" at bounding box center [348, 272] width 59 height 30
click at [1500, 15] on icon "button" at bounding box center [1504, 17] width 12 height 12
click at [1452, 62] on button "Exporter" at bounding box center [1473, 65] width 88 height 23
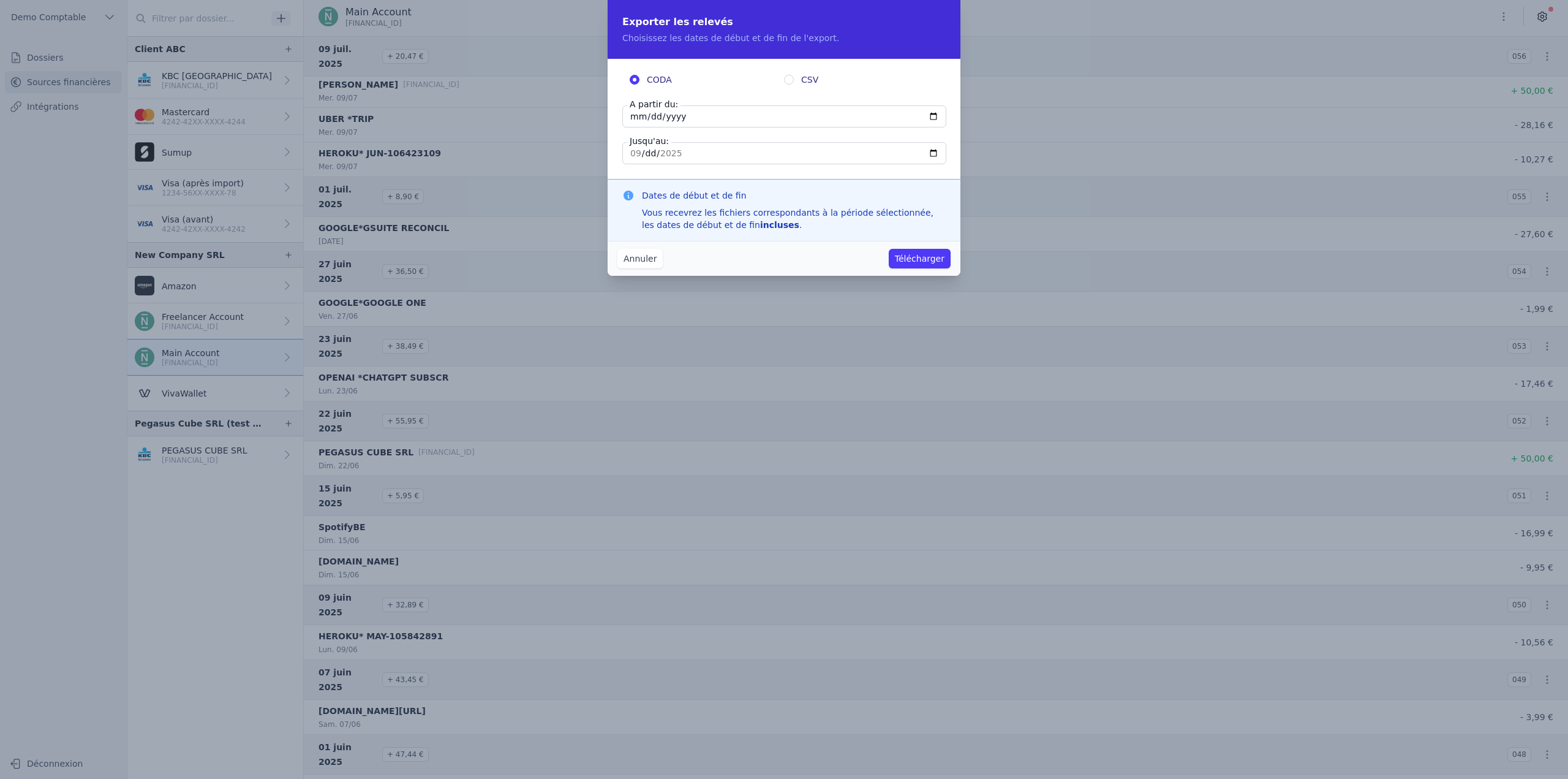
click at [801, 81] on span "CSV" at bounding box center [809, 79] width 17 height 12
click at [793, 81] on input "CSV" at bounding box center [788, 80] width 10 height 10
radio input "true"
radio input "false"
click at [634, 116] on input "[DATE]" at bounding box center [784, 117] width 324 height 22
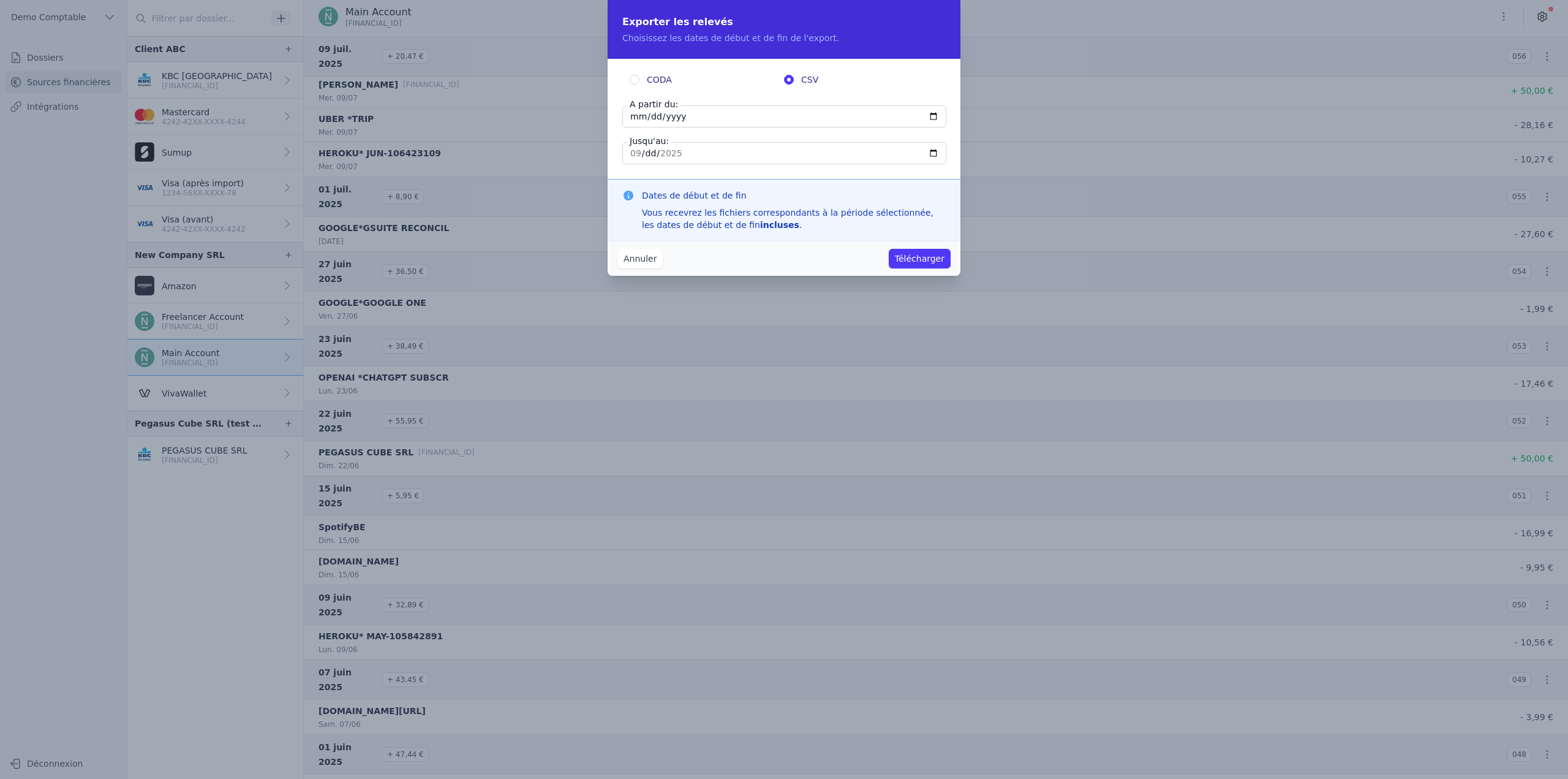
type input "[DATE]"
click at [936, 151] on input "[DATE]" at bounding box center [784, 153] width 324 height 22
type input "[DATE]"
click at [918, 262] on button "Télécharger" at bounding box center [919, 259] width 62 height 20
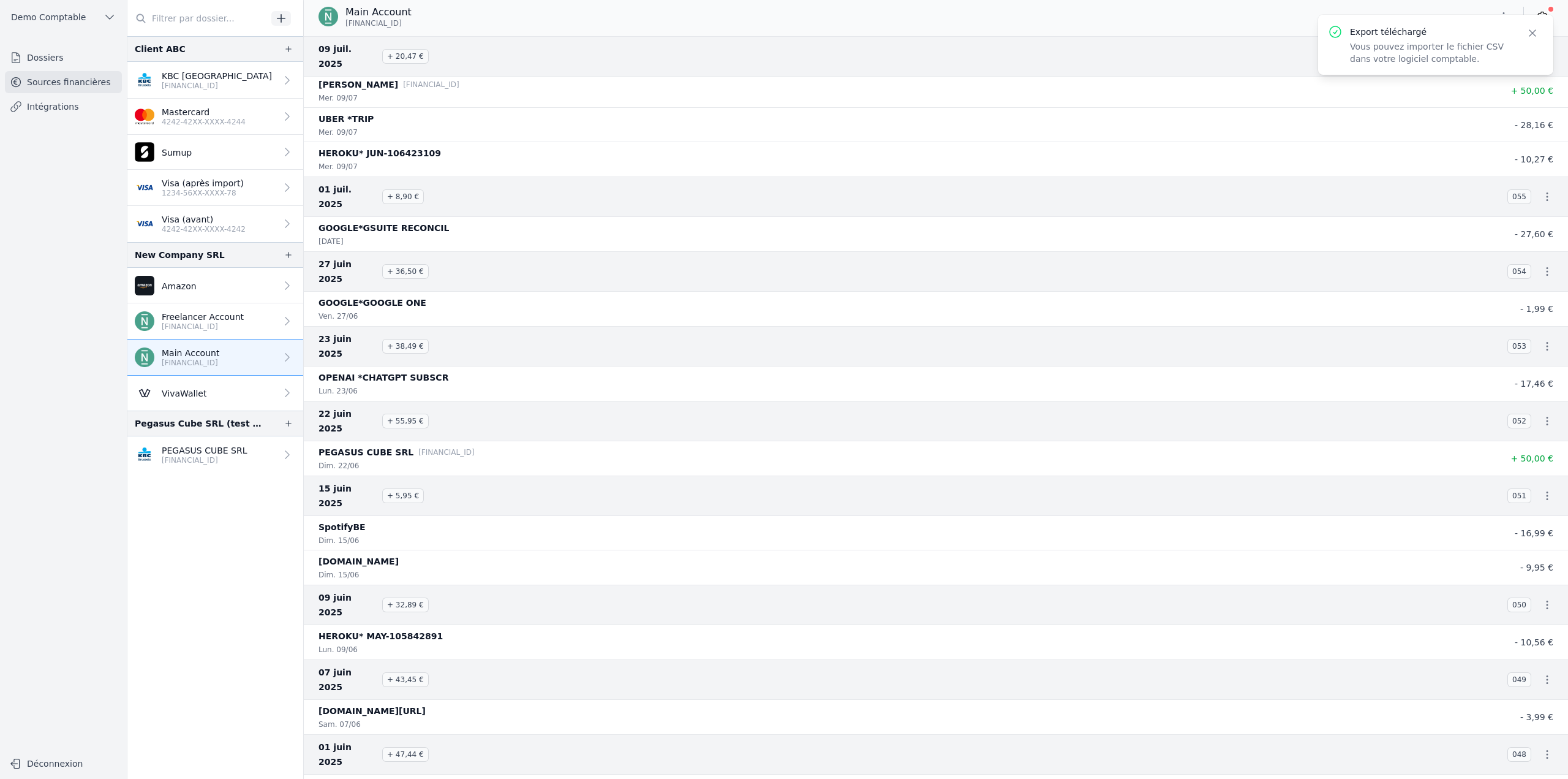
click at [839, 516] on li "SpotifyBE dim. 15/06 - 16,99 €" at bounding box center [935, 533] width 1264 height 35
